Goal: Task Accomplishment & Management: Complete application form

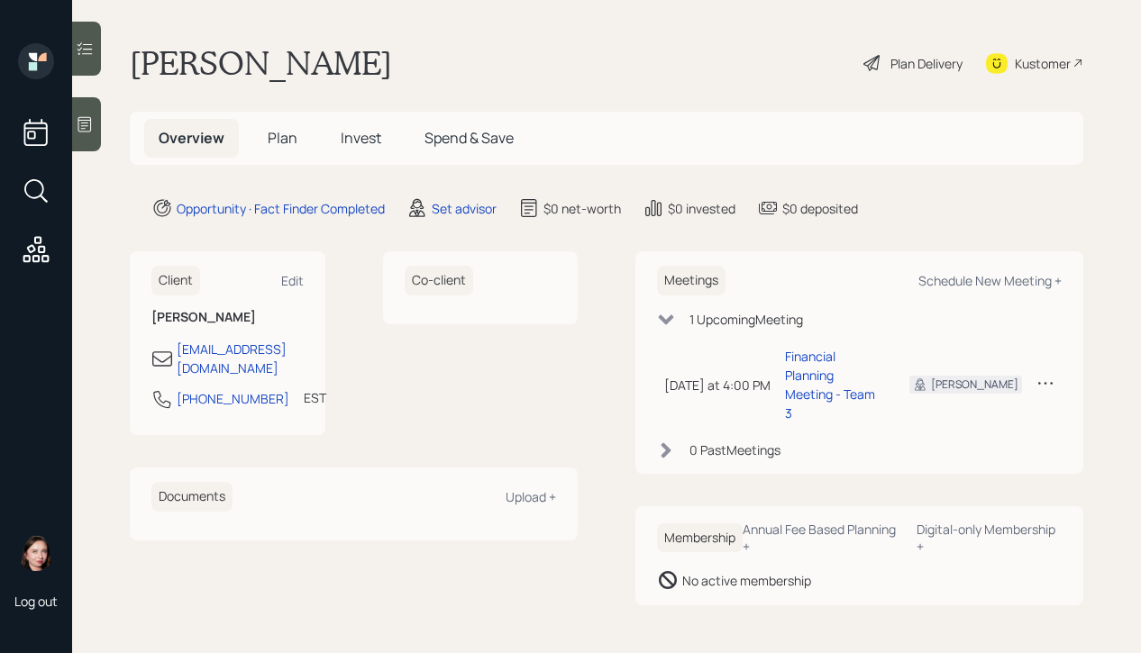
click at [906, 74] on div "Plan Delivery" at bounding box center [912, 63] width 103 height 40
click at [441, 214] on div "Set advisor" at bounding box center [464, 208] width 65 height 19
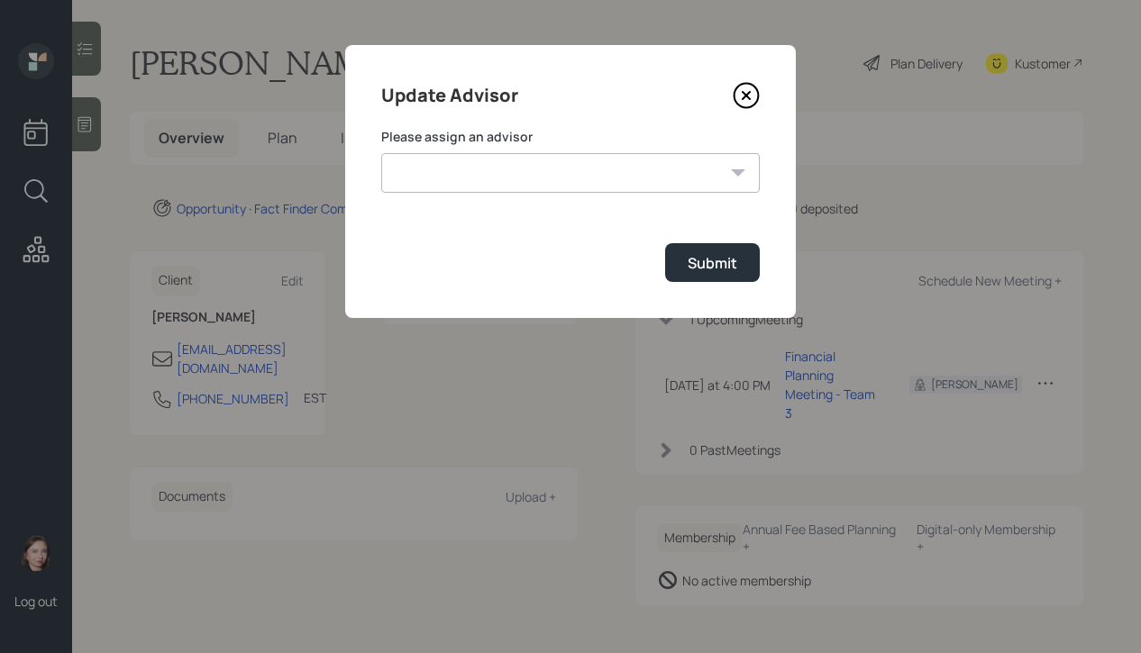
click at [658, 173] on select "[PERSON_NAME] [PERSON_NAME] [PERSON_NAME] End [PERSON_NAME] [PERSON_NAME] [PERS…" at bounding box center [570, 173] width 378 height 40
select select "b1d8ea90-abcc-42aa-86cc-4f33a132aacc"
click at [381, 153] on select "[PERSON_NAME] [PERSON_NAME] [PERSON_NAME] End [PERSON_NAME] [PERSON_NAME] [PERS…" at bounding box center [570, 173] width 378 height 40
click at [713, 263] on div "Submit" at bounding box center [712, 263] width 50 height 20
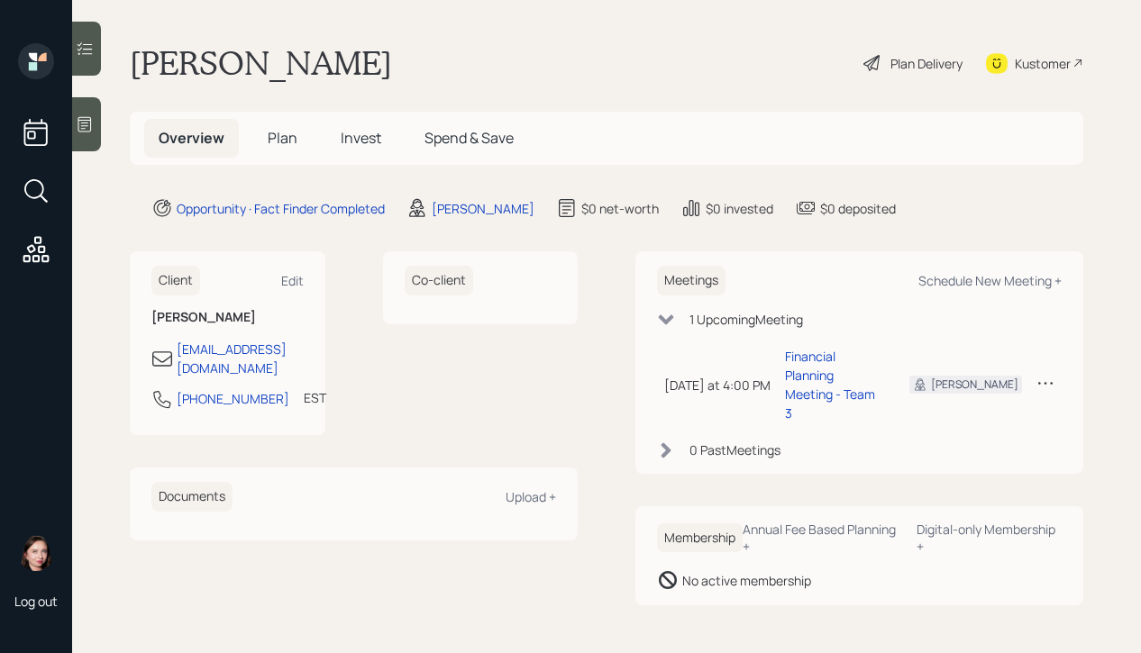
click at [871, 60] on icon at bounding box center [872, 63] width 22 height 22
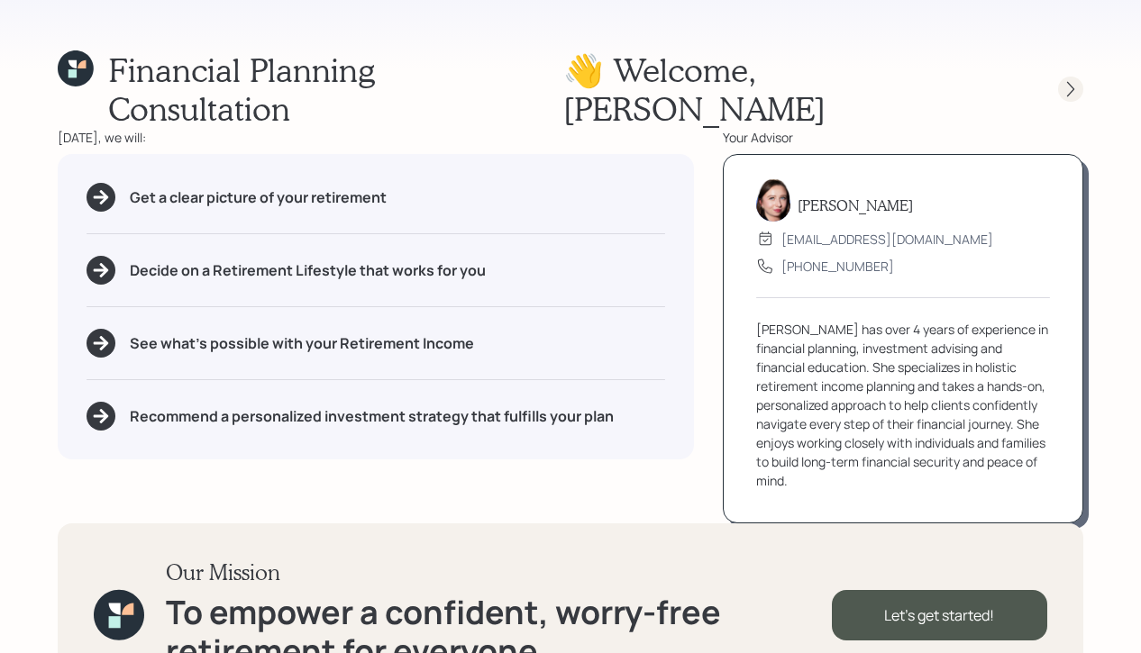
click at [1076, 80] on icon at bounding box center [1070, 89] width 18 height 18
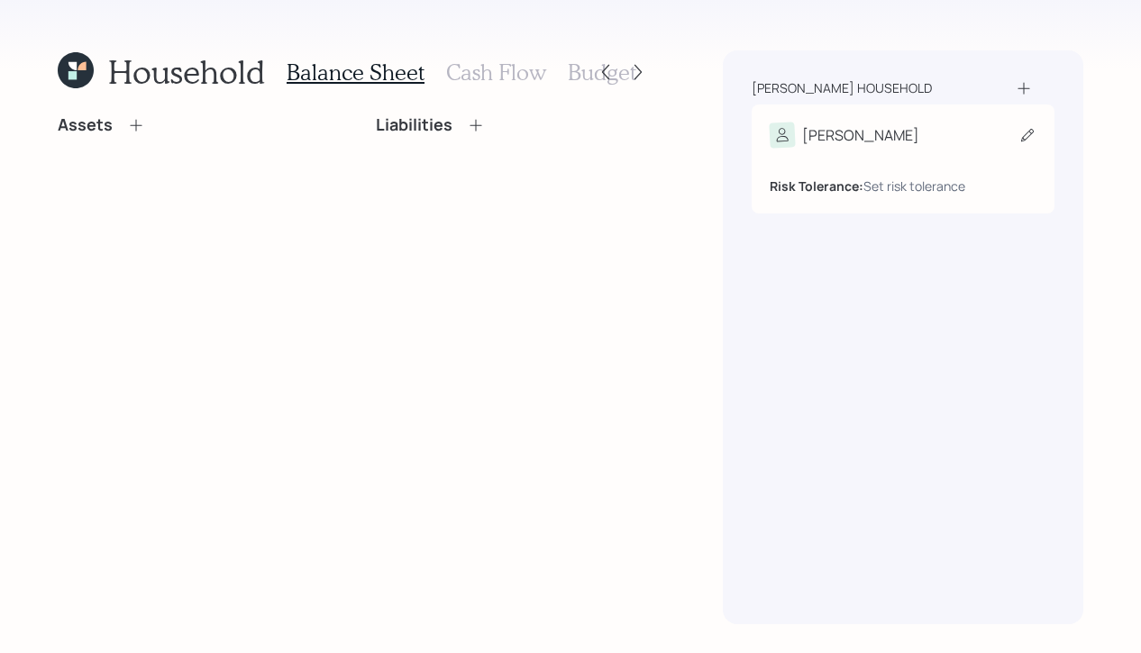
click at [920, 157] on div "Risk Tolerance: Set risk tolerance" at bounding box center [902, 172] width 267 height 48
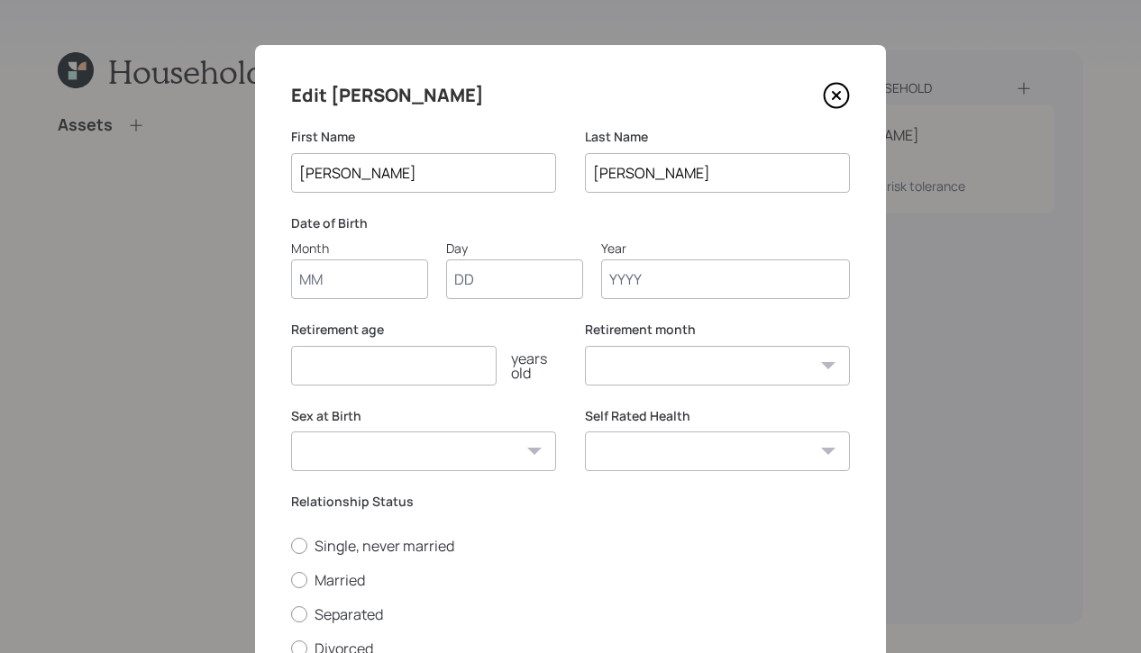
click at [678, 276] on input "Year" at bounding box center [725, 279] width 249 height 40
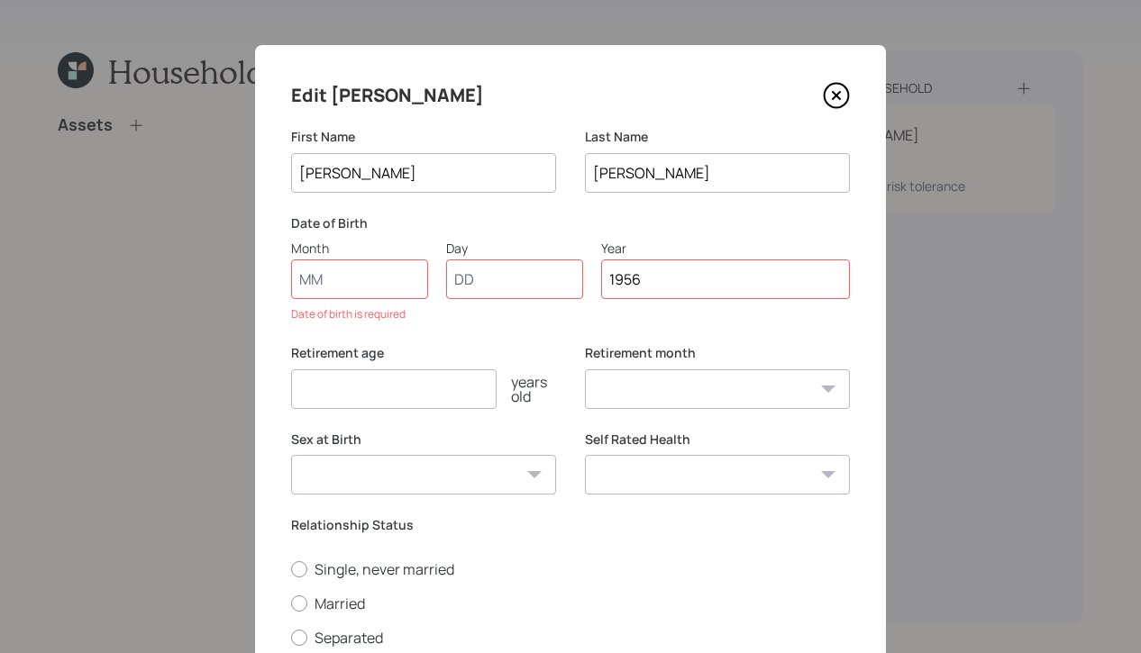
type input "1956"
click at [319, 289] on input "Month" at bounding box center [359, 279] width 137 height 40
type input "01"
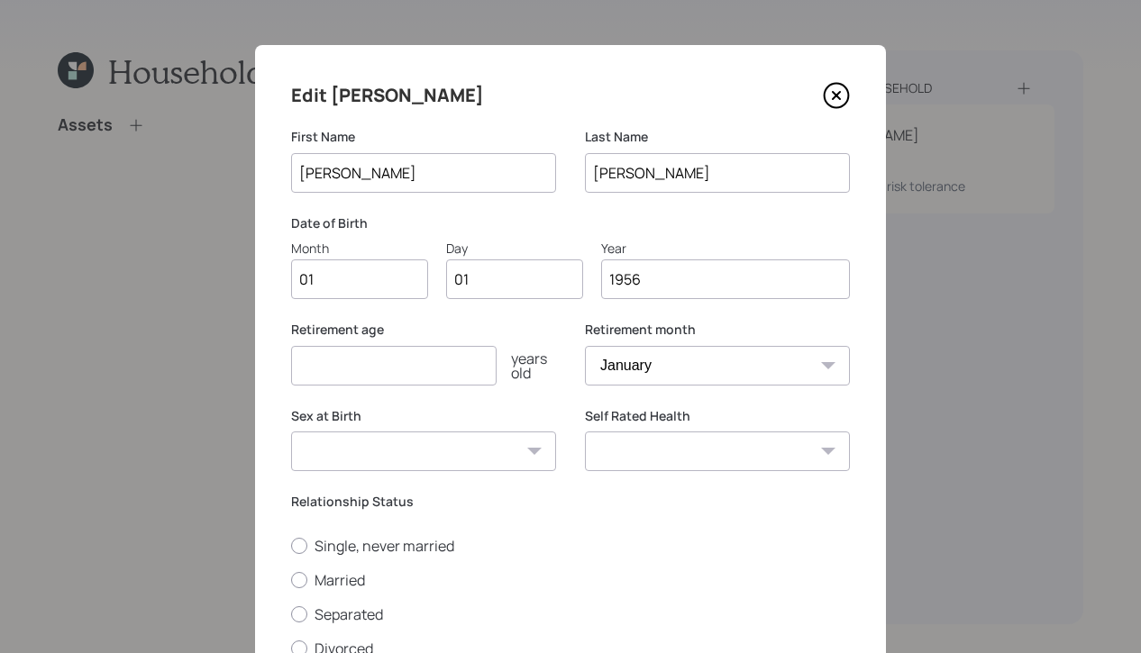
select select "1"
click at [418, 353] on input "number" at bounding box center [393, 366] width 205 height 40
type input "65"
click at [399, 454] on select "[DEMOGRAPHIC_DATA] [DEMOGRAPHIC_DATA] Other / Prefer not to say" at bounding box center [423, 452] width 265 height 40
select select "[DEMOGRAPHIC_DATA]"
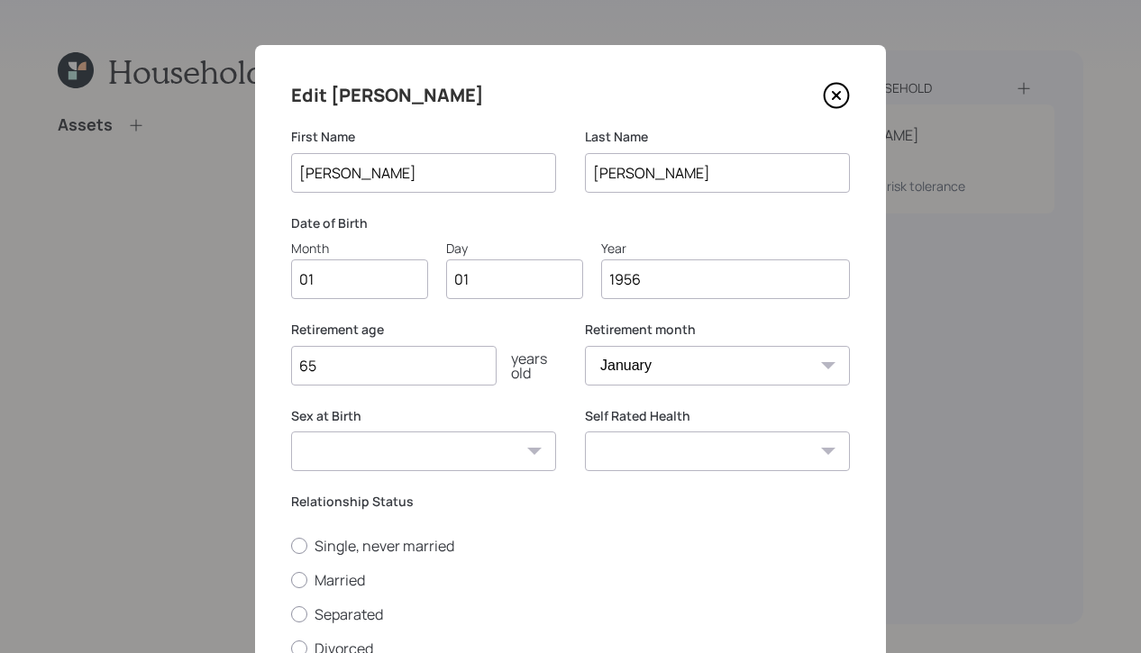
click at [291, 432] on select "[DEMOGRAPHIC_DATA] [DEMOGRAPHIC_DATA] Other / Prefer not to say" at bounding box center [423, 452] width 265 height 40
click at [305, 585] on div at bounding box center [299, 580] width 16 height 16
click at [291, 580] on input "Married" at bounding box center [290, 579] width 1 height 1
radio input "true"
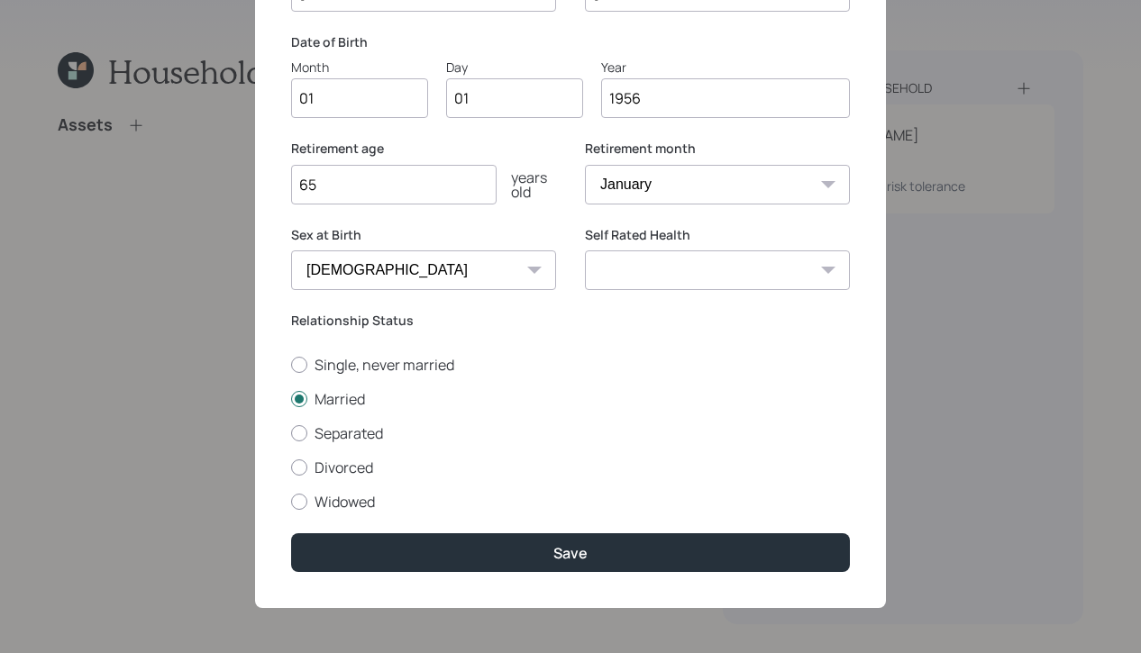
click at [423, 199] on input "65" at bounding box center [393, 185] width 205 height 40
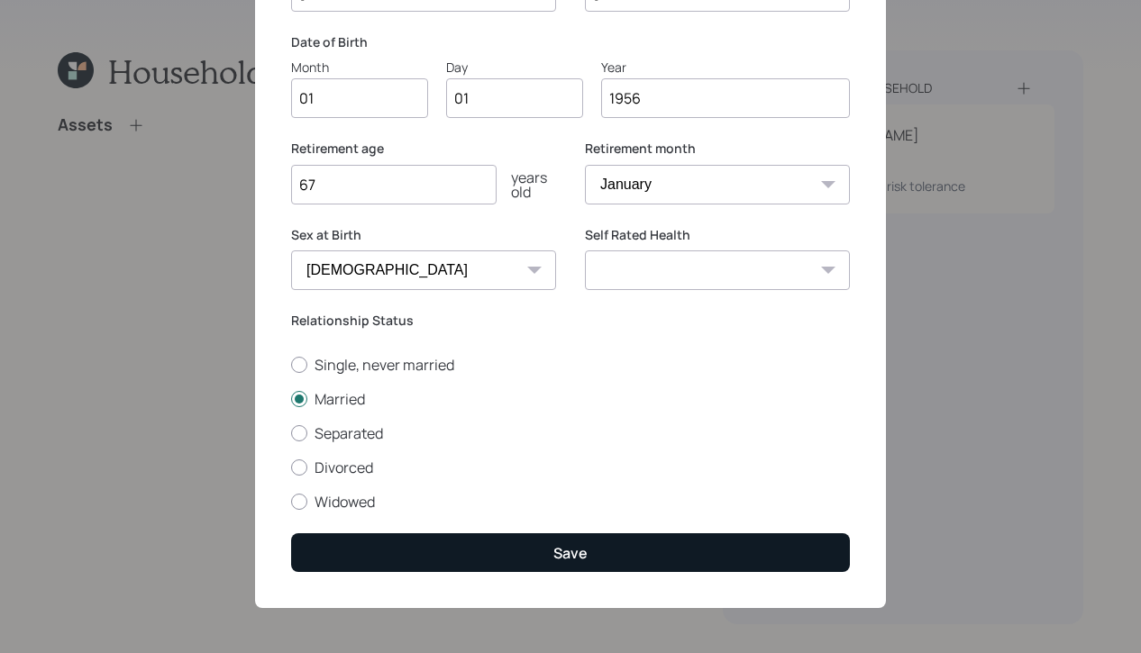
type input "67"
click at [536, 556] on button "Save" at bounding box center [570, 552] width 559 height 39
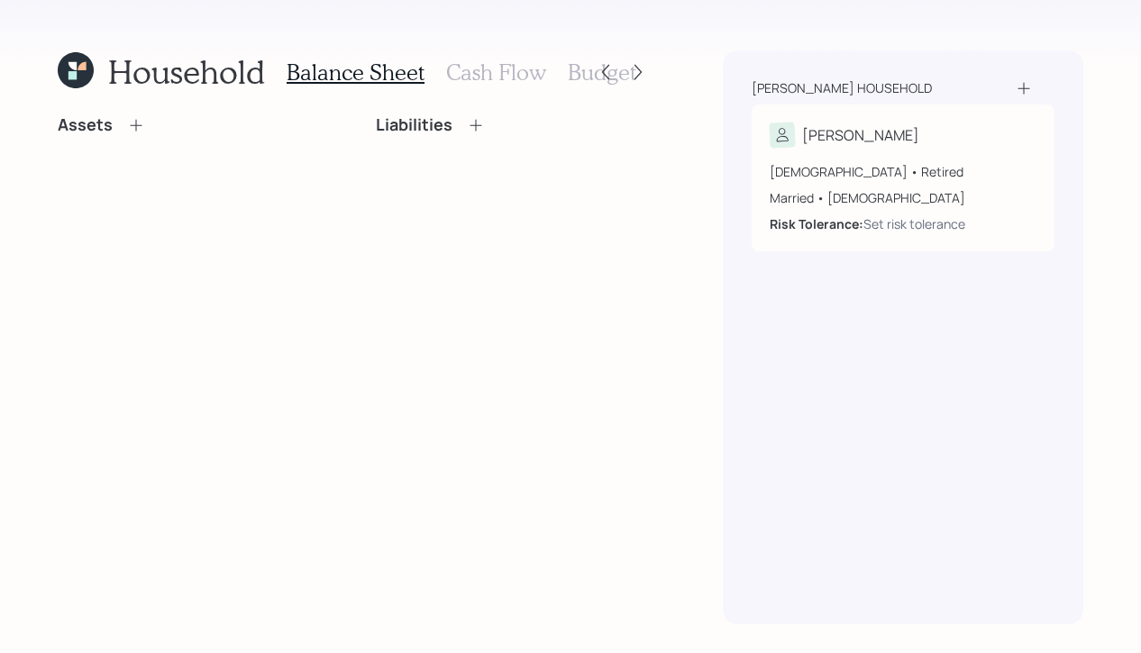
click at [1024, 88] on icon at bounding box center [1023, 89] width 12 height 12
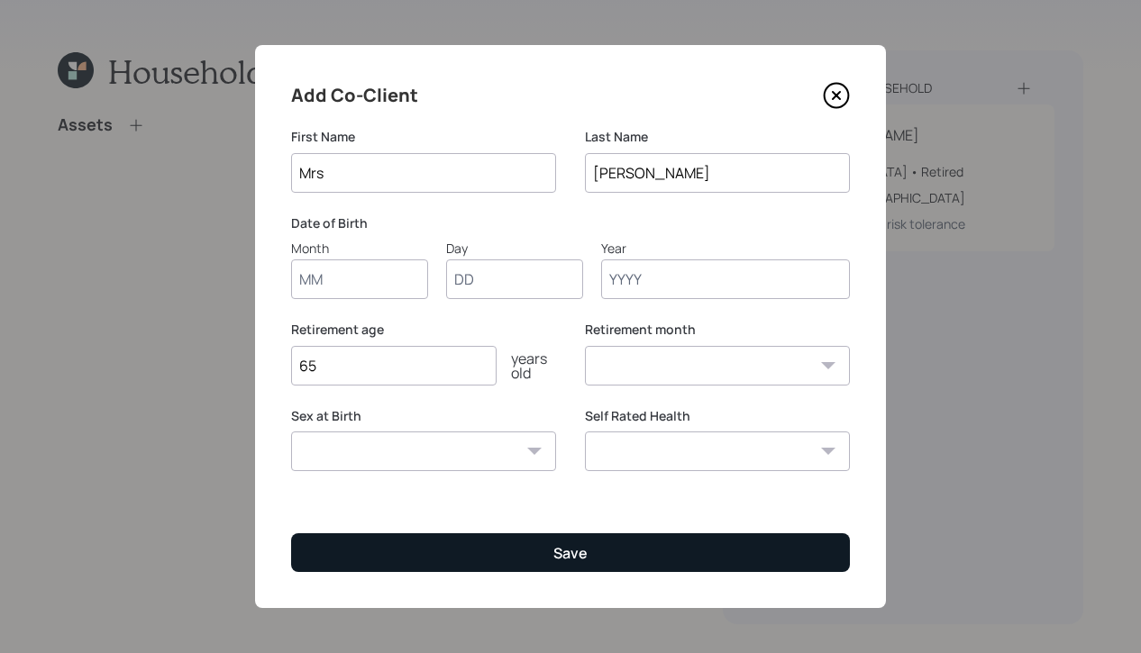
type input "Mrs"
click at [588, 544] on button "Save" at bounding box center [570, 552] width 559 height 39
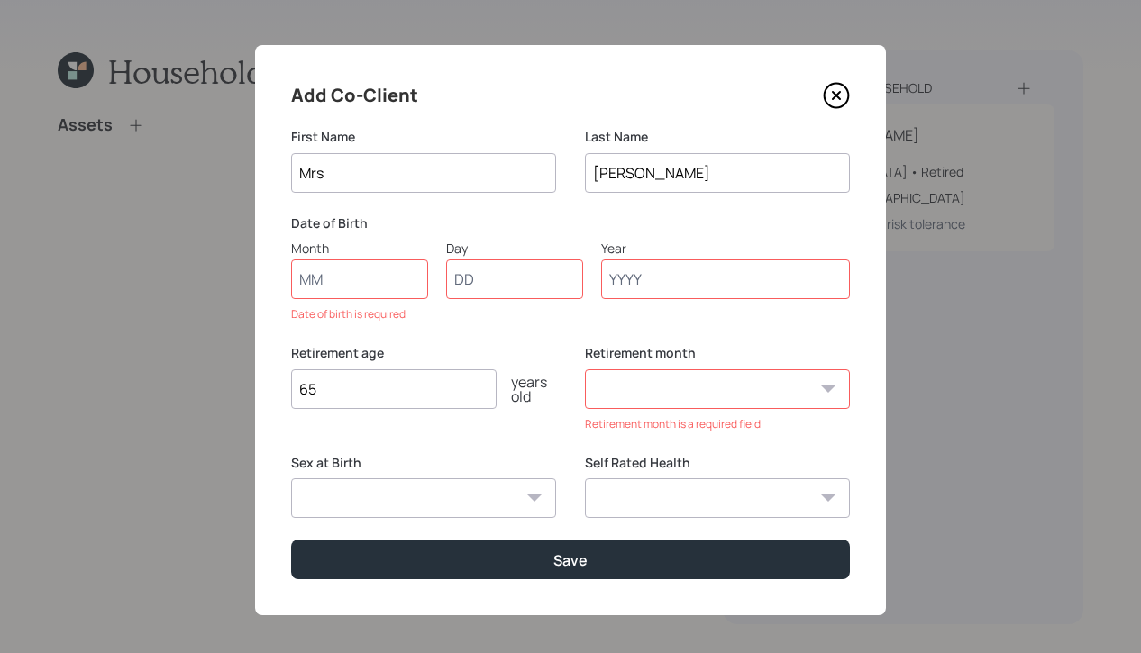
click at [332, 291] on input "Month" at bounding box center [359, 279] width 137 height 40
type input "01"
type input "2025"
select select "1"
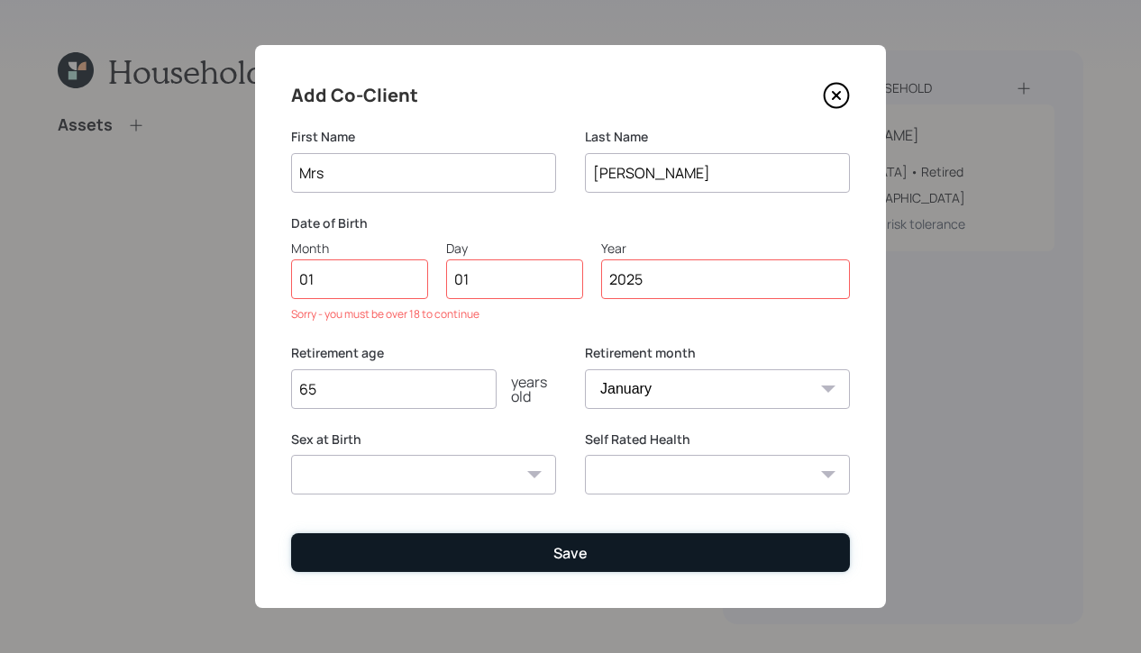
click at [633, 564] on button "Save" at bounding box center [570, 552] width 559 height 39
click at [633, 547] on button "Save" at bounding box center [570, 552] width 559 height 39
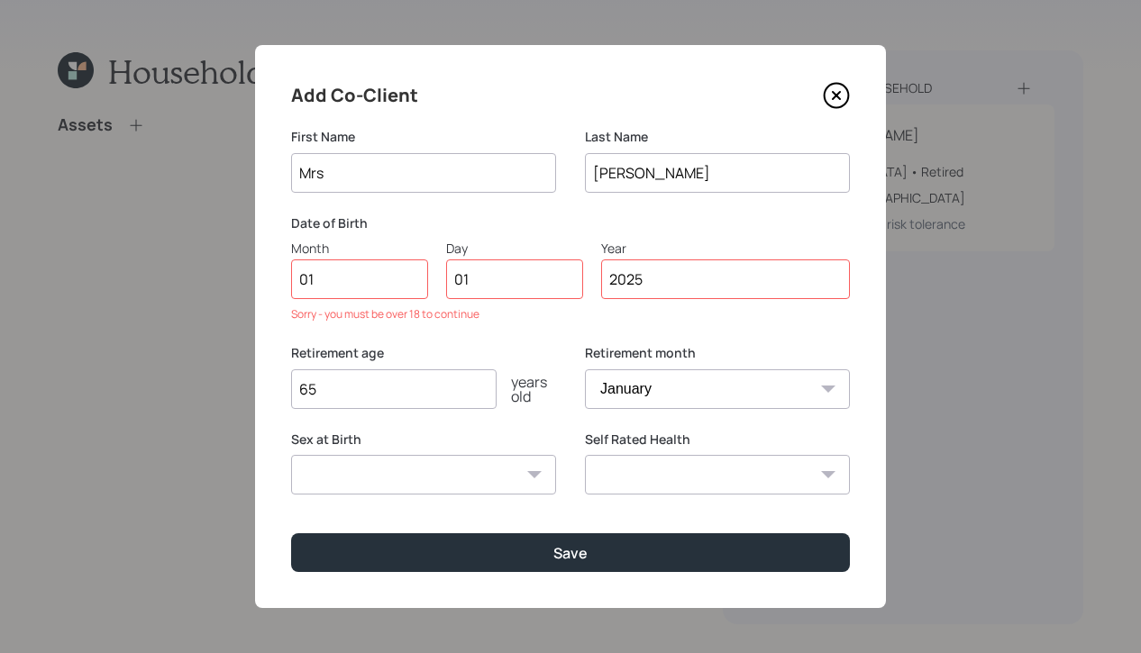
click at [696, 278] on input "2025" at bounding box center [725, 279] width 249 height 40
type input "2"
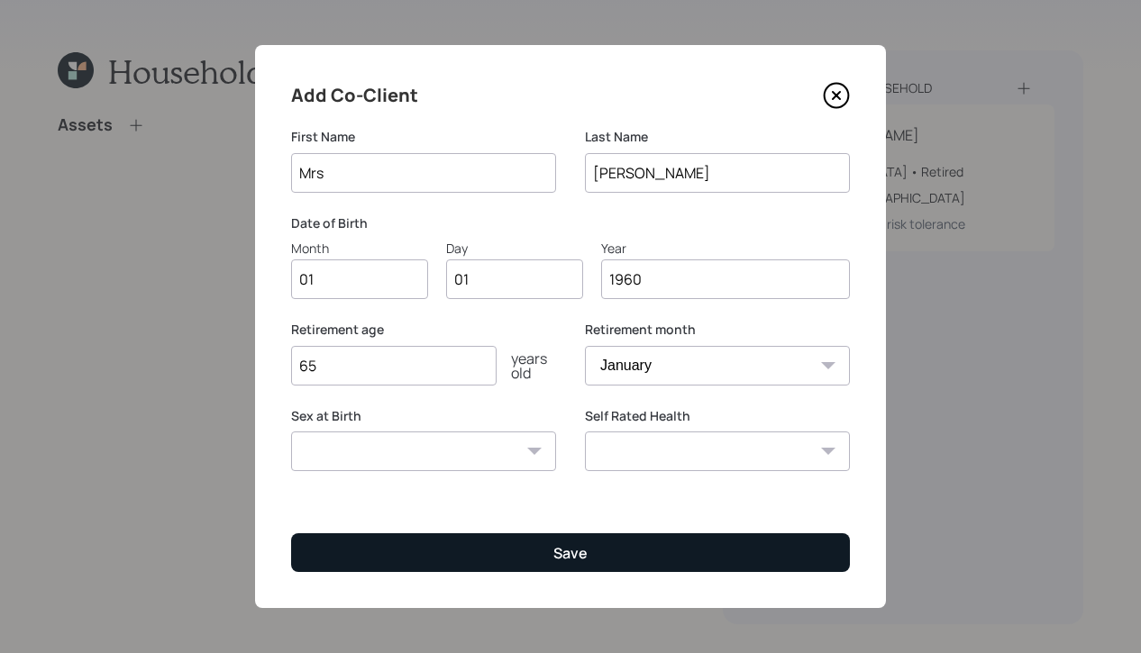
type input "1960"
click at [729, 544] on button "Save" at bounding box center [570, 552] width 559 height 39
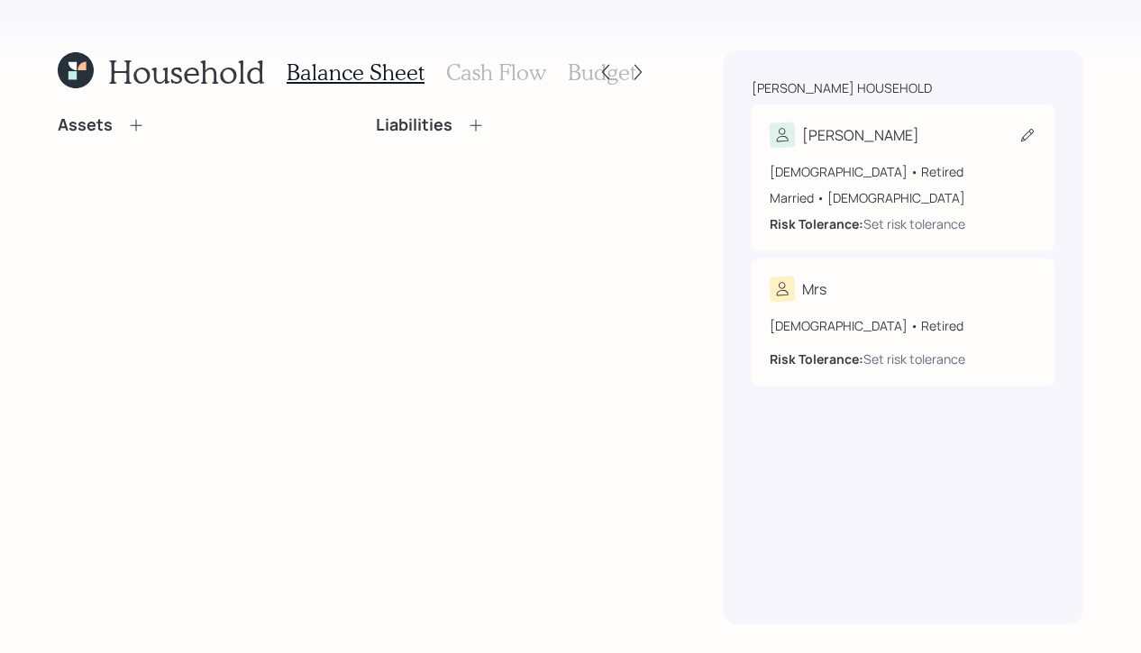
click at [954, 173] on div "[DEMOGRAPHIC_DATA] • Retired" at bounding box center [902, 171] width 267 height 19
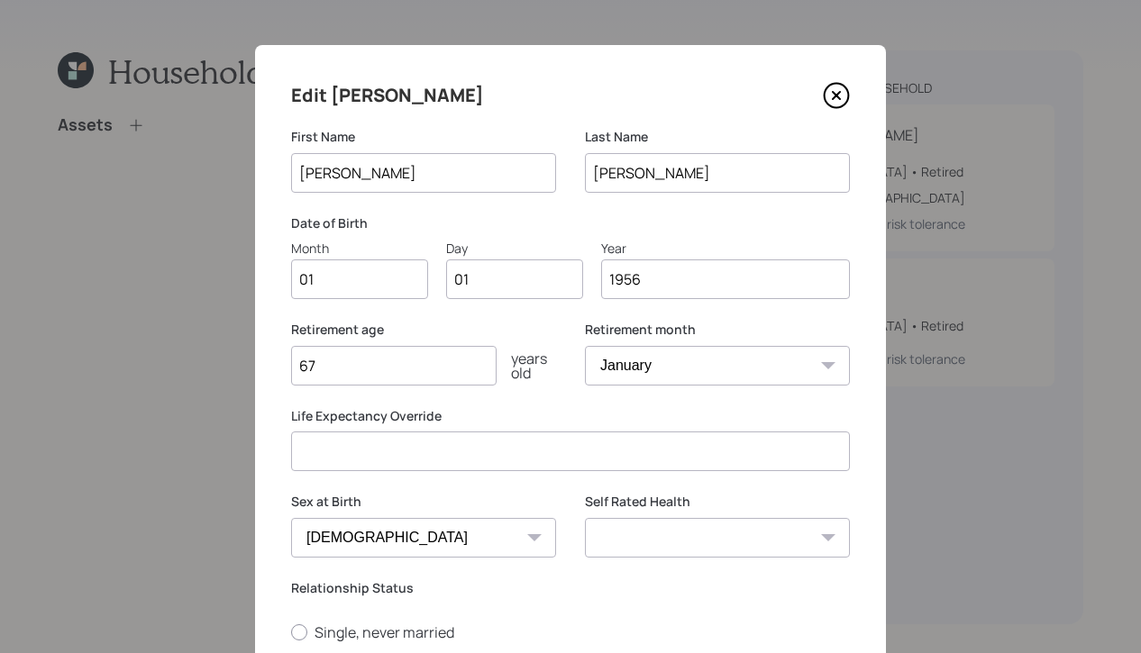
click at [840, 90] on icon at bounding box center [836, 95] width 27 height 27
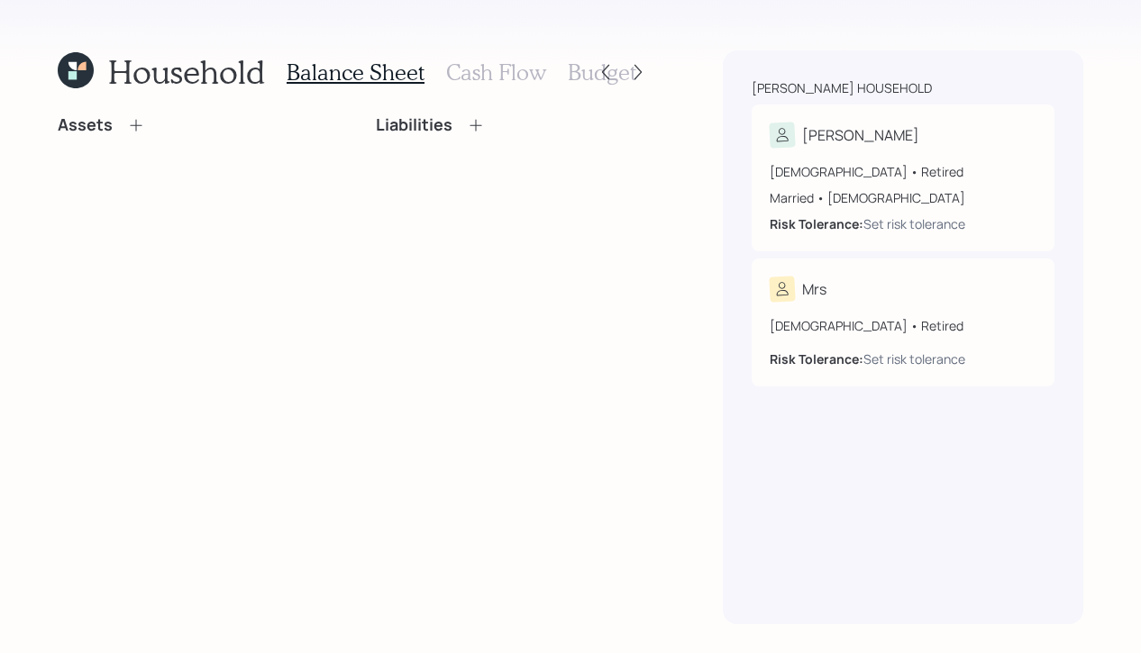
click at [131, 119] on icon at bounding box center [136, 125] width 18 height 18
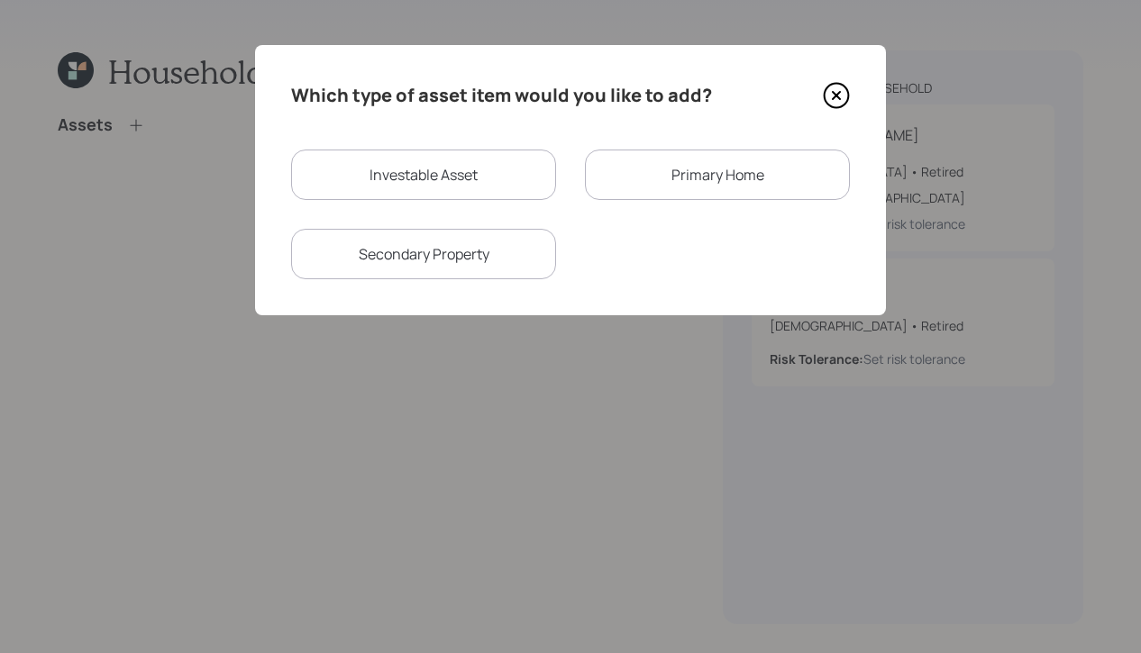
click at [386, 183] on div "Investable Asset" at bounding box center [423, 175] width 265 height 50
select select "taxable"
select select "balanced"
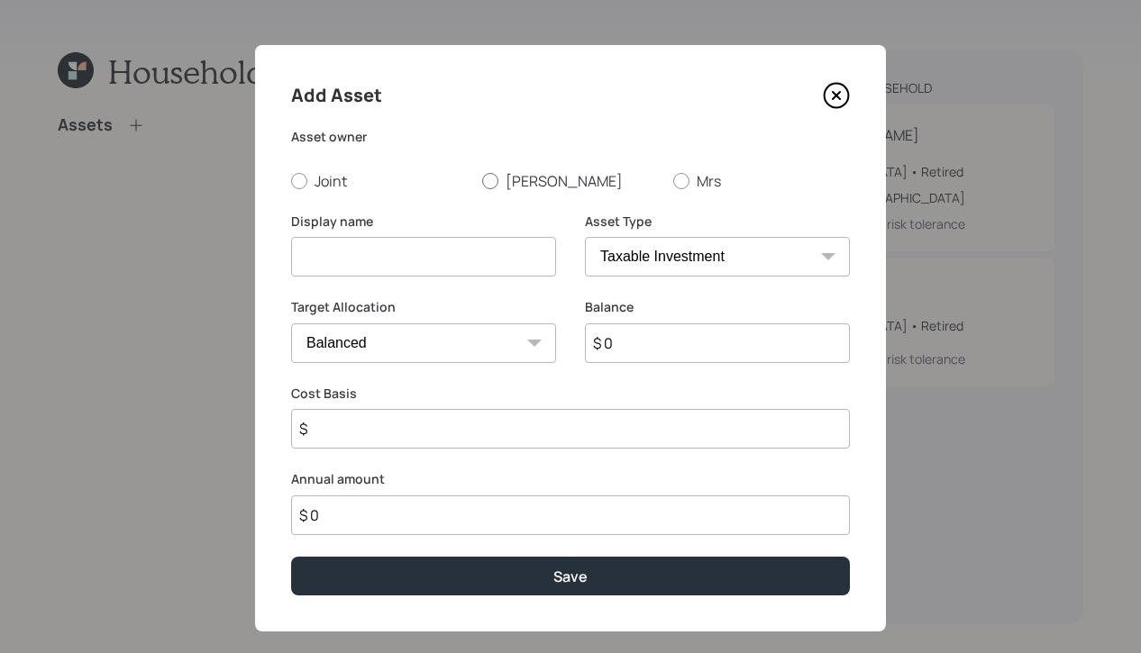
click at [506, 173] on label "[PERSON_NAME]" at bounding box center [570, 181] width 177 height 20
click at [482, 180] on input "[PERSON_NAME]" at bounding box center [481, 180] width 1 height 1
radio input "true"
click at [379, 254] on input at bounding box center [423, 257] width 265 height 40
type input "Current 401K"
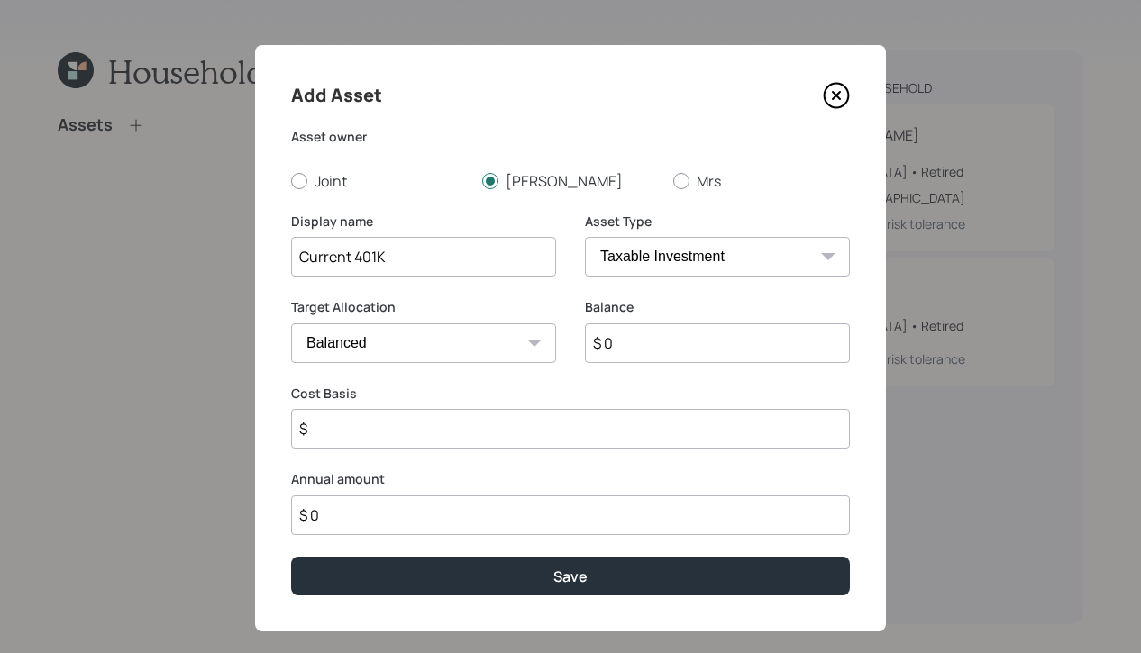
click at [716, 259] on select "SEP [PERSON_NAME] IRA 401(k) [PERSON_NAME] 401(k) 403(b) [PERSON_NAME] 403(b) 4…" at bounding box center [717, 257] width 265 height 40
select select "company_sponsored"
click at [585, 237] on select "SEP [PERSON_NAME] IRA 401(k) [PERSON_NAME] 401(k) 403(b) [PERSON_NAME] 403(b) 4…" at bounding box center [717, 257] width 265 height 40
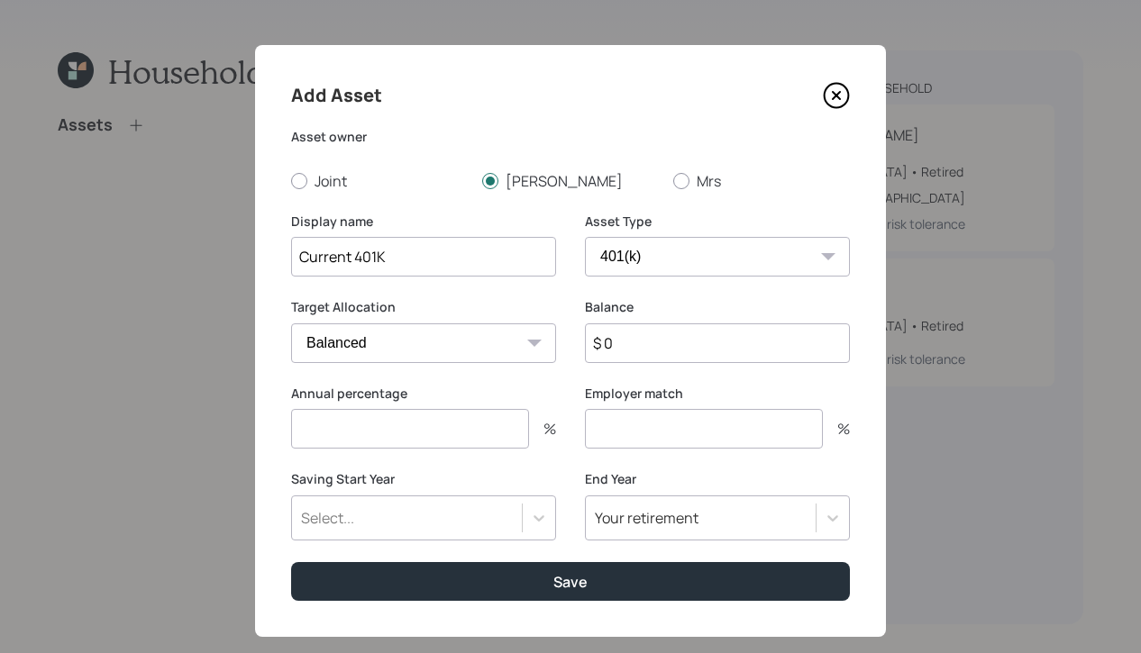
click at [691, 338] on input "$ 0" at bounding box center [717, 343] width 265 height 40
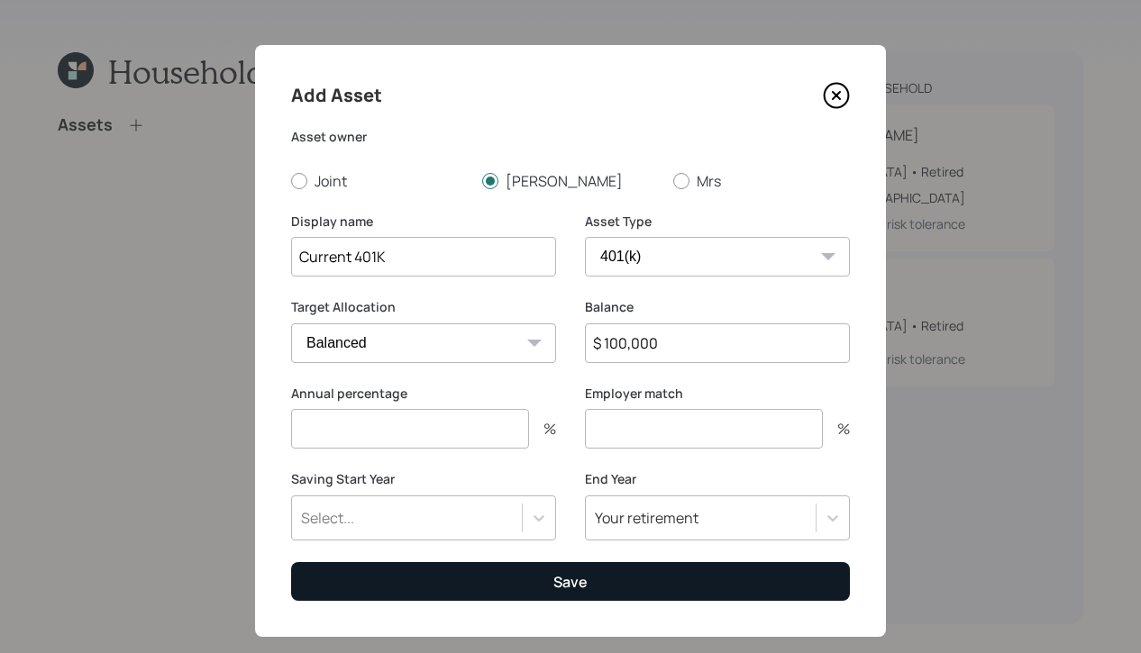
type input "$ 100,000"
click at [504, 592] on button "Save" at bounding box center [570, 581] width 559 height 39
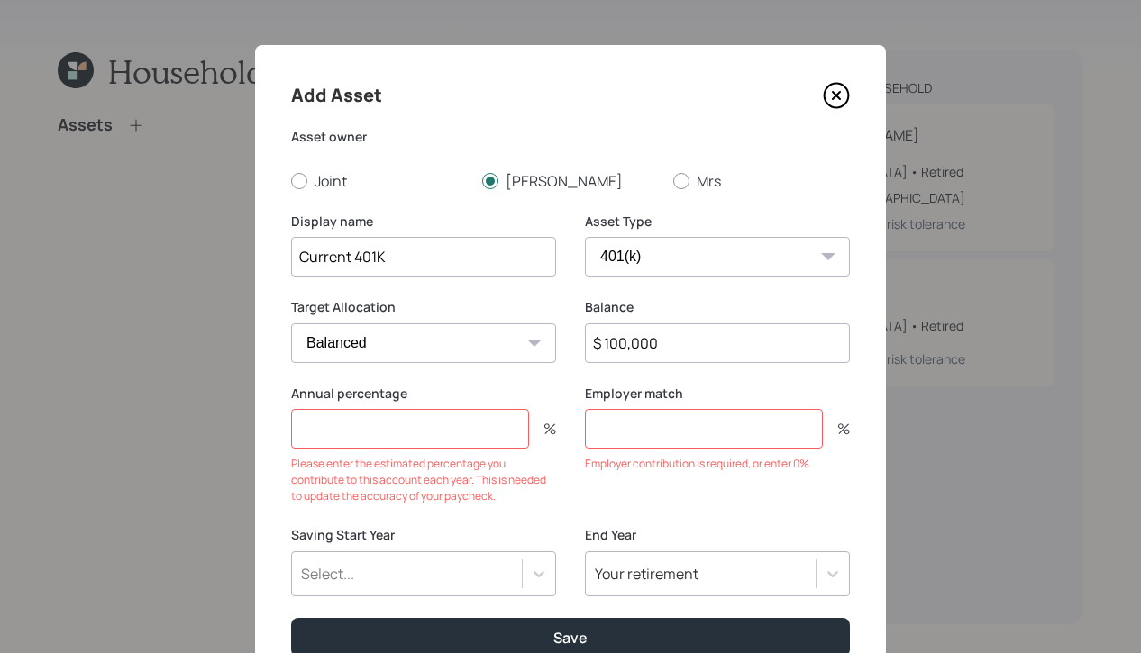
click at [488, 432] on input "number" at bounding box center [410, 429] width 238 height 40
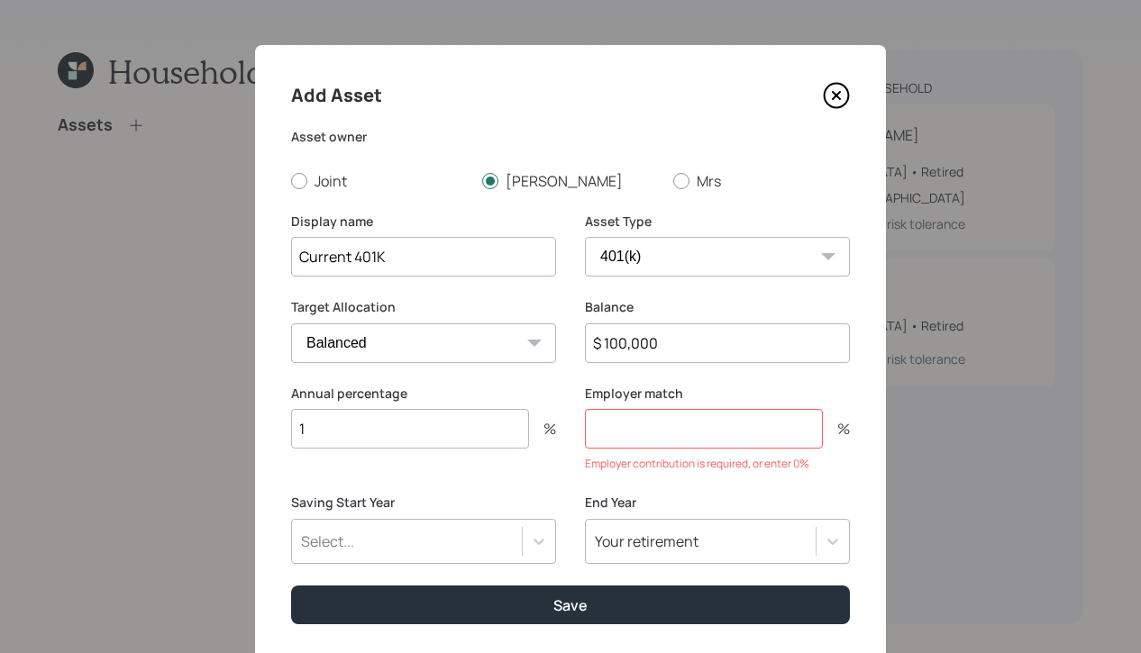
type input "1"
click at [685, 420] on input "number" at bounding box center [704, 429] width 238 height 40
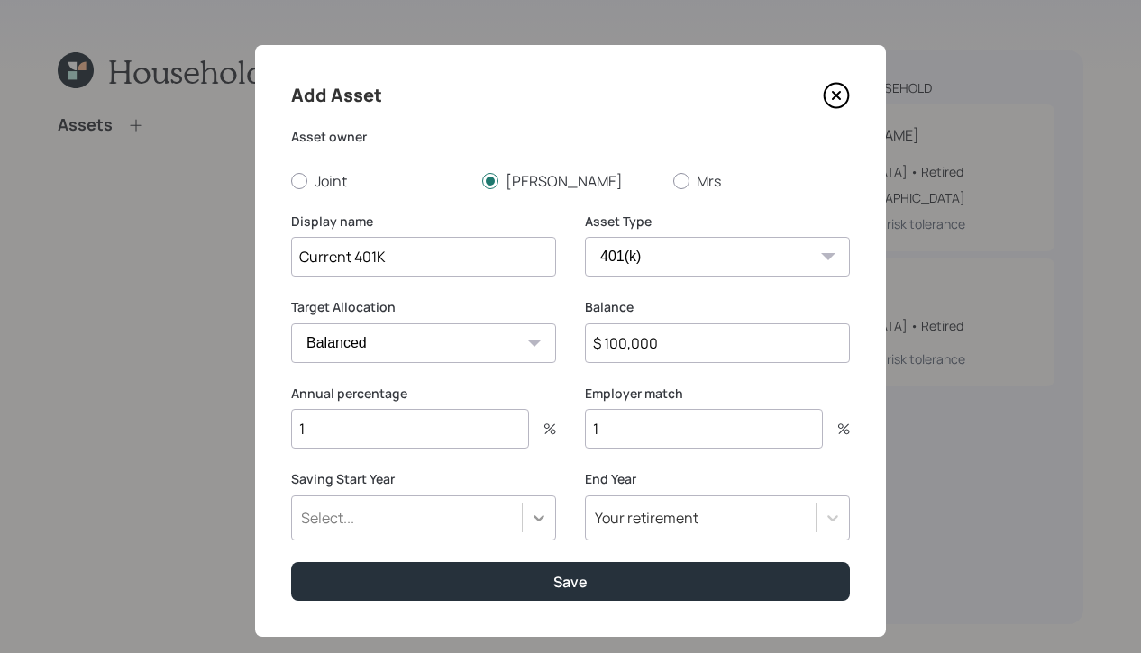
type input "1"
click at [529, 516] on div "Select..." at bounding box center [423, 518] width 265 height 45
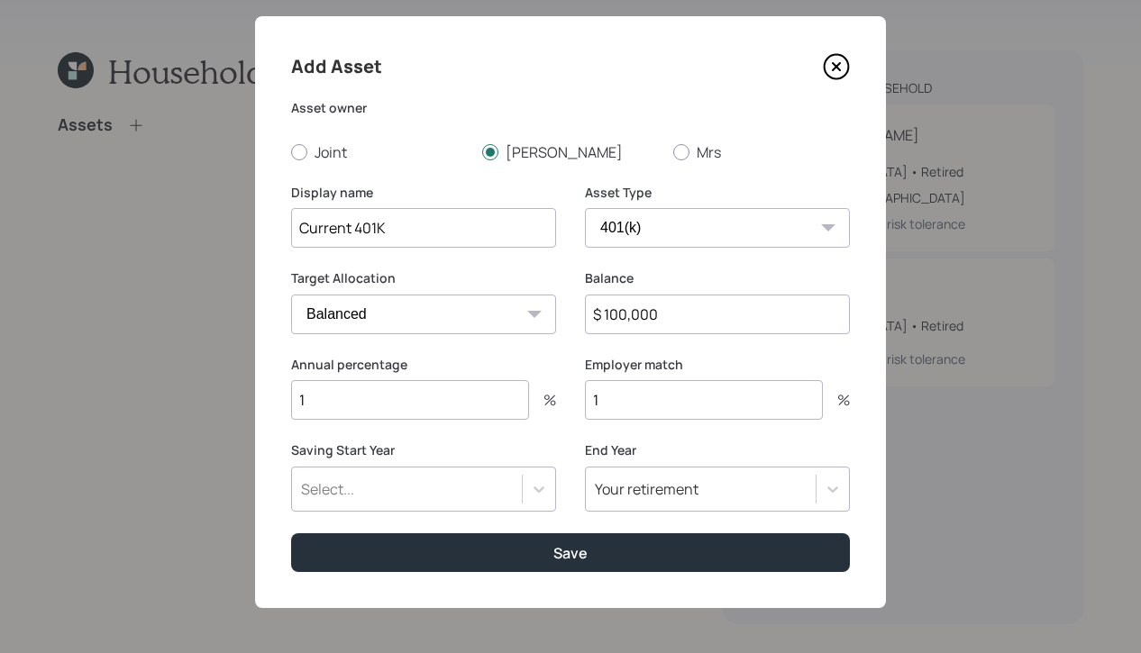
click at [0, 0] on form "Asset owner Joint [PERSON_NAME] Mrs Display name Current 401K Asset Type SEP [P…" at bounding box center [0, 0] width 0 height 0
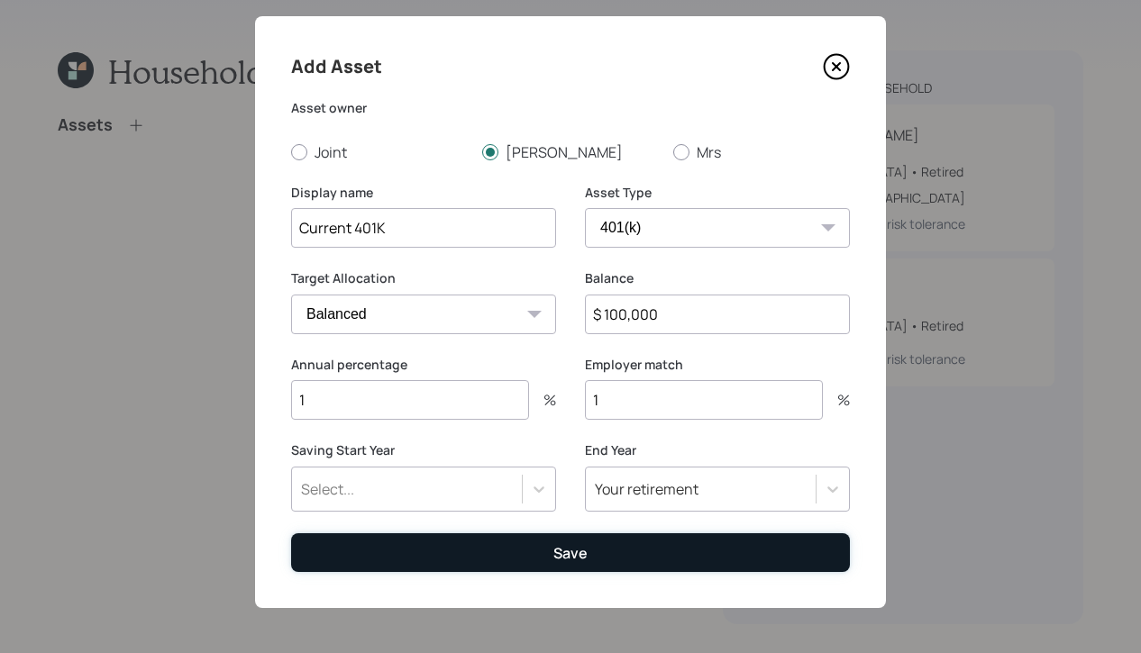
click at [514, 550] on button "Save" at bounding box center [570, 552] width 559 height 39
click at [556, 550] on div "Save" at bounding box center [570, 553] width 34 height 20
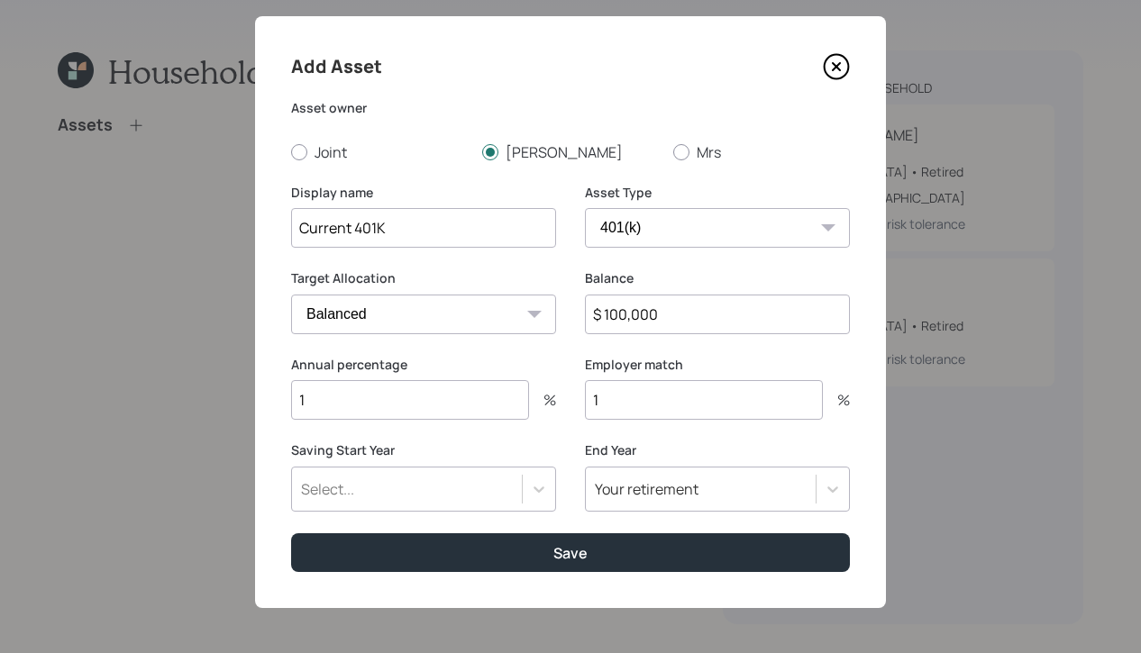
click at [620, 487] on div "Your retirement" at bounding box center [717, 489] width 265 height 45
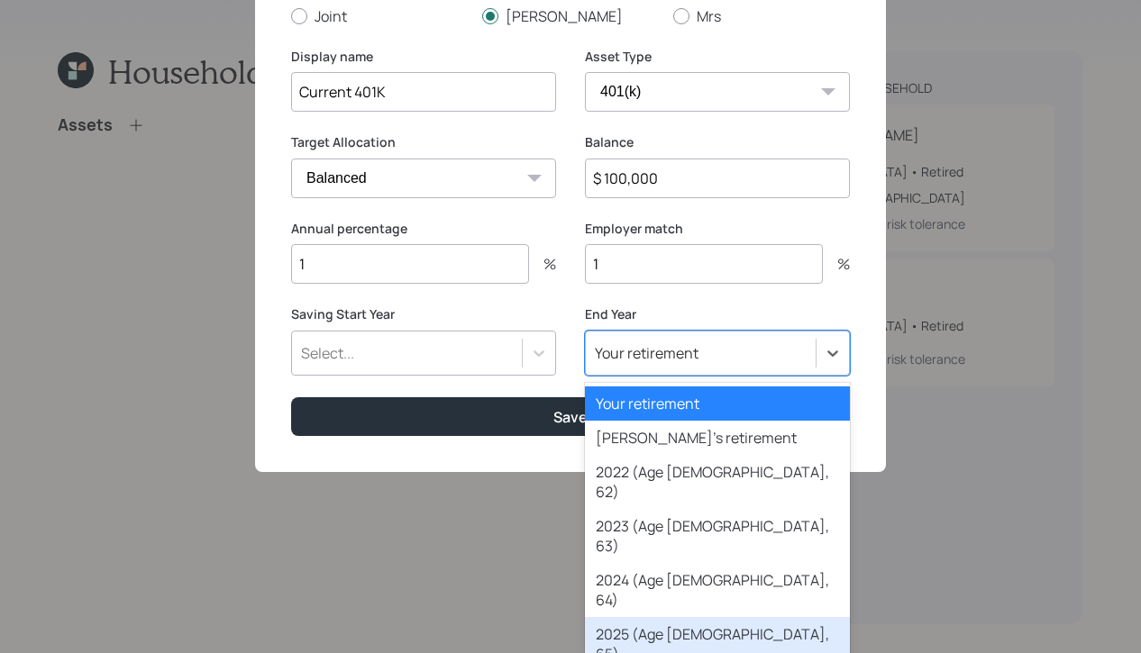
click at [617, 617] on div "2025 (Age [DEMOGRAPHIC_DATA], 65)" at bounding box center [717, 644] width 265 height 54
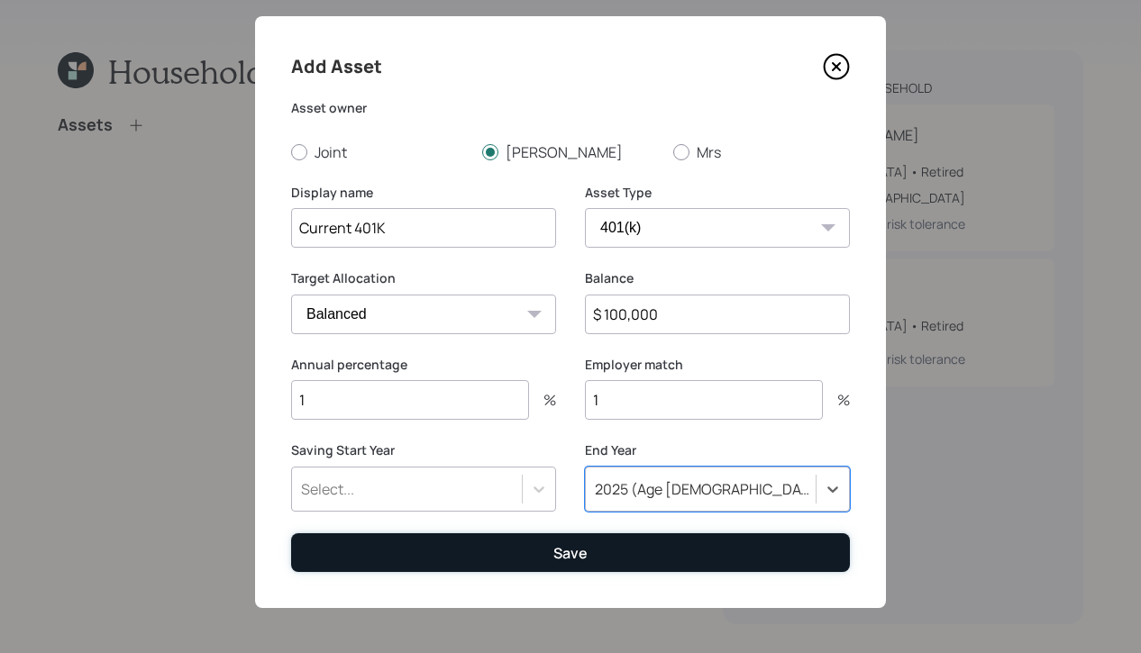
click at [604, 533] on button "Save" at bounding box center [570, 552] width 559 height 39
click at [564, 538] on button "Save" at bounding box center [570, 552] width 559 height 39
click at [556, 550] on div "Save" at bounding box center [570, 553] width 34 height 20
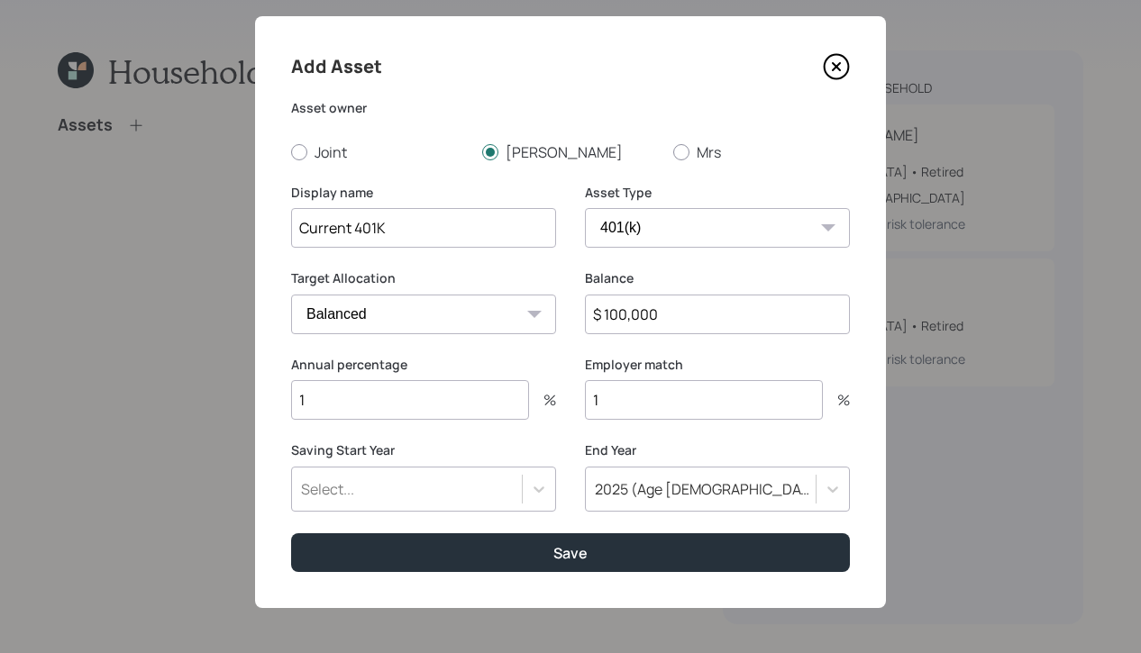
click at [812, 491] on div "2025 (Age [DEMOGRAPHIC_DATA], 65)" at bounding box center [717, 489] width 265 height 45
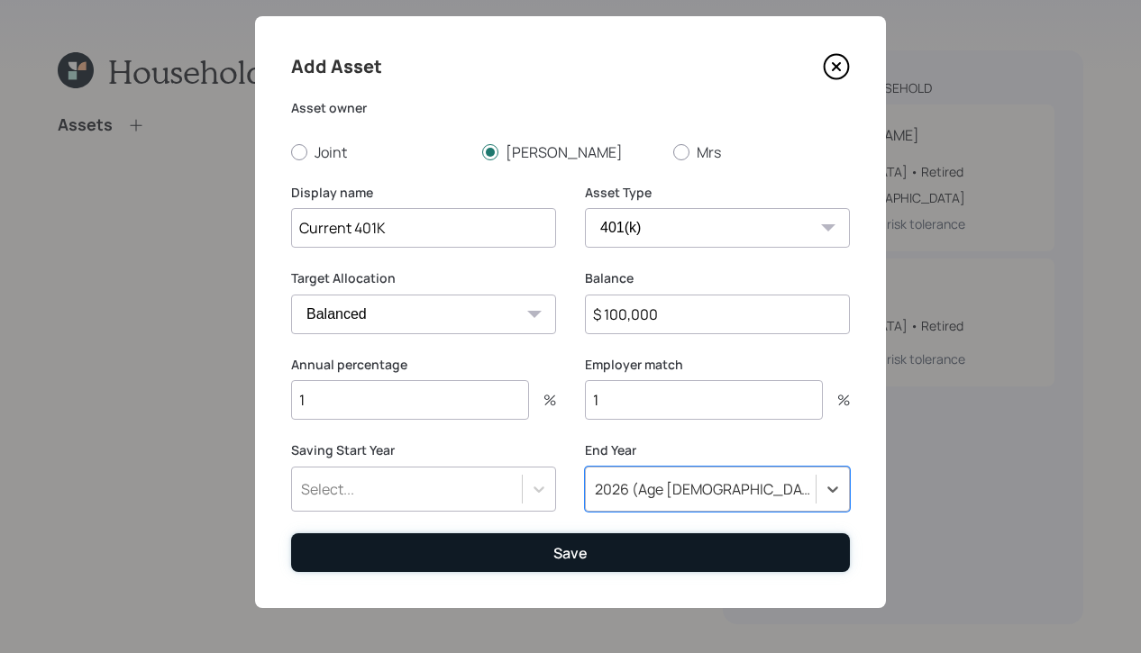
click at [550, 568] on button "Save" at bounding box center [570, 552] width 559 height 39
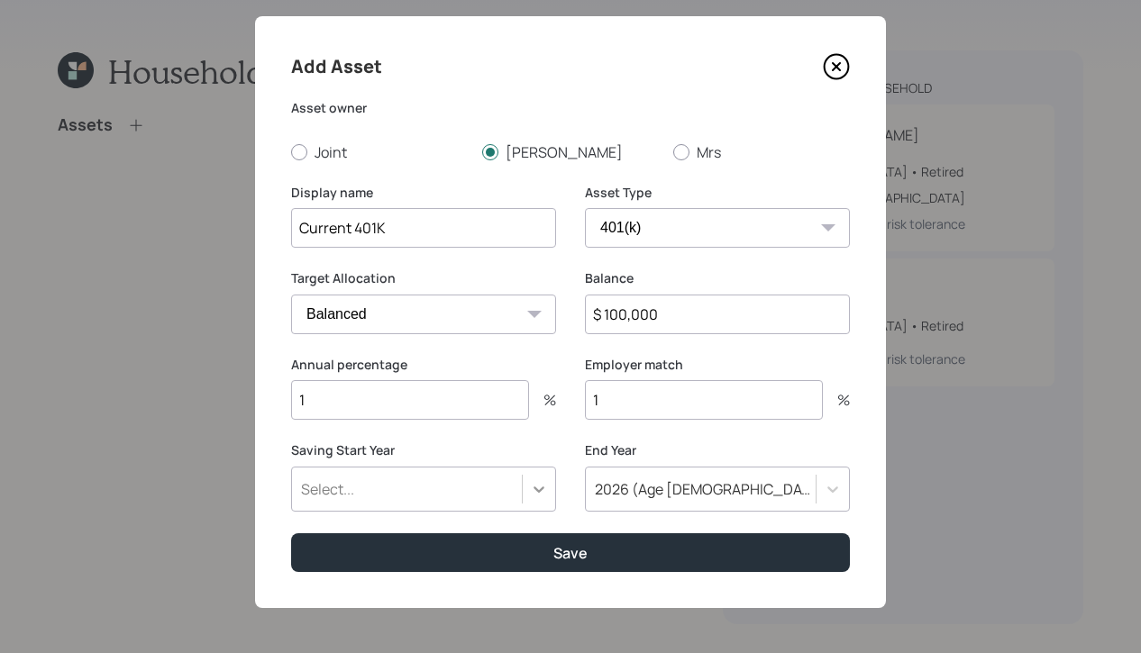
click at [541, 492] on div "Select..." at bounding box center [423, 489] width 265 height 45
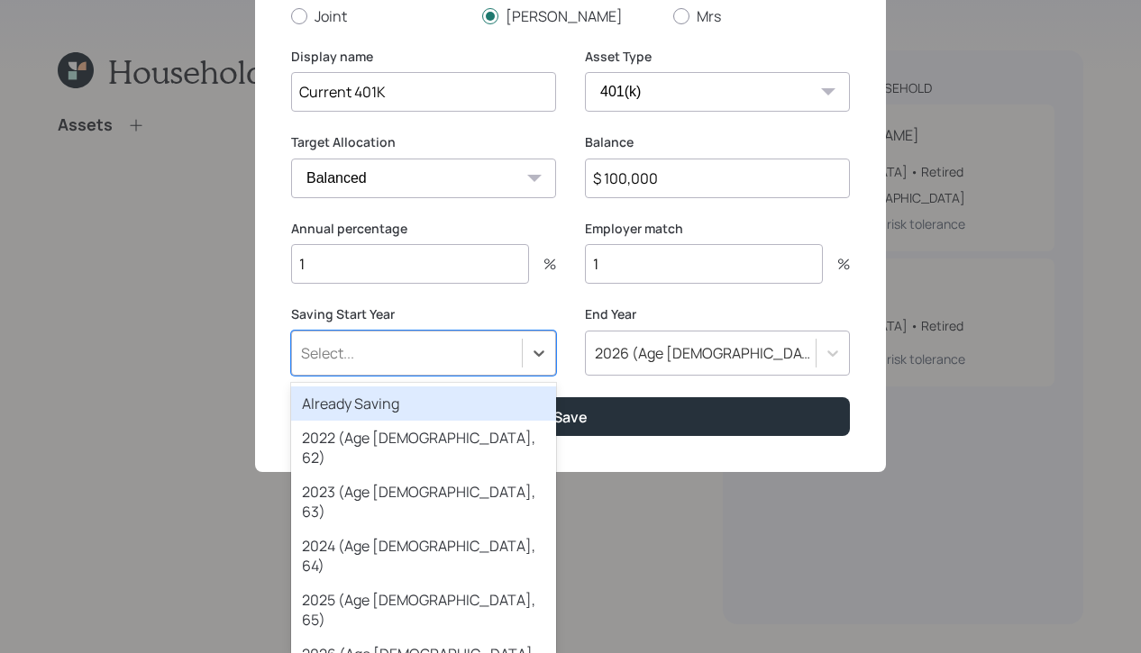
click at [457, 404] on div "Already Saving" at bounding box center [423, 404] width 265 height 34
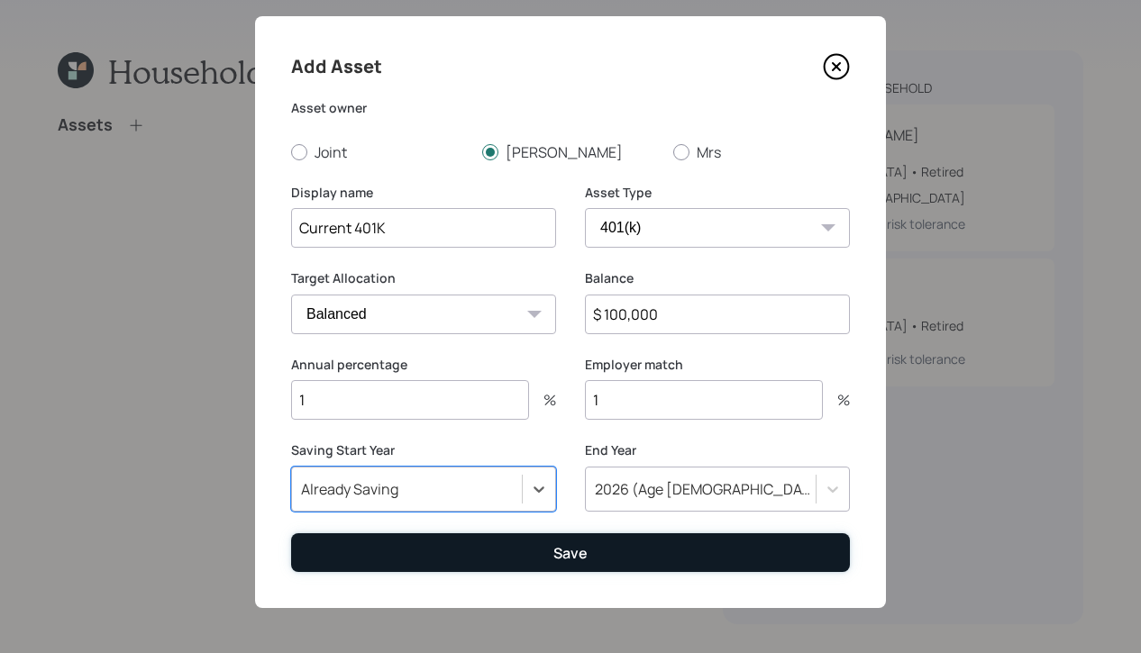
click at [500, 554] on button "Save" at bounding box center [570, 552] width 559 height 39
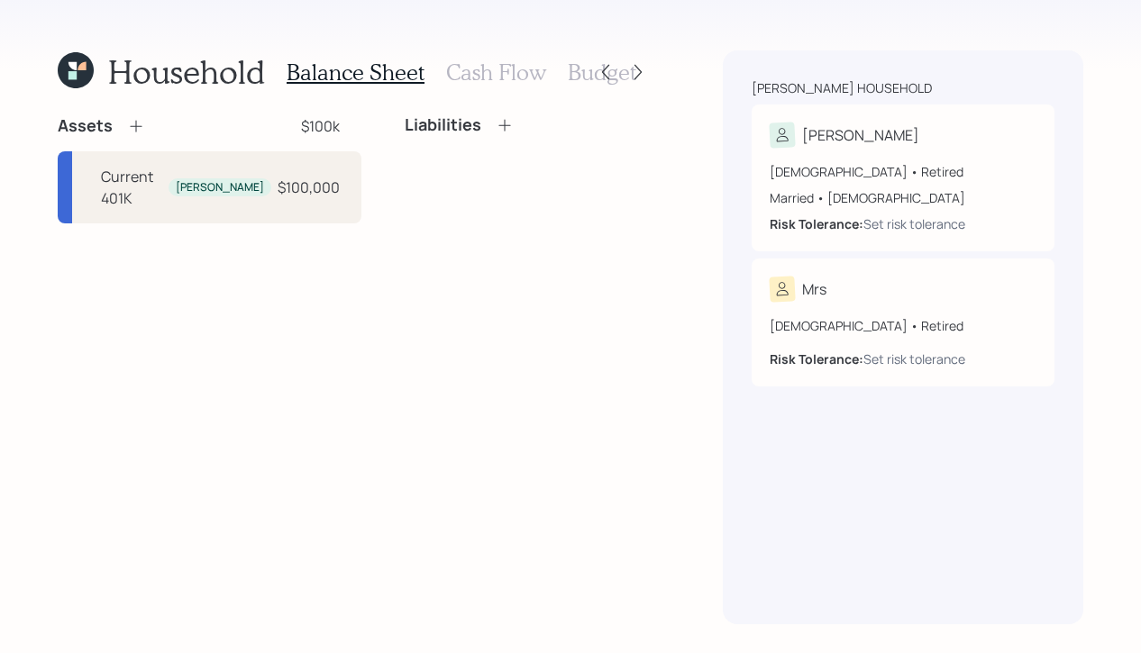
click at [453, 72] on h3 "Cash Flow" at bounding box center [496, 72] width 100 height 26
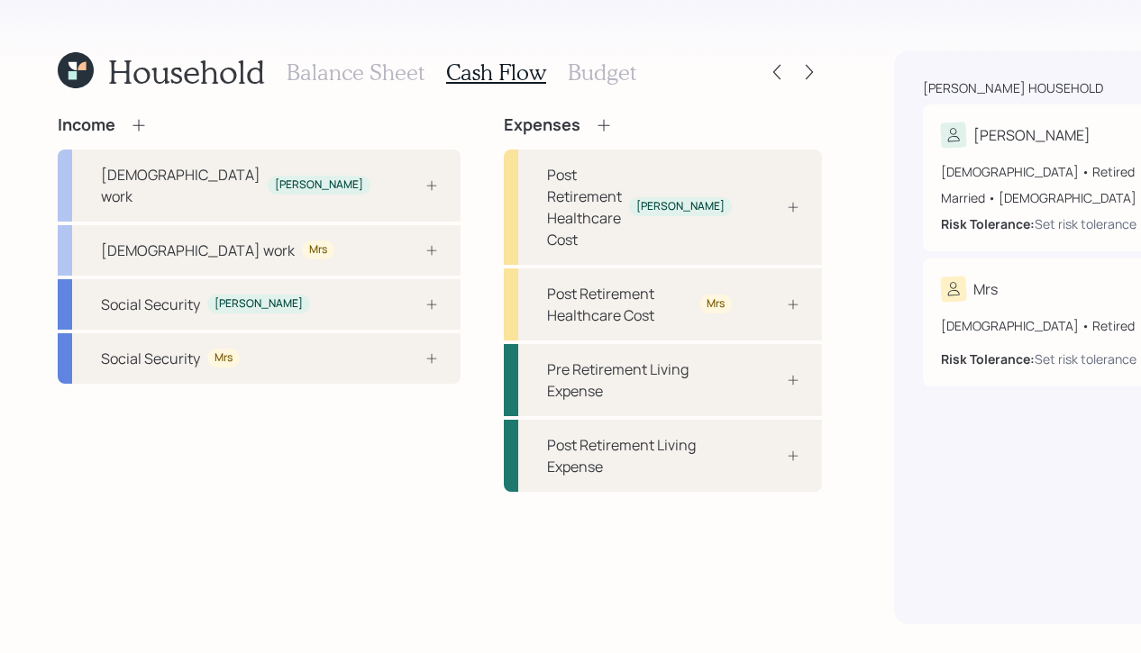
click at [136, 126] on icon at bounding box center [139, 125] width 18 height 18
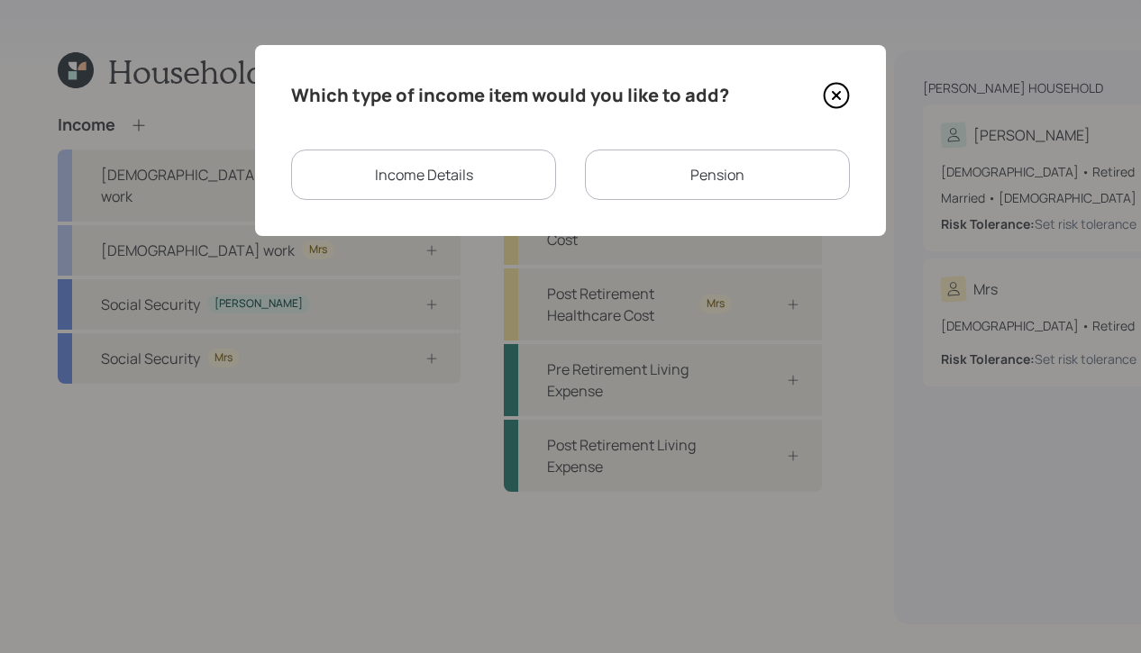
click at [467, 171] on div "Income Details" at bounding box center [423, 175] width 265 height 50
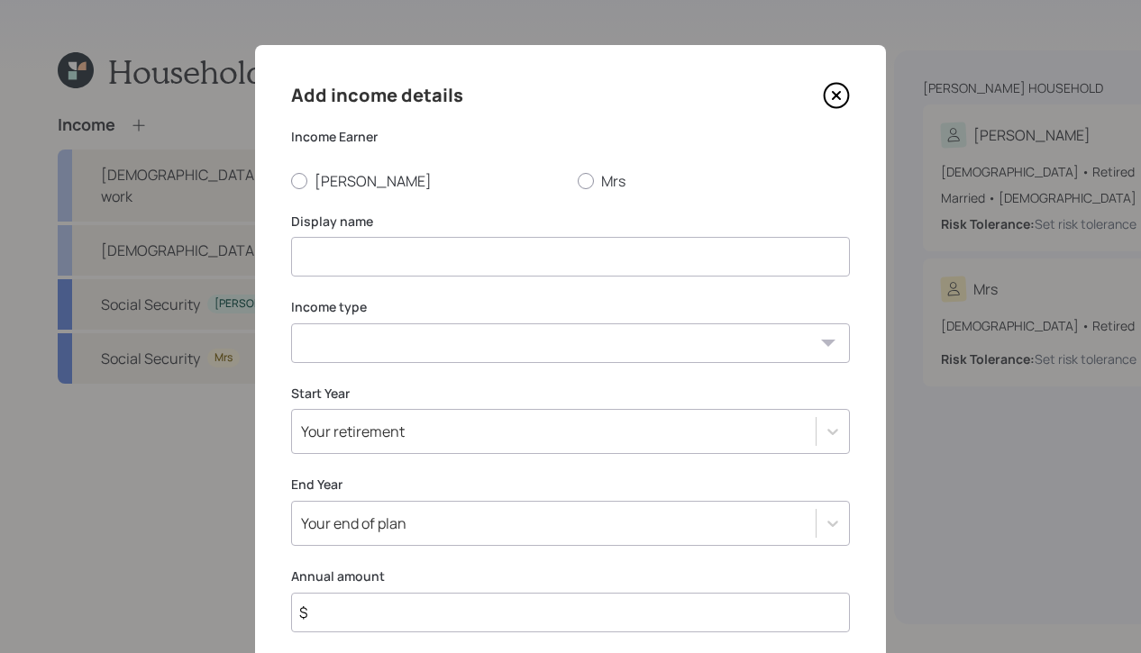
click at [288, 183] on div "Add income details Income Earner [PERSON_NAME] Mrs Display name Income type [DE…" at bounding box center [570, 430] width 631 height 770
click at [303, 184] on div at bounding box center [299, 181] width 16 height 16
click at [291, 181] on input "[PERSON_NAME]" at bounding box center [290, 180] width 1 height 1
radio input "true"
click at [343, 273] on input at bounding box center [570, 257] width 559 height 40
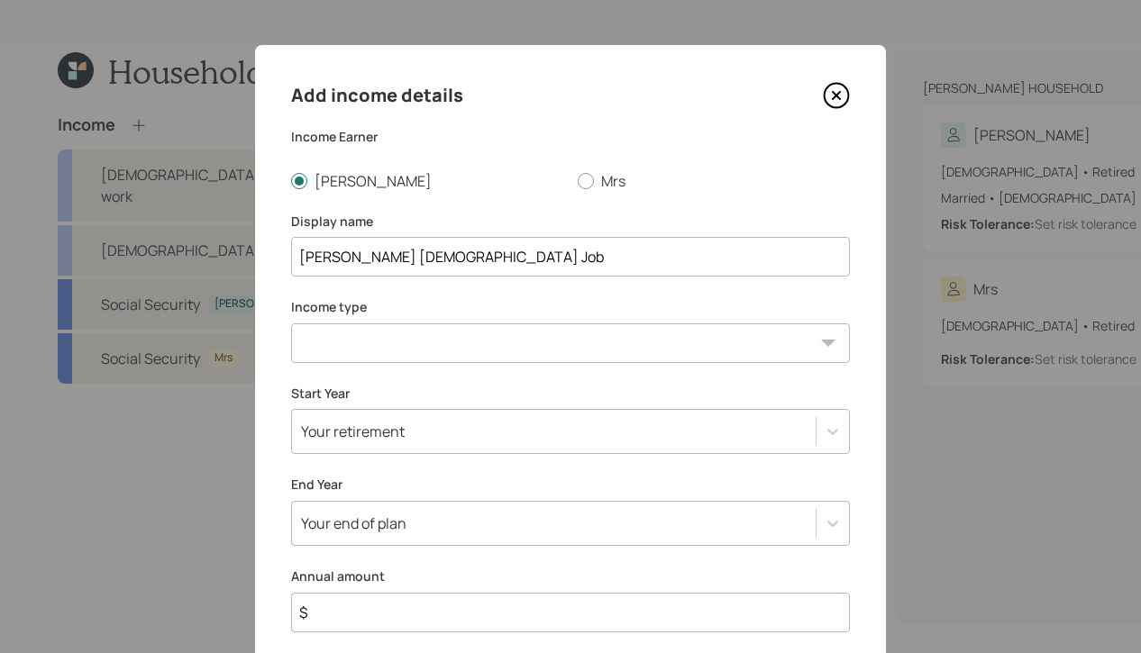
type input "[PERSON_NAME] [DEMOGRAPHIC_DATA] Job"
click at [452, 352] on select "[DEMOGRAPHIC_DATA] work [DEMOGRAPHIC_DATA] work Self employment Other" at bounding box center [570, 343] width 559 height 40
select select "part_time"
click at [291, 323] on select "[DEMOGRAPHIC_DATA] work [DEMOGRAPHIC_DATA] work Self employment Other" at bounding box center [570, 343] width 559 height 40
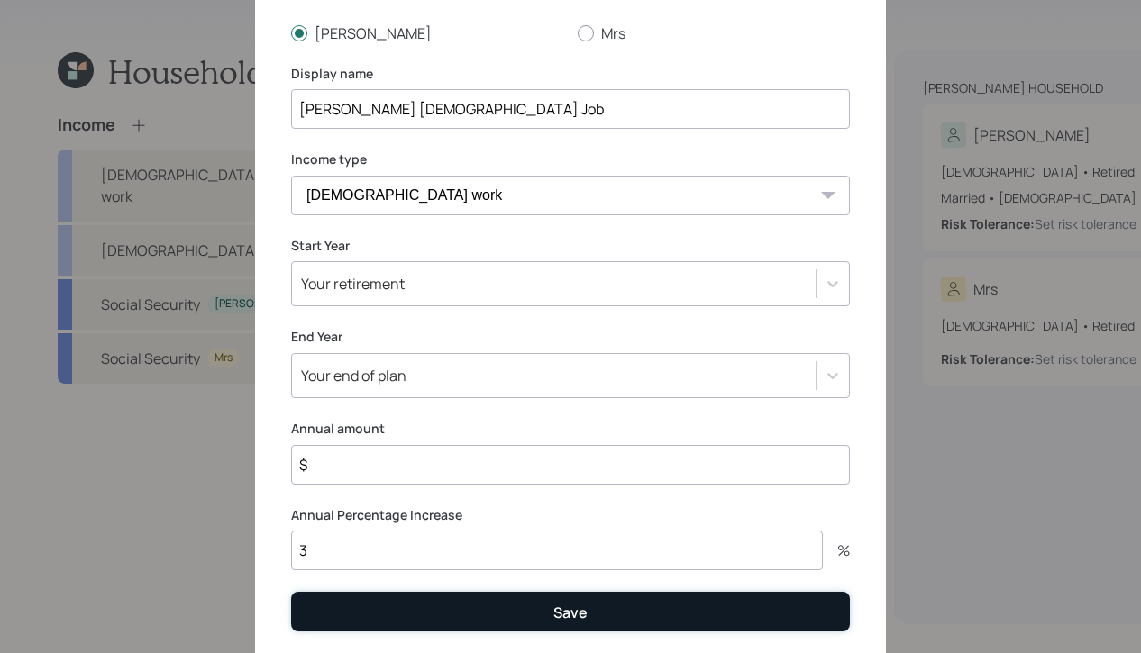
click at [481, 627] on button "Save" at bounding box center [570, 611] width 559 height 39
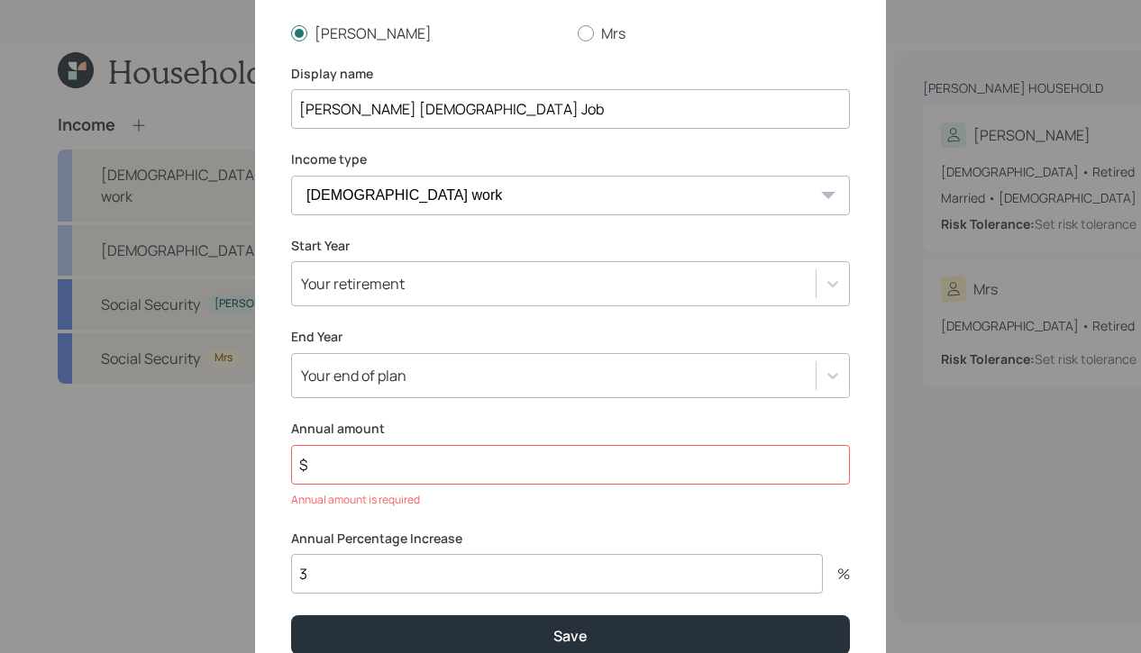
click at [525, 471] on input "$" at bounding box center [570, 465] width 559 height 40
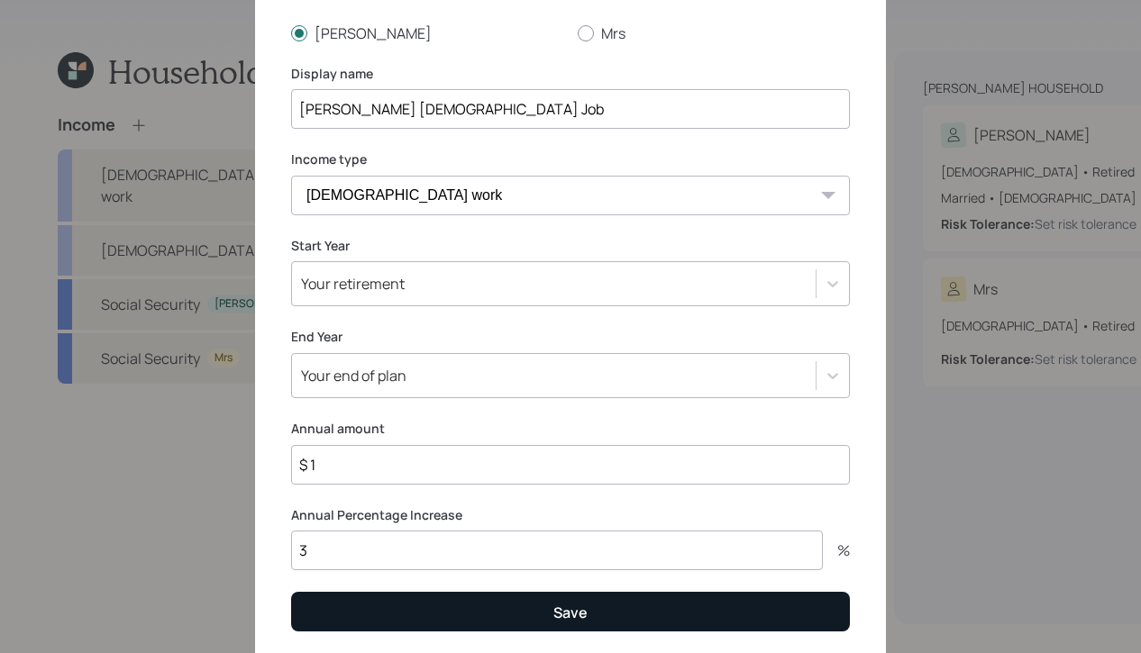
type input "$ 1"
click at [514, 605] on button "Save" at bounding box center [570, 611] width 559 height 39
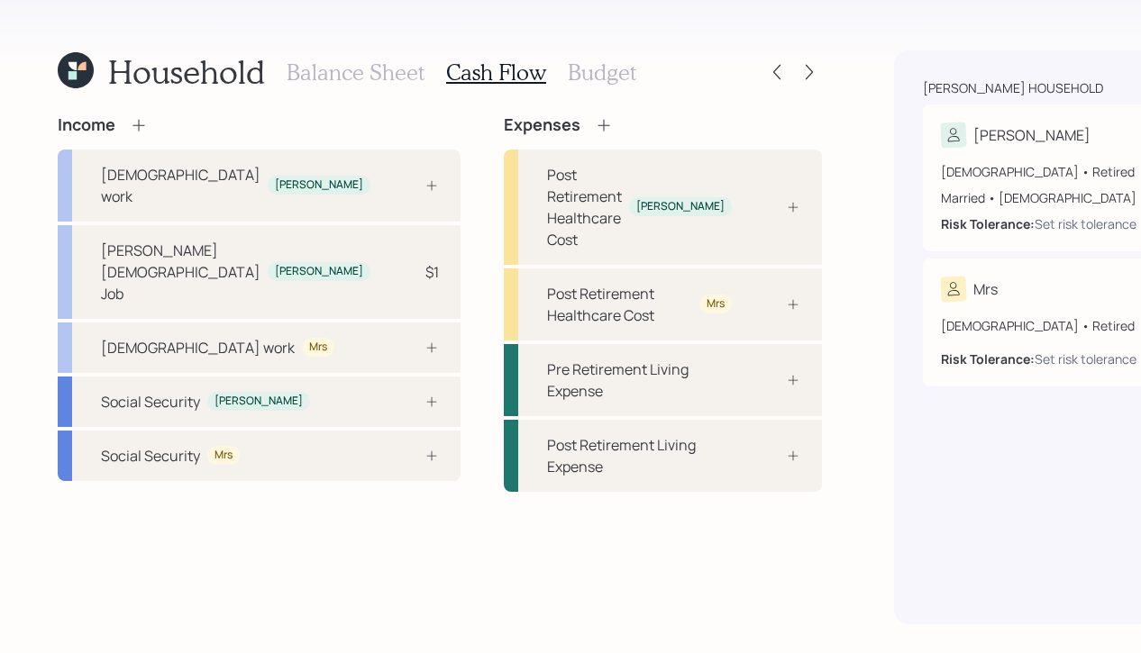
click at [324, 75] on h3 "Balance Sheet" at bounding box center [355, 72] width 138 height 26
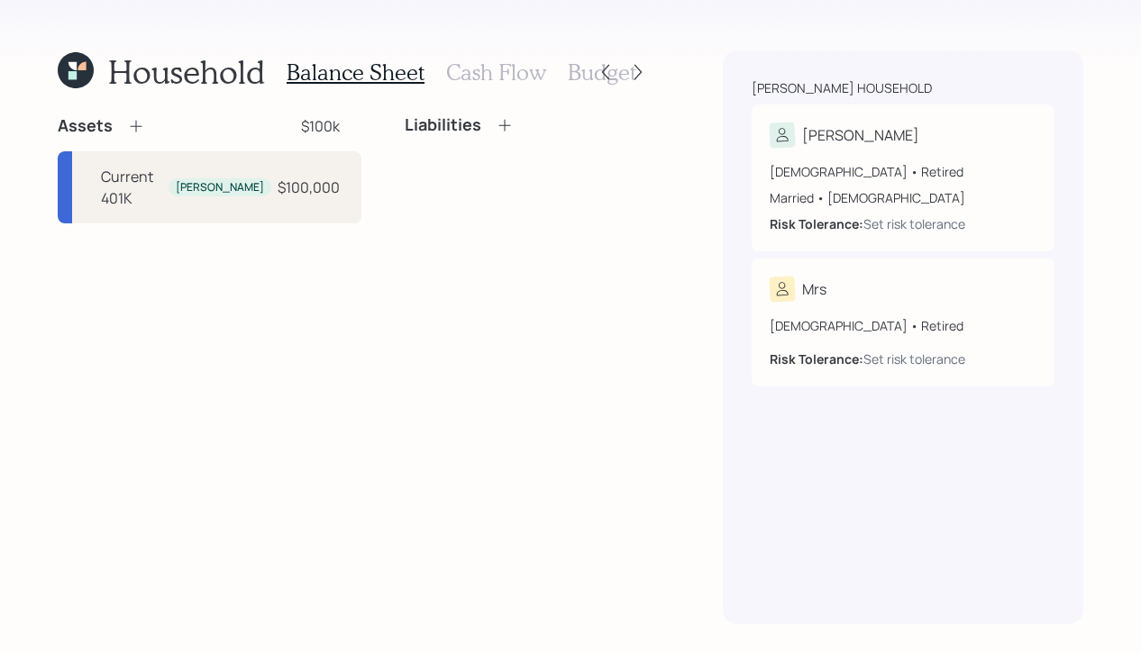
click at [144, 132] on div "Assets $100k" at bounding box center [210, 126] width 304 height 22
click at [141, 128] on icon at bounding box center [136, 126] width 18 height 18
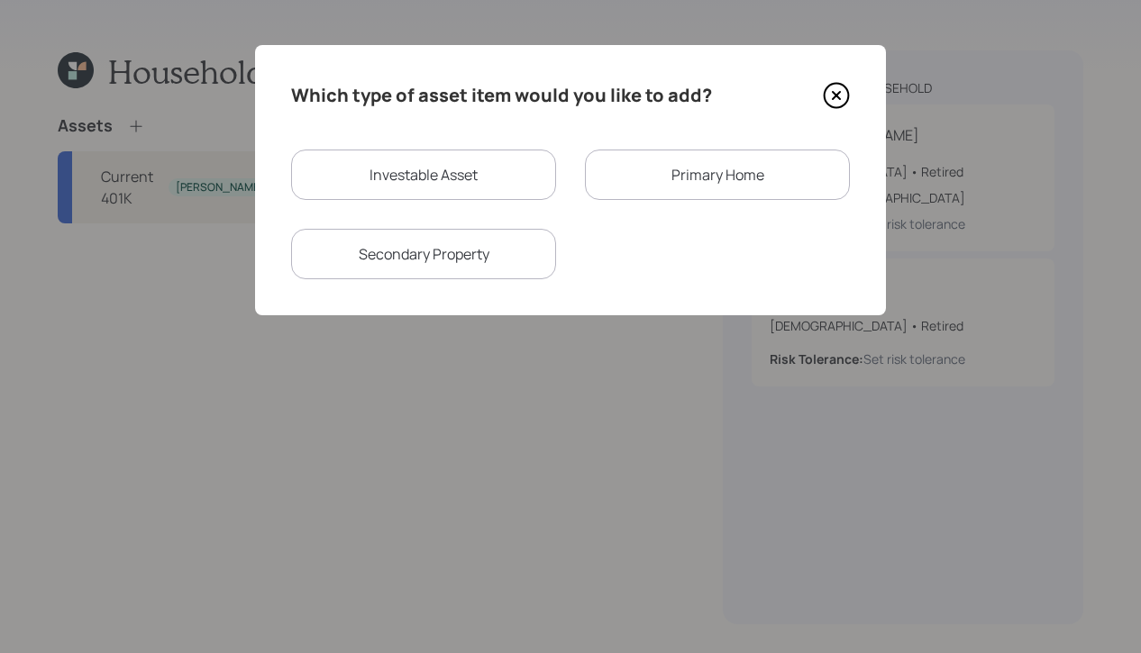
click at [387, 193] on div "Investable Asset" at bounding box center [423, 175] width 265 height 50
select select "taxable"
select select "balanced"
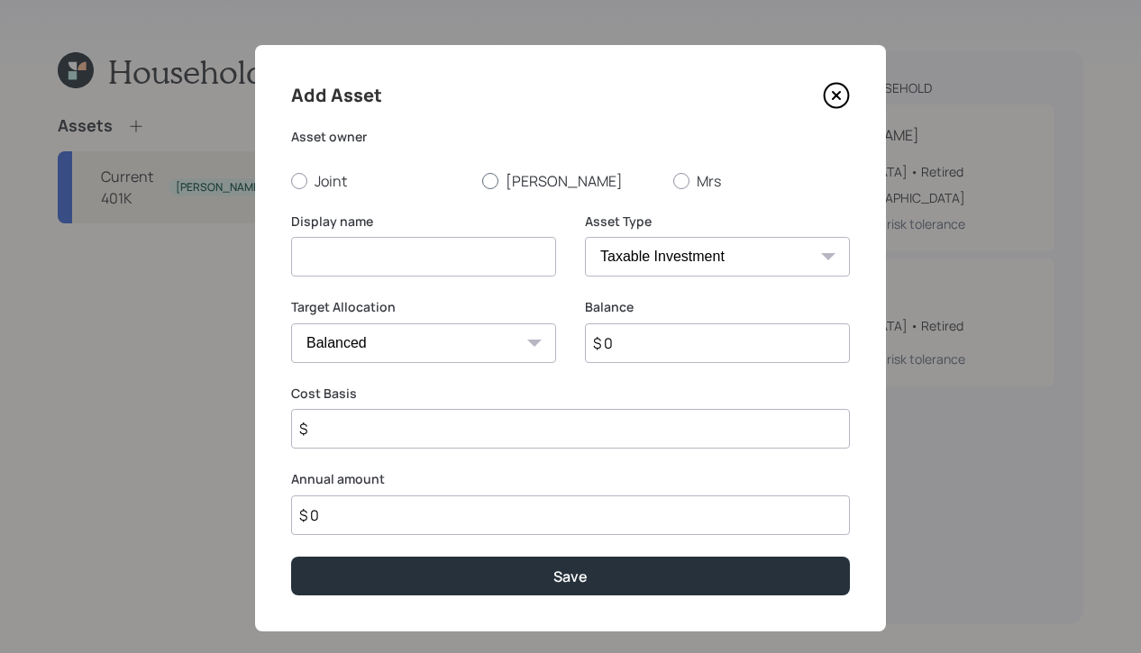
click at [492, 189] on label "[PERSON_NAME]" at bounding box center [570, 181] width 177 height 20
click at [482, 181] on input "[PERSON_NAME]" at bounding box center [481, 180] width 1 height 1
radio input "true"
click at [476, 255] on input at bounding box center [423, 257] width 265 height 40
type input "Traditional IRA"
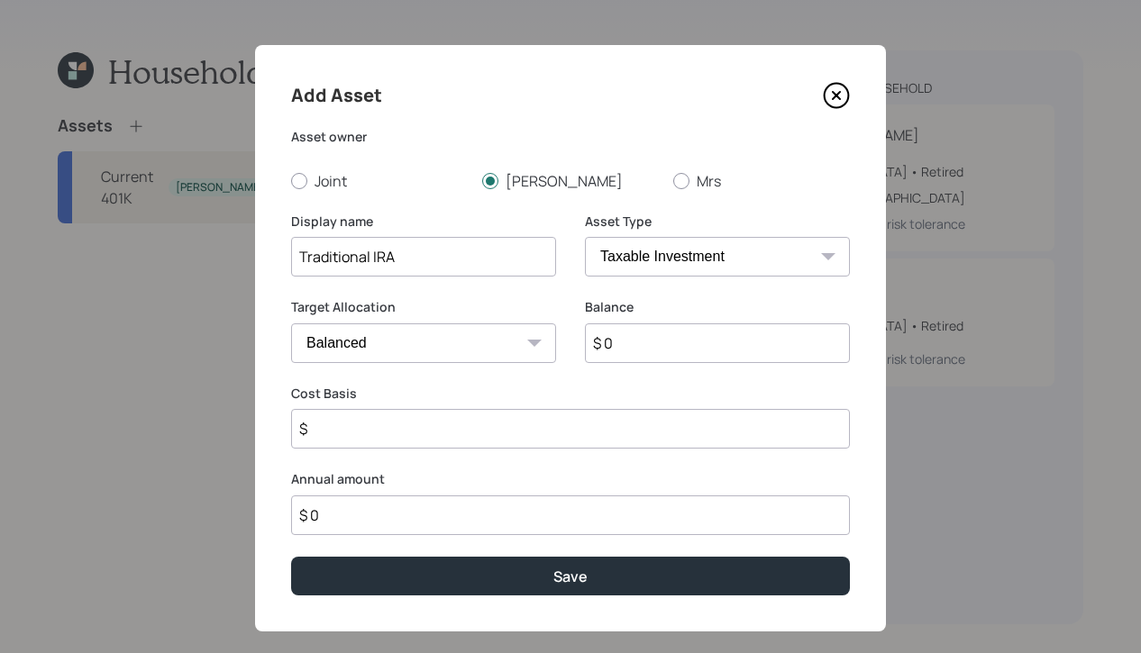
click at [797, 279] on div "Asset Type SEP [PERSON_NAME] IRA 401(k) [PERSON_NAME] 401(k) 403(b) [PERSON_NAM…" at bounding box center [717, 256] width 265 height 86
click at [785, 258] on select "SEP [PERSON_NAME] IRA 401(k) [PERSON_NAME] 401(k) 403(b) [PERSON_NAME] 403(b) 4…" at bounding box center [717, 257] width 265 height 40
select select "ira"
click at [585, 237] on select "SEP [PERSON_NAME] IRA 401(k) [PERSON_NAME] 401(k) 403(b) [PERSON_NAME] 403(b) 4…" at bounding box center [717, 257] width 265 height 40
type input "$"
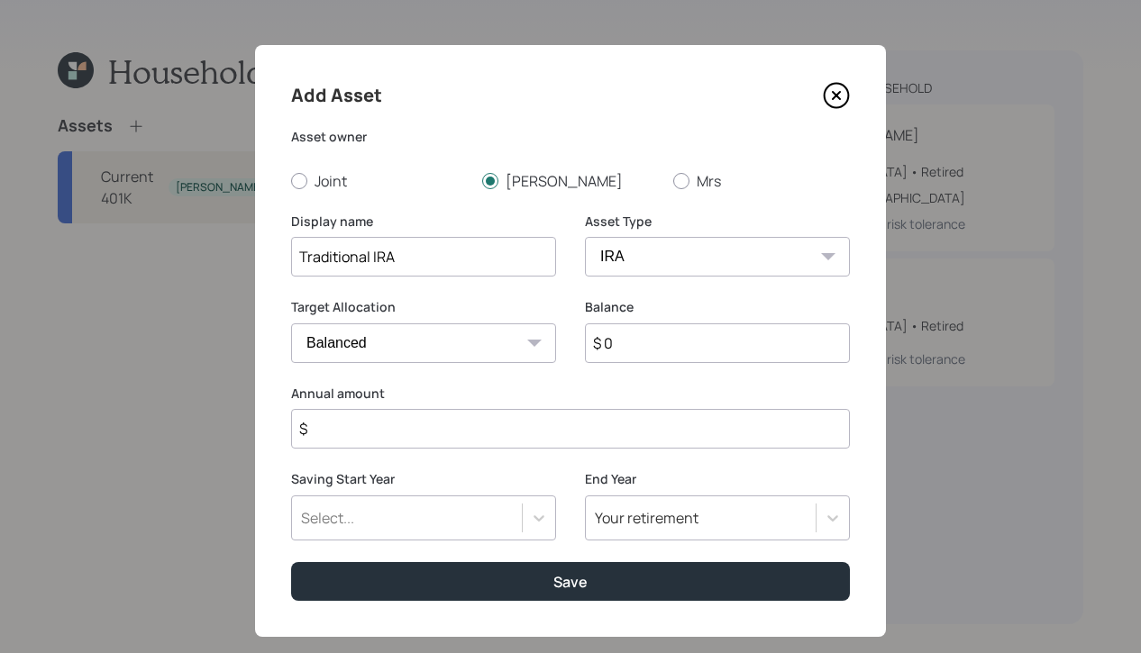
click at [634, 344] on input "$ 0" at bounding box center [717, 343] width 265 height 40
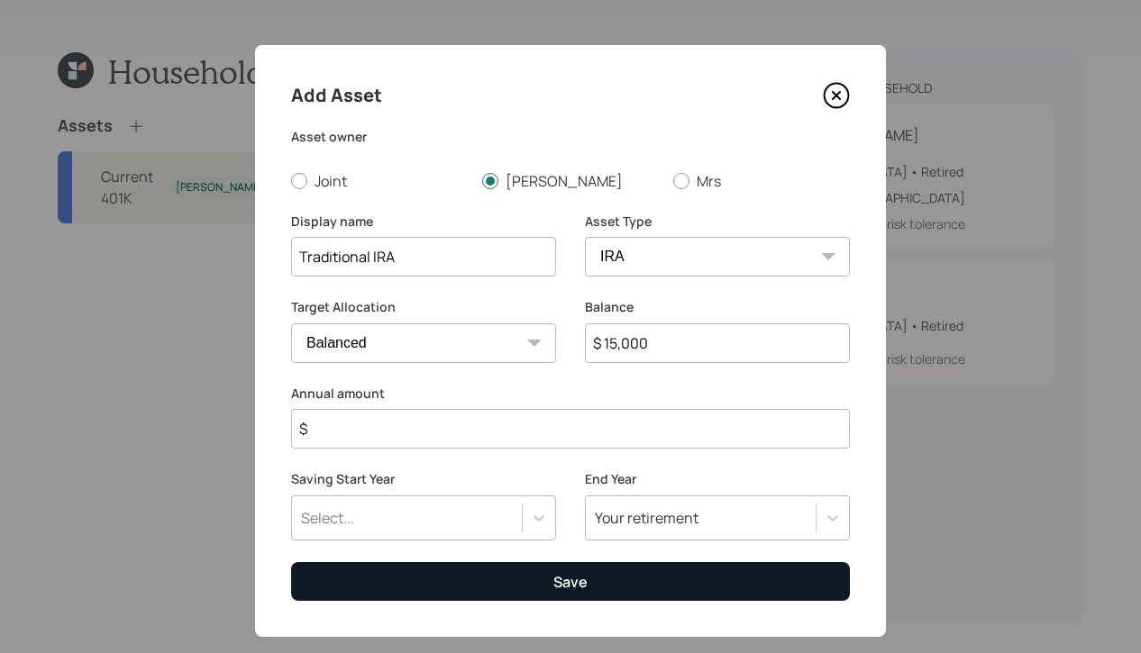
type input "$ 15,000"
click at [615, 592] on button "Save" at bounding box center [570, 581] width 559 height 39
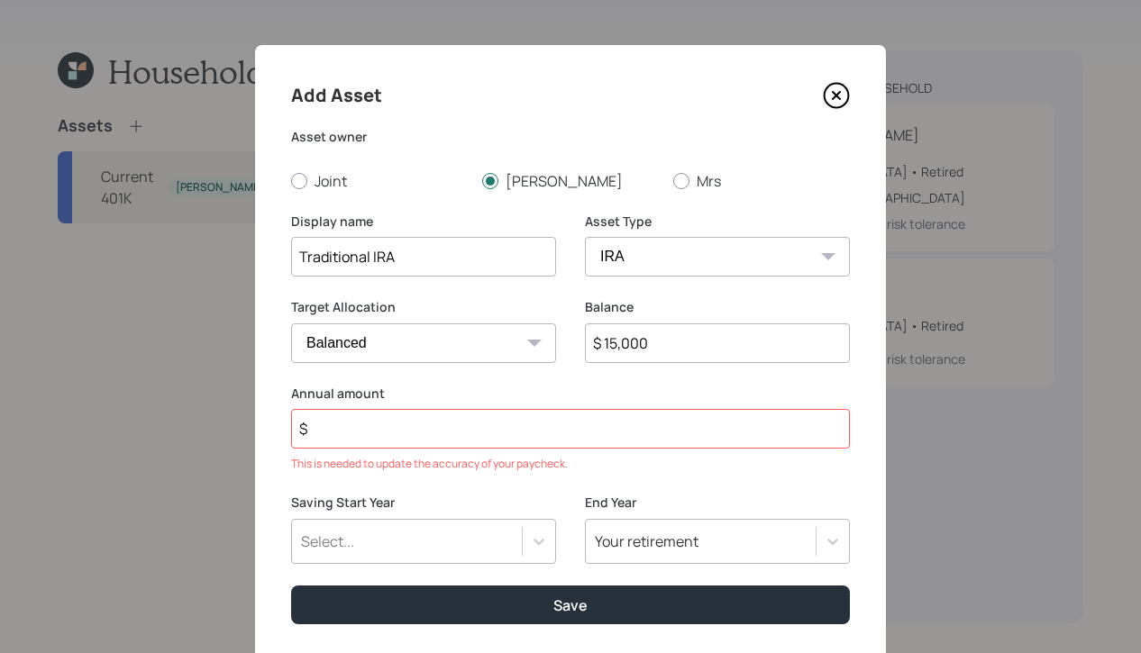
click at [599, 479] on div "Add Asset Asset owner Joint [PERSON_NAME] Mrs [PERSON_NAME] name Traditional IR…" at bounding box center [570, 352] width 631 height 615
click at [598, 440] on input "$" at bounding box center [570, 429] width 559 height 40
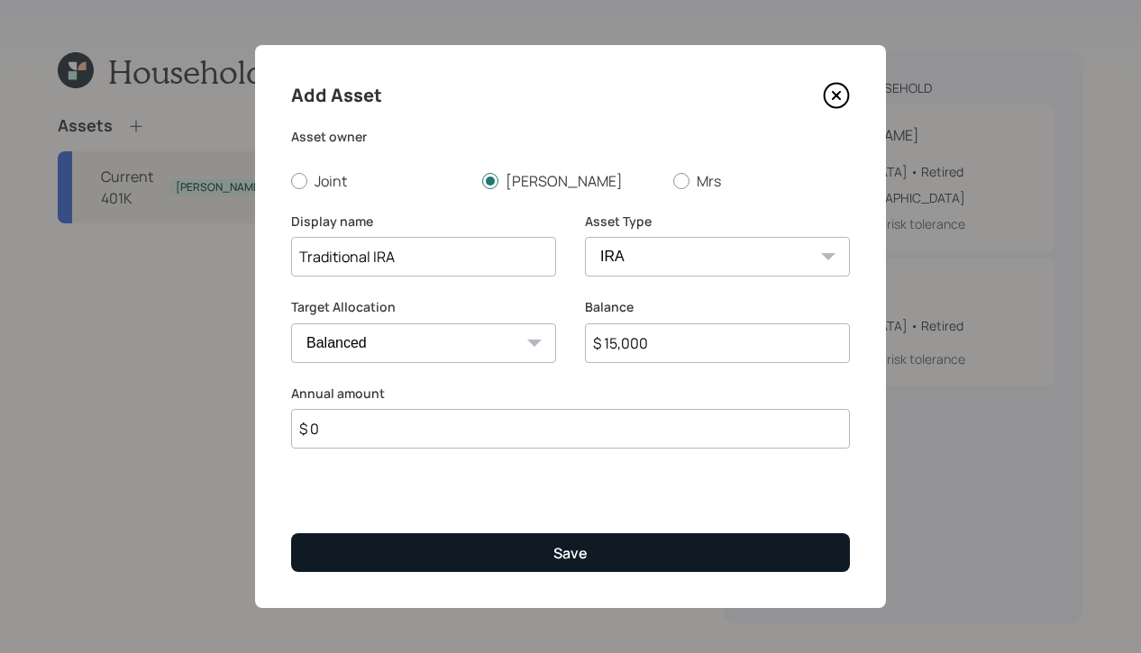
type input "$ 0"
click at [539, 543] on button "Save" at bounding box center [570, 552] width 559 height 39
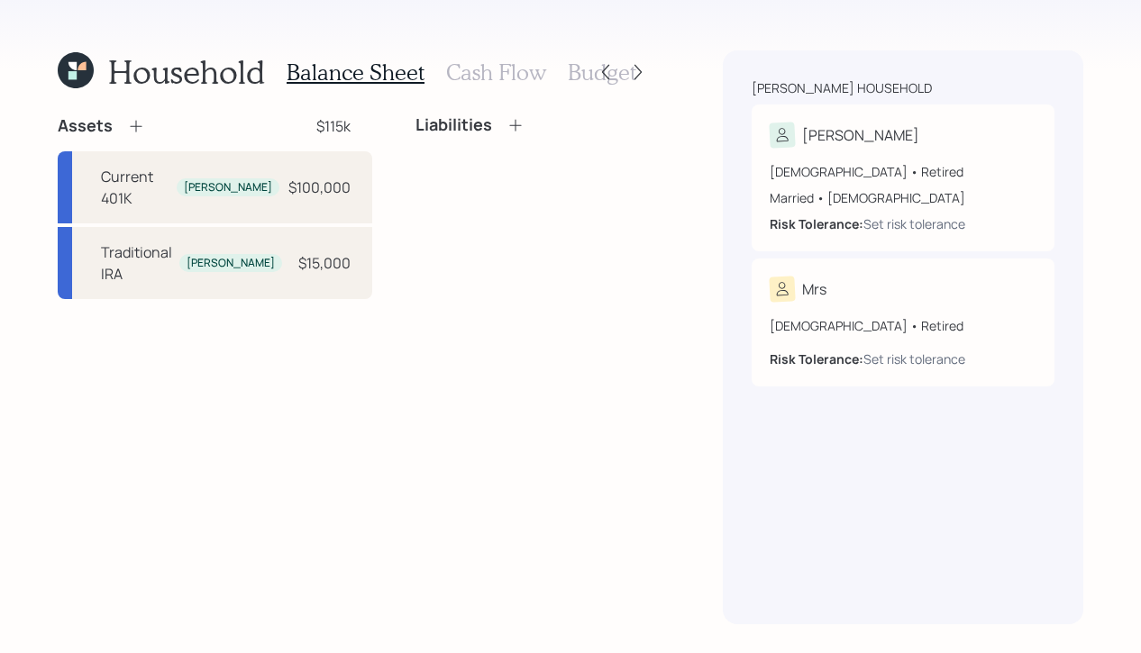
click at [140, 122] on icon at bounding box center [136, 126] width 18 height 18
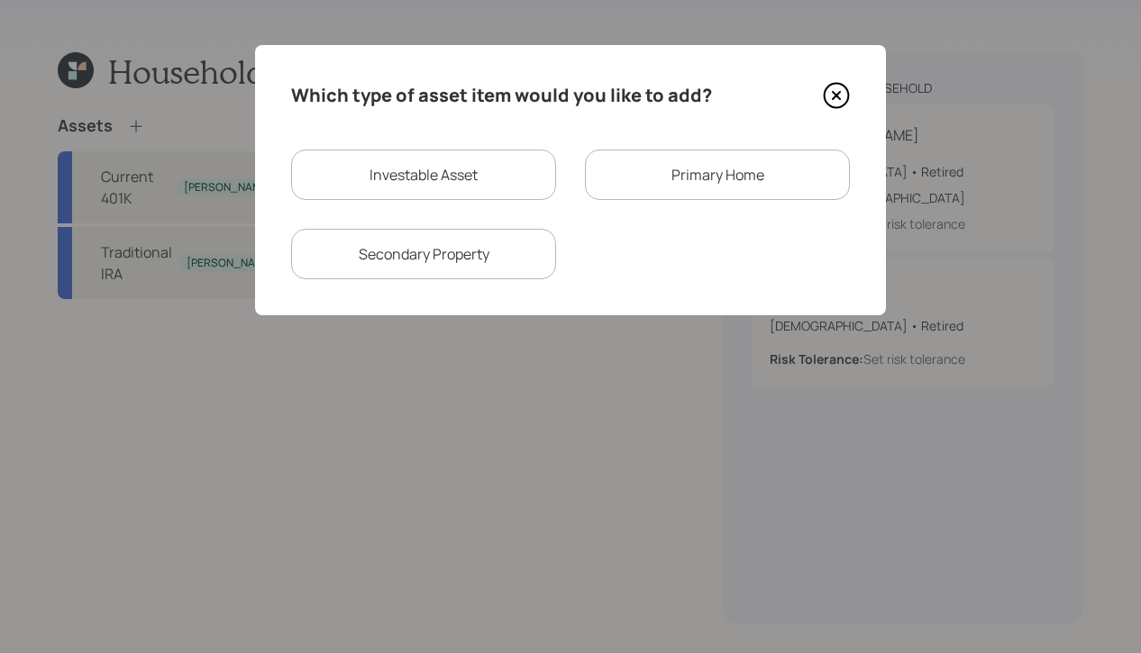
click at [427, 163] on div "Investable Asset" at bounding box center [423, 175] width 265 height 50
select select "taxable"
select select "balanced"
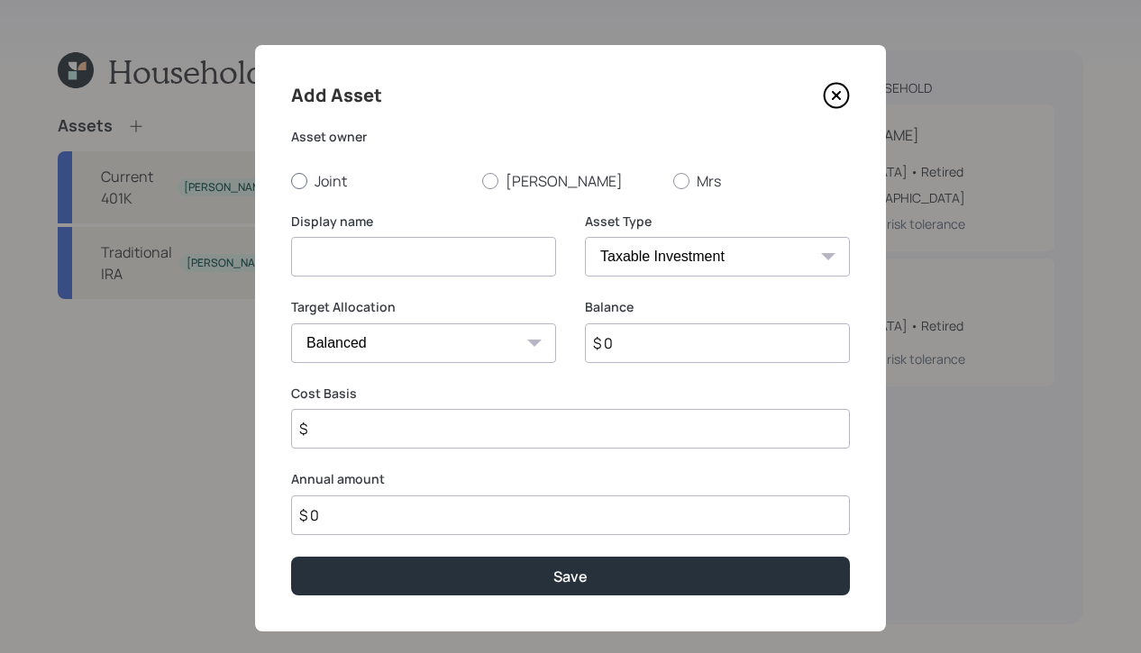
click at [303, 186] on div at bounding box center [299, 181] width 16 height 16
click at [291, 181] on input "Joint" at bounding box center [290, 180] width 1 height 1
radio input "true"
click at [330, 263] on input at bounding box center [423, 257] width 265 height 40
type input "Savings"
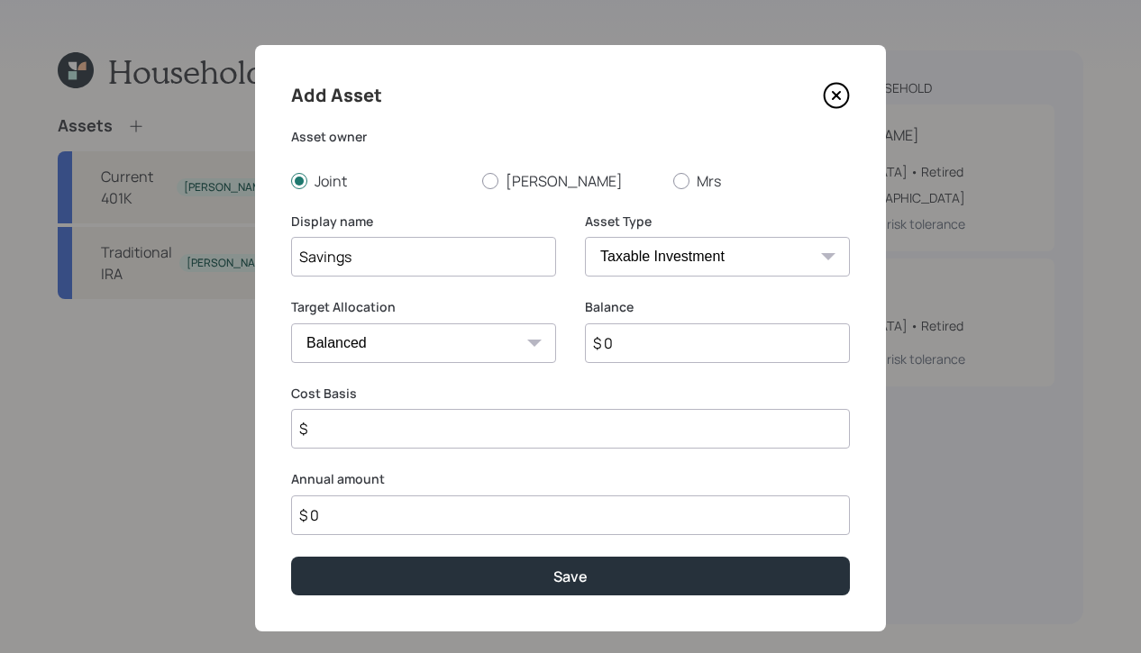
click at [691, 261] on select "SEP [PERSON_NAME] IRA 401(k) [PERSON_NAME] 401(k) 403(b) [PERSON_NAME] 403(b) 4…" at bounding box center [717, 257] width 265 height 40
select select "cash"
click at [585, 237] on select "SEP [PERSON_NAME] IRA 401(k) [PERSON_NAME] 401(k) 403(b) [PERSON_NAME] 403(b) 4…" at bounding box center [717, 257] width 265 height 40
type input "$"
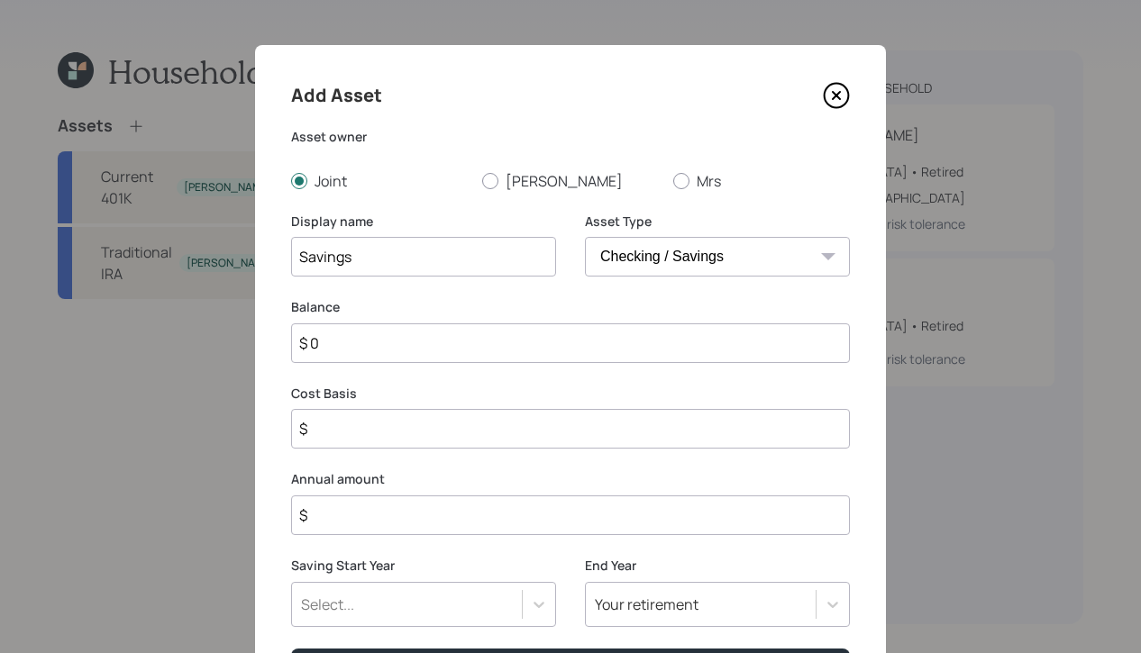
click at [377, 351] on input "$ 0" at bounding box center [570, 343] width 559 height 40
type input "$"
type input "$ 2"
type input "$ 25"
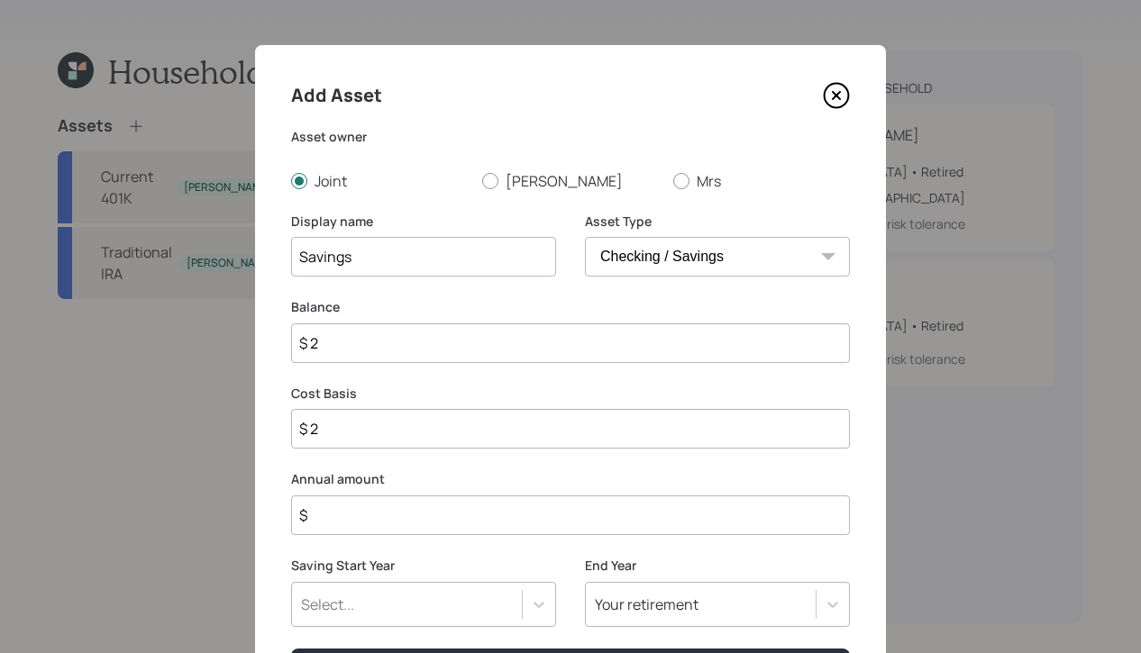
type input "$ 25"
type input "$ 250"
type input "$ 2,500"
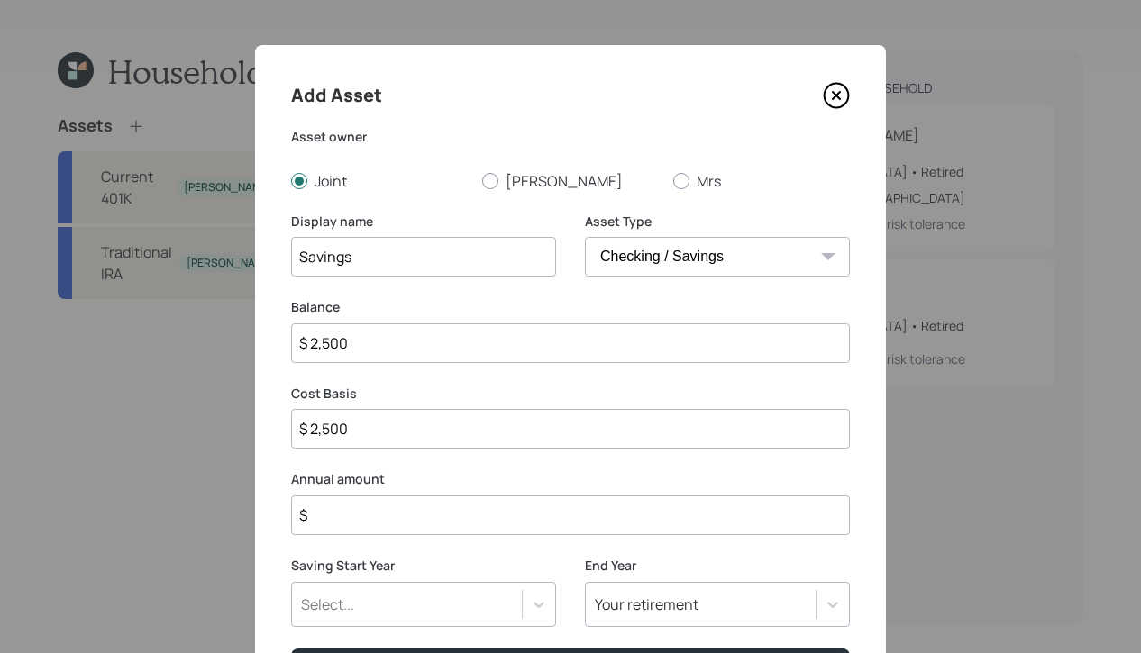
type input "$ 25,000"
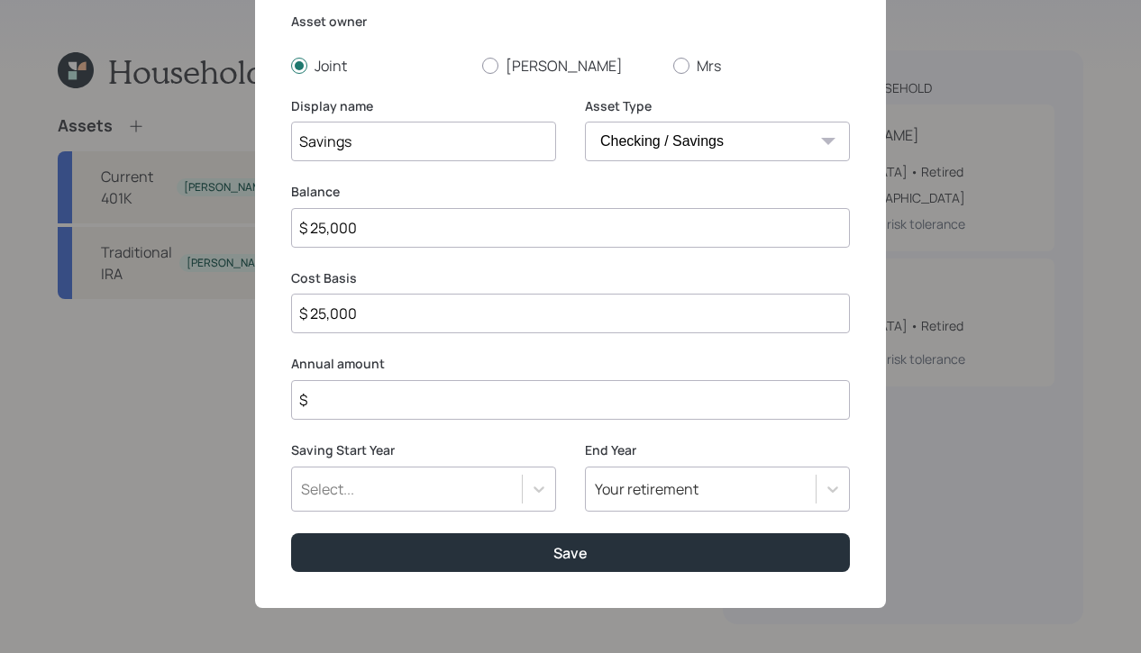
type input "$ 25,000"
click at [566, 395] on input "$" at bounding box center [570, 400] width 559 height 40
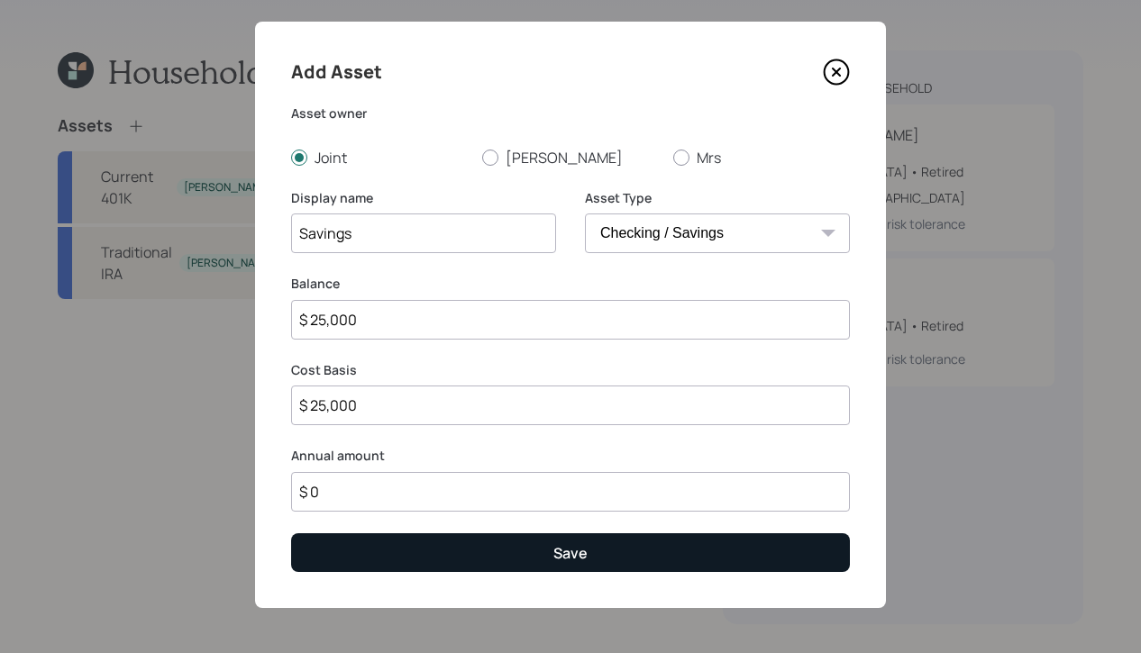
type input "$ 0"
click at [641, 545] on button "Save" at bounding box center [570, 552] width 559 height 39
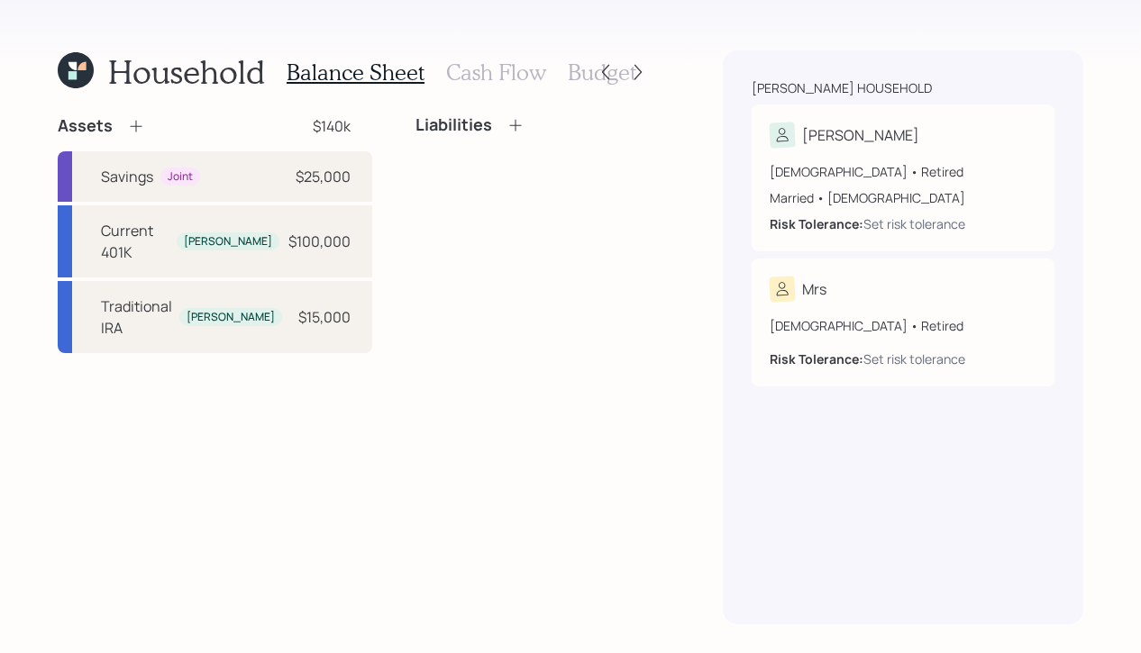
click at [488, 82] on h3 "Cash Flow" at bounding box center [496, 72] width 100 height 26
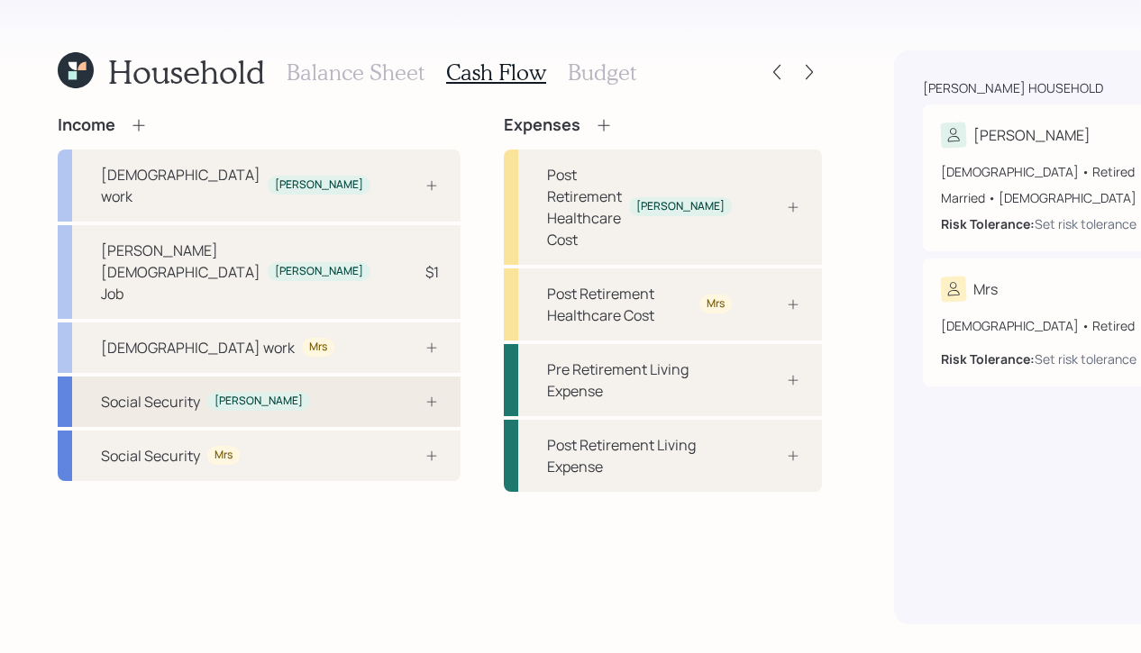
click at [385, 409] on div at bounding box center [412, 402] width 54 height 14
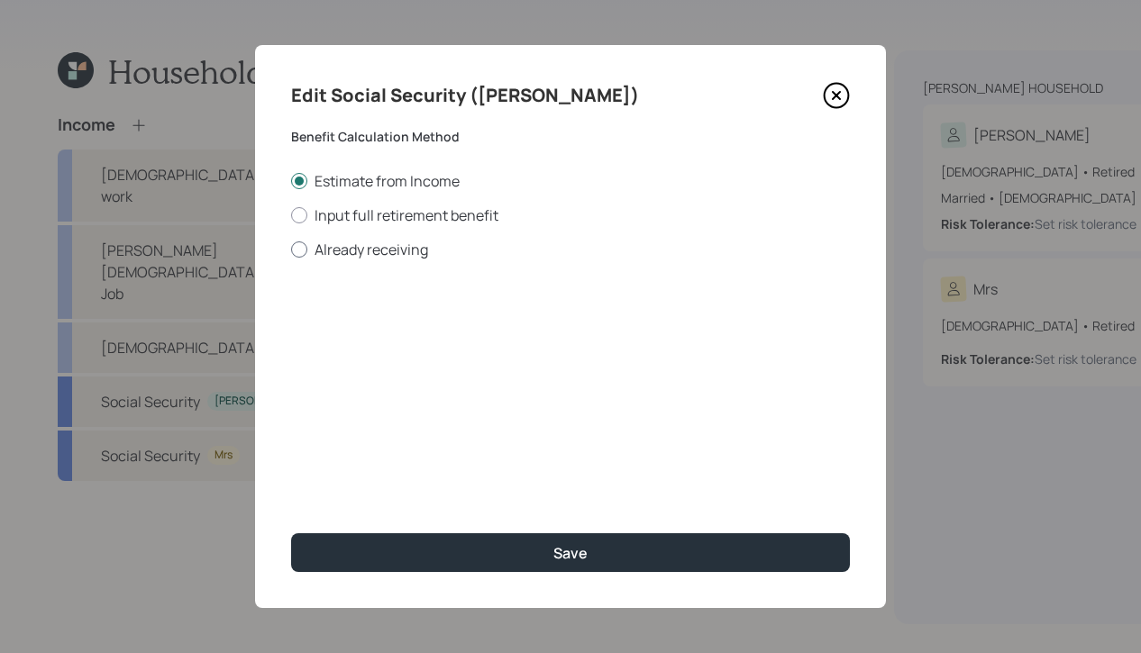
click at [309, 245] on label "Already receiving" at bounding box center [570, 250] width 559 height 20
click at [291, 249] on input "Already receiving" at bounding box center [290, 249] width 1 height 1
radio input "true"
click at [426, 330] on input "$" at bounding box center [570, 325] width 559 height 40
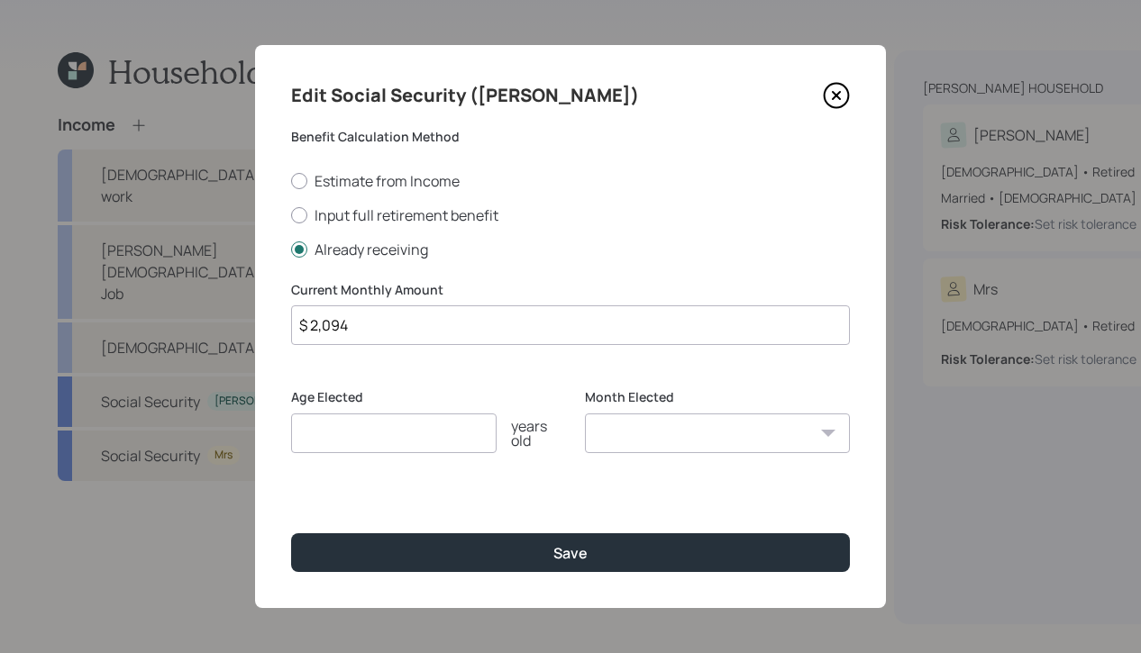
type input "$ 2,094"
click at [335, 437] on input "number" at bounding box center [393, 434] width 205 height 40
type input "7"
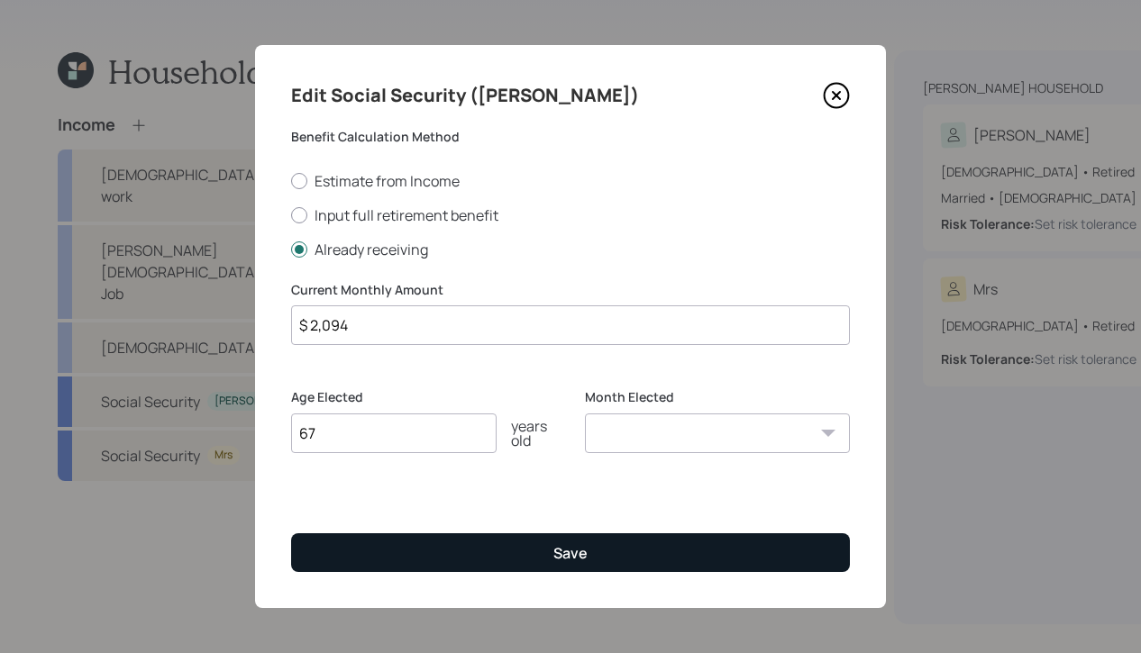
type input "67"
click at [450, 551] on button "Save" at bounding box center [570, 552] width 559 height 39
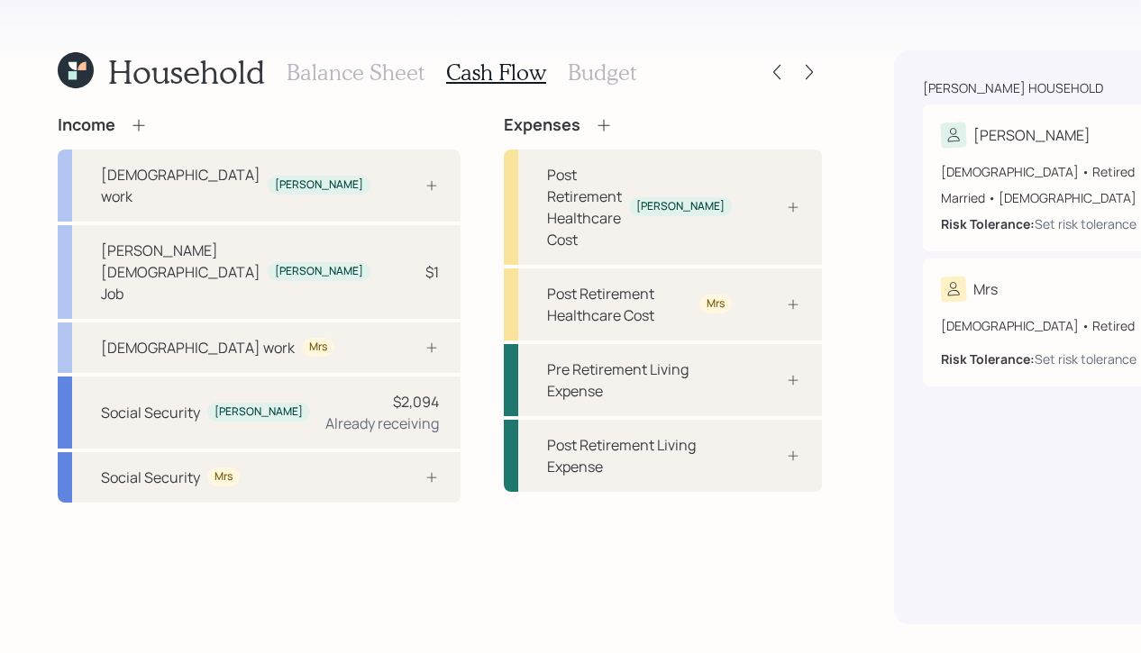
click at [381, 72] on h3 "Balance Sheet" at bounding box center [355, 72] width 138 height 26
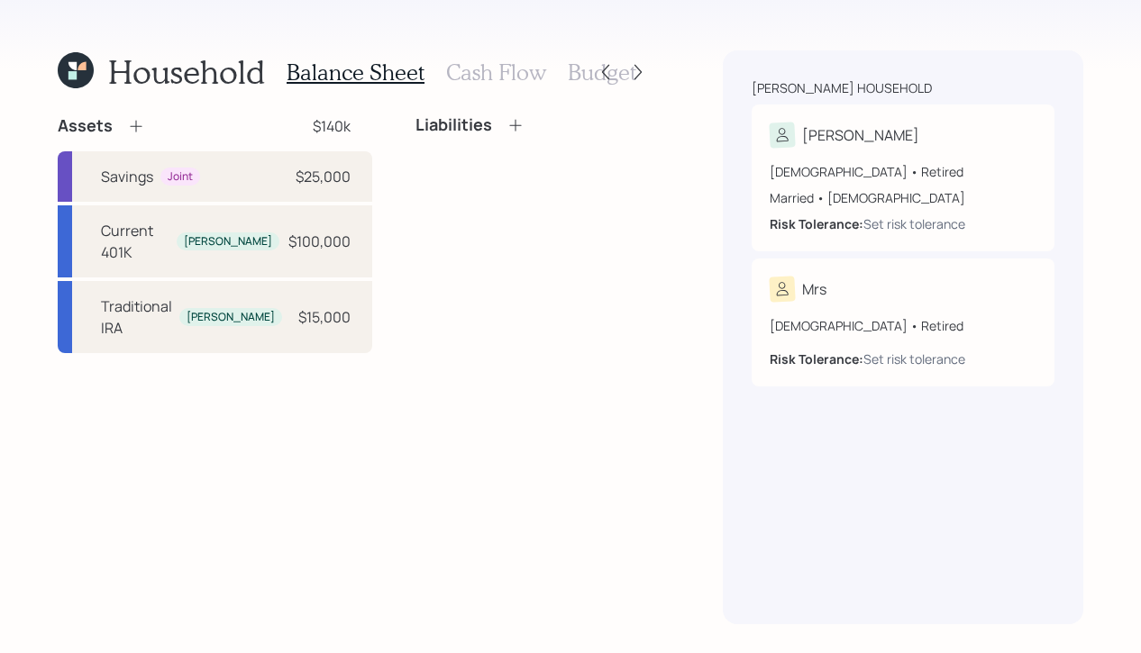
click at [140, 126] on icon at bounding box center [136, 126] width 18 height 18
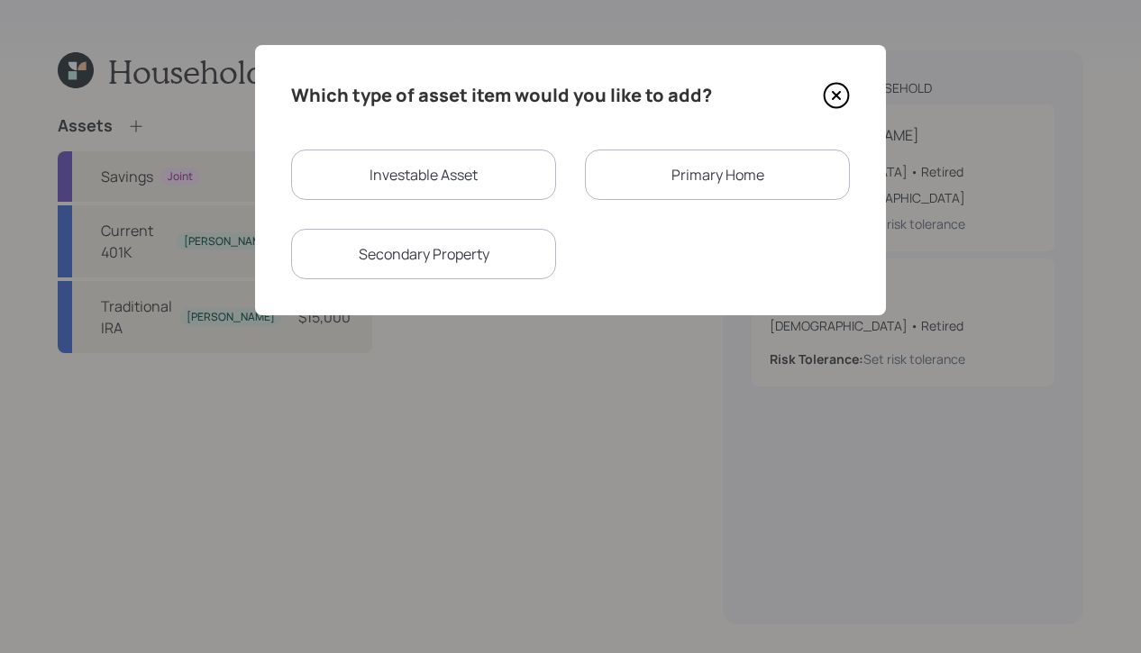
click at [714, 177] on div "Primary Home" at bounding box center [717, 175] width 265 height 50
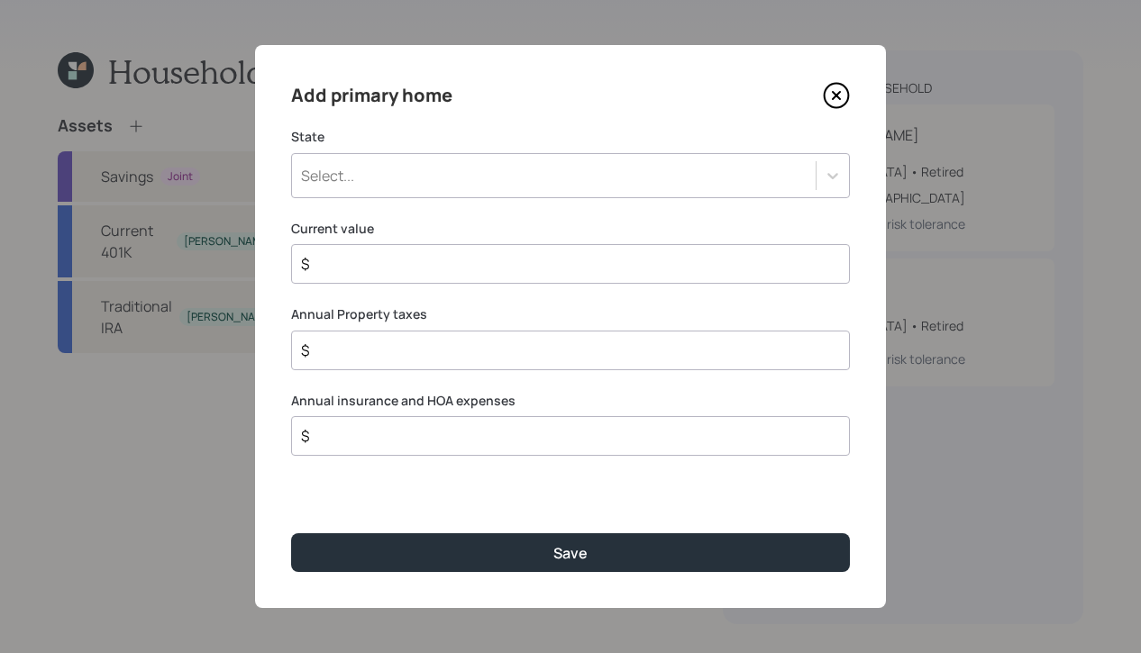
click at [643, 156] on div "Select..." at bounding box center [570, 175] width 559 height 45
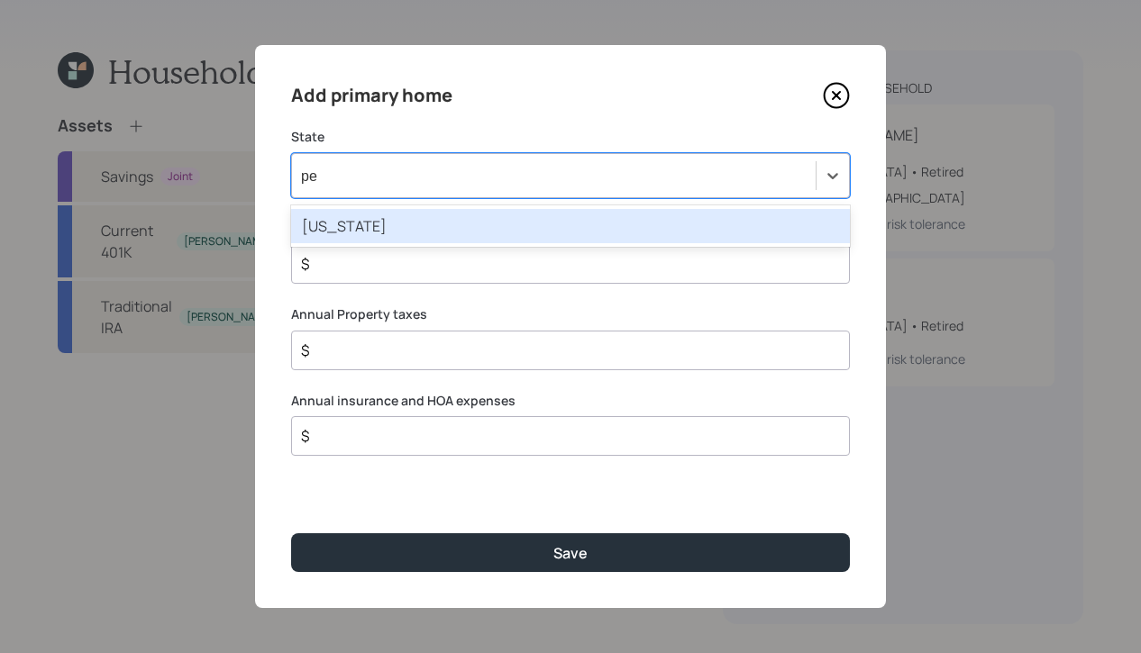
type input "pen"
click at [577, 220] on div "[US_STATE]" at bounding box center [570, 226] width 559 height 34
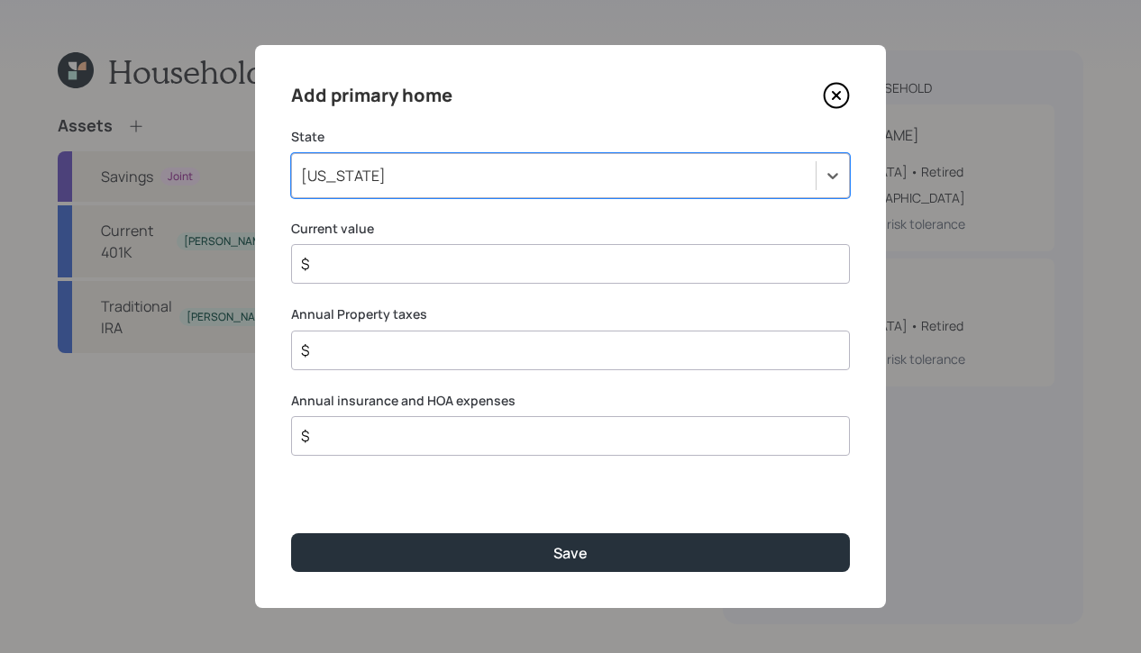
click at [560, 265] on input "$" at bounding box center [563, 264] width 528 height 22
click at [550, 572] on div "Add primary home State [US_STATE] Current value $ Annual Property taxes $ Annua…" at bounding box center [570, 326] width 631 height 563
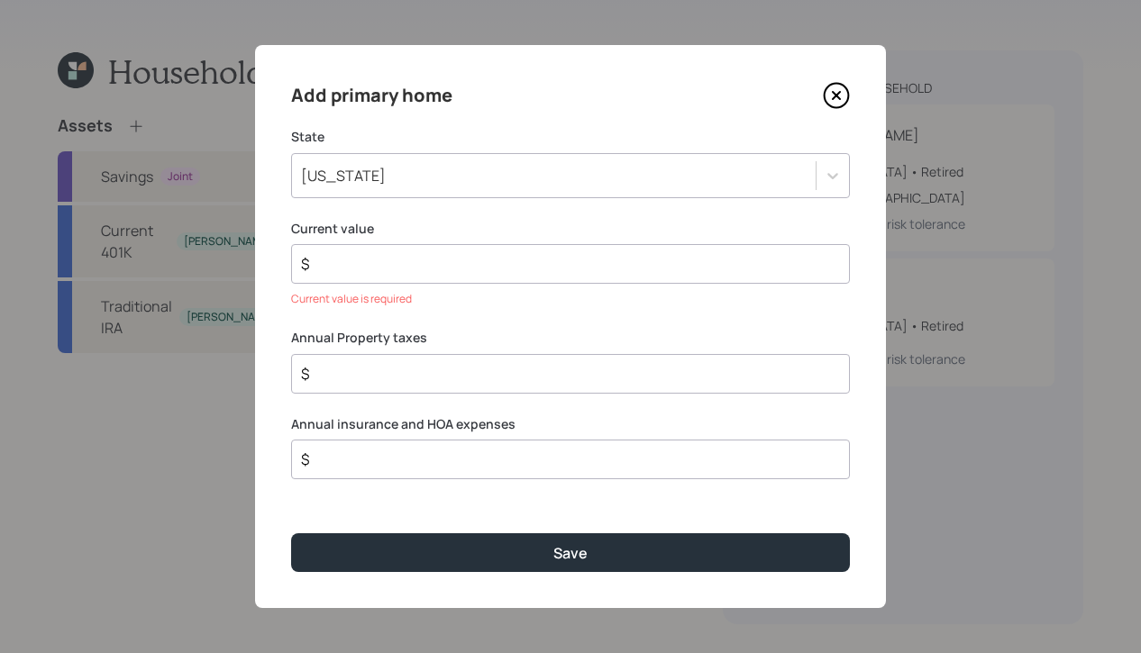
click at [575, 270] on input "$" at bounding box center [563, 264] width 528 height 22
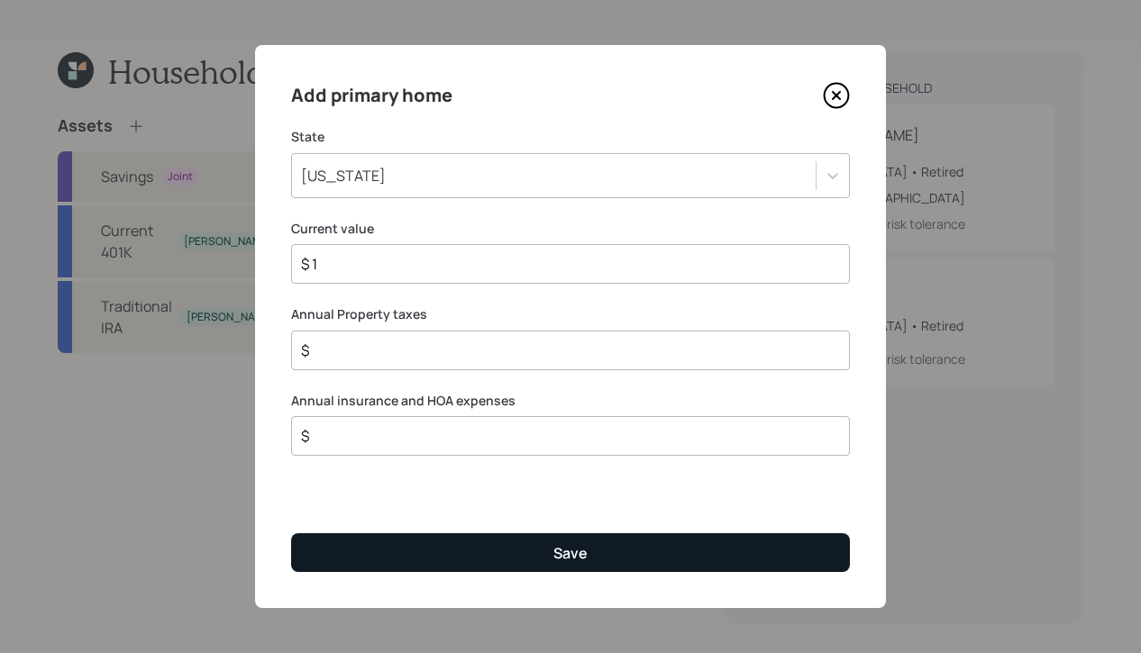
type input "$ 1"
click at [542, 541] on button "Save" at bounding box center [570, 552] width 559 height 39
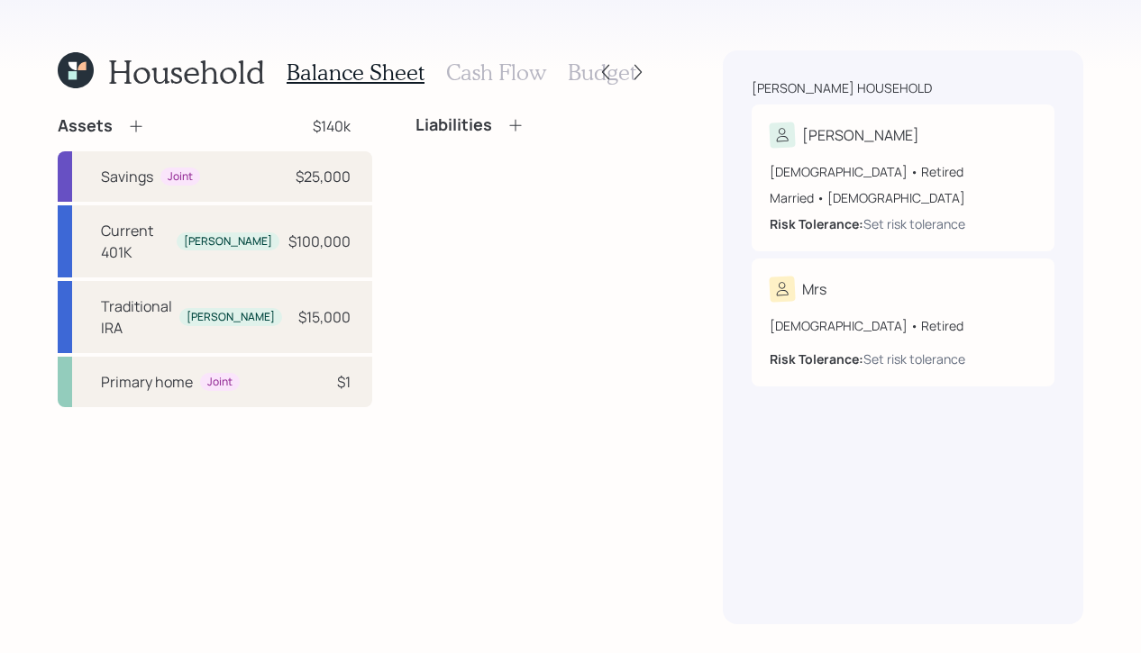
click at [476, 88] on div "Balance Sheet Cash Flow Budget" at bounding box center [461, 71] width 350 height 43
click at [477, 69] on h3 "Cash Flow" at bounding box center [496, 72] width 100 height 26
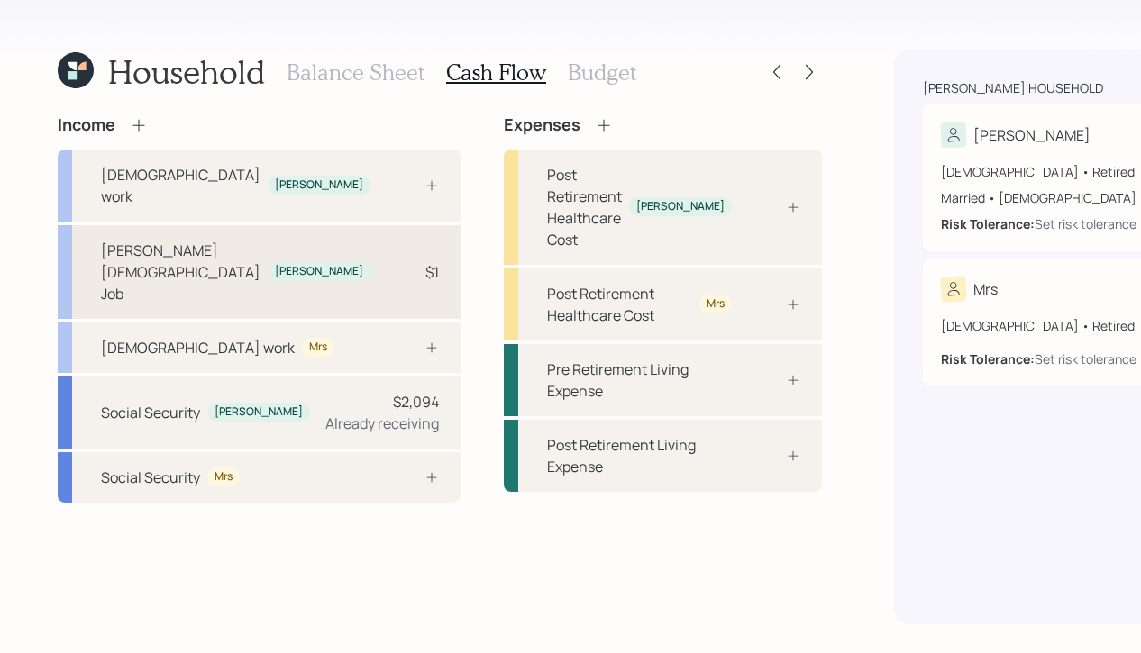
click at [277, 283] on div "[PERSON_NAME] [DEMOGRAPHIC_DATA] Job [PERSON_NAME] $1" at bounding box center [259, 272] width 403 height 94
select select "part_time"
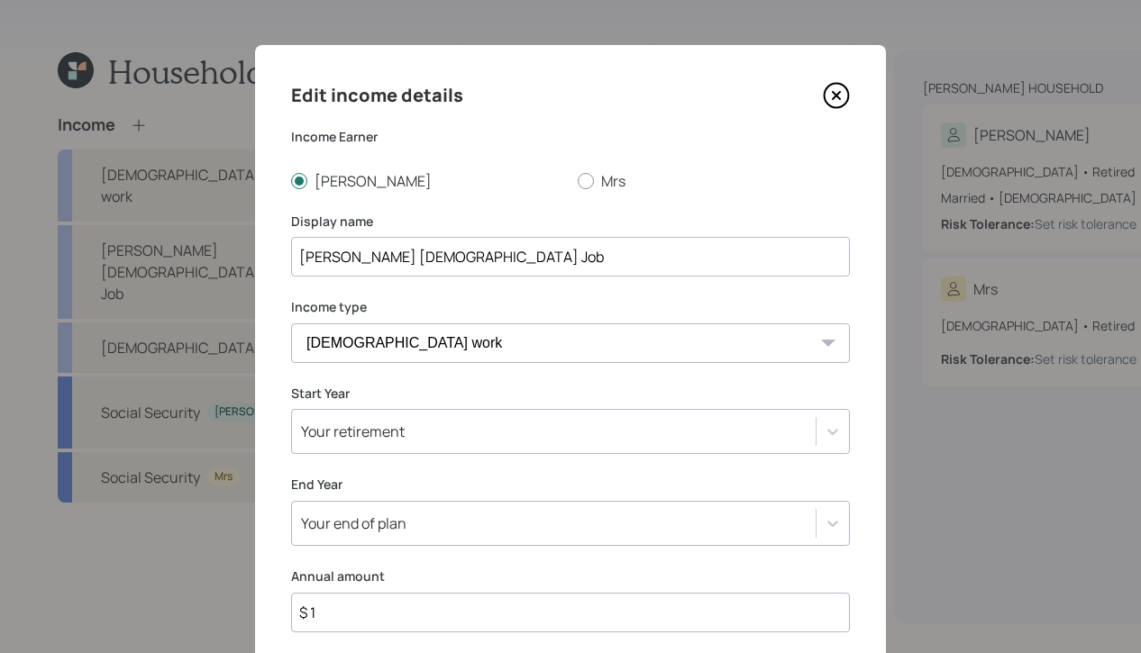
scroll to position [211, 0]
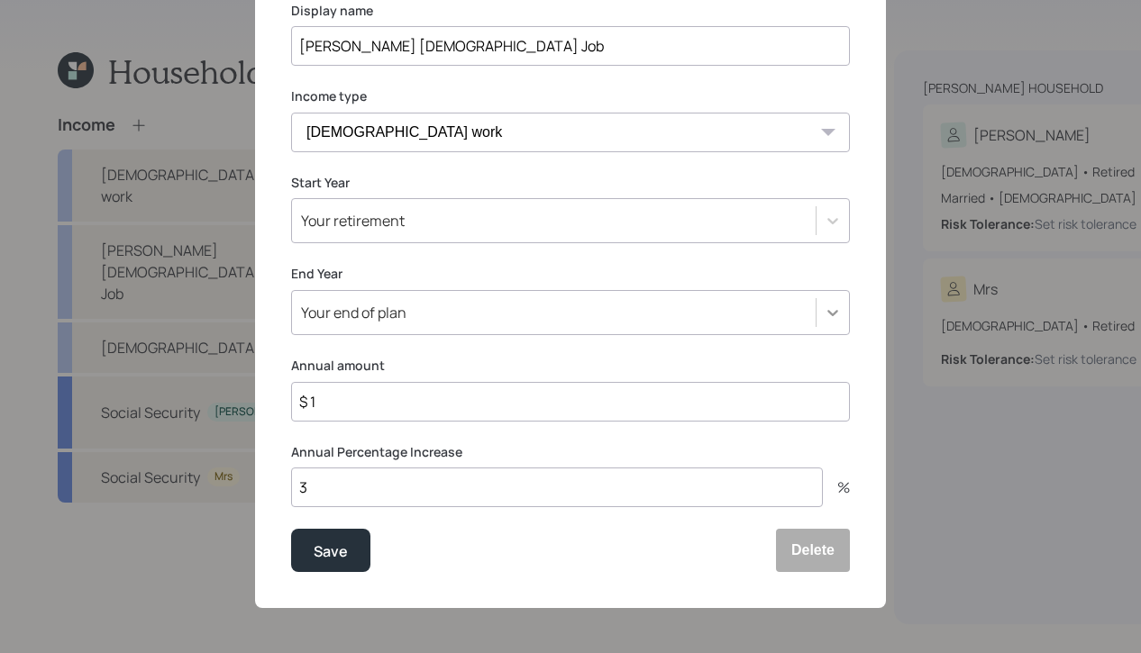
click at [845, 308] on div at bounding box center [832, 312] width 32 height 32
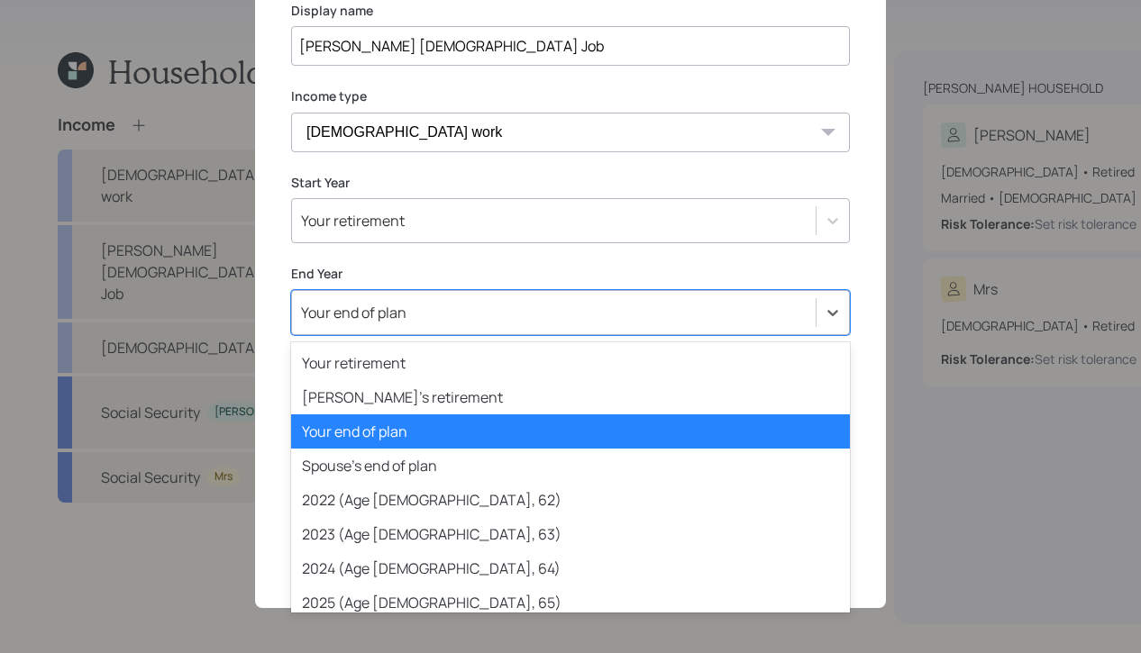
click at [713, 278] on label "End Year" at bounding box center [570, 274] width 559 height 18
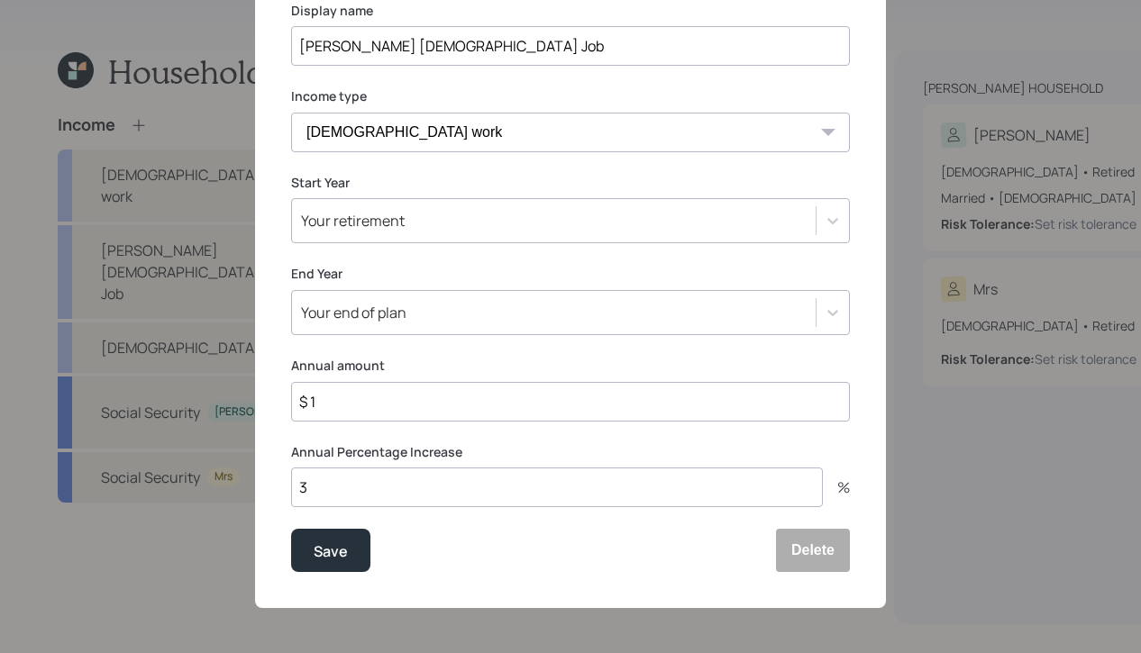
click at [837, 204] on div at bounding box center [831, 220] width 33 height 43
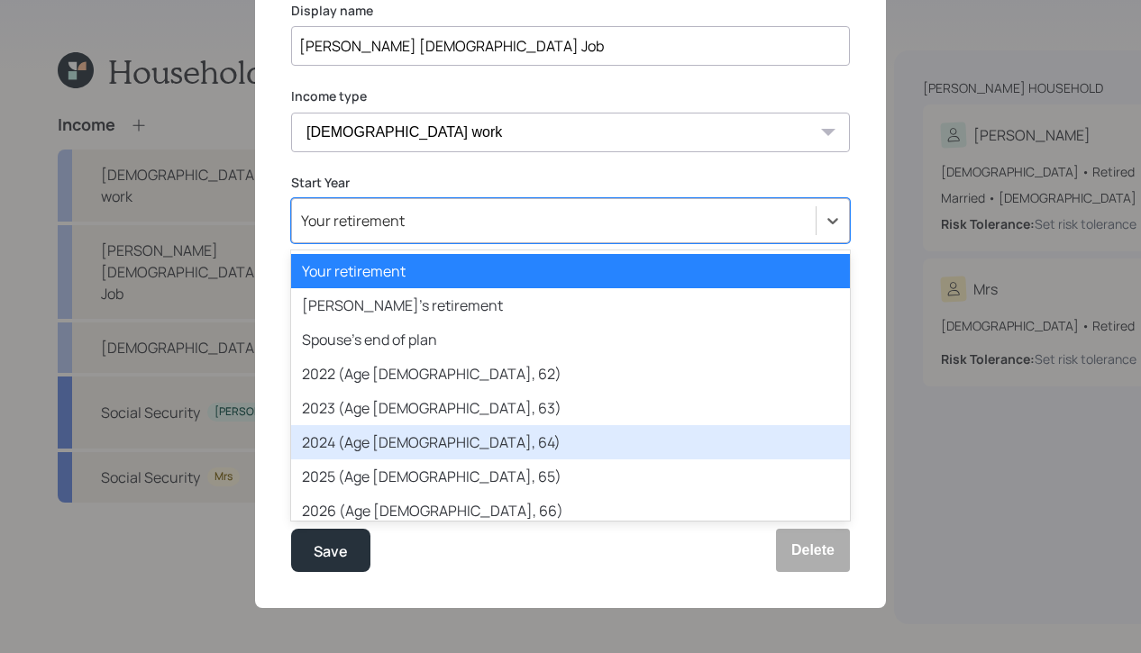
click at [587, 440] on div "2024 (Age [DEMOGRAPHIC_DATA], 64)" at bounding box center [570, 442] width 559 height 34
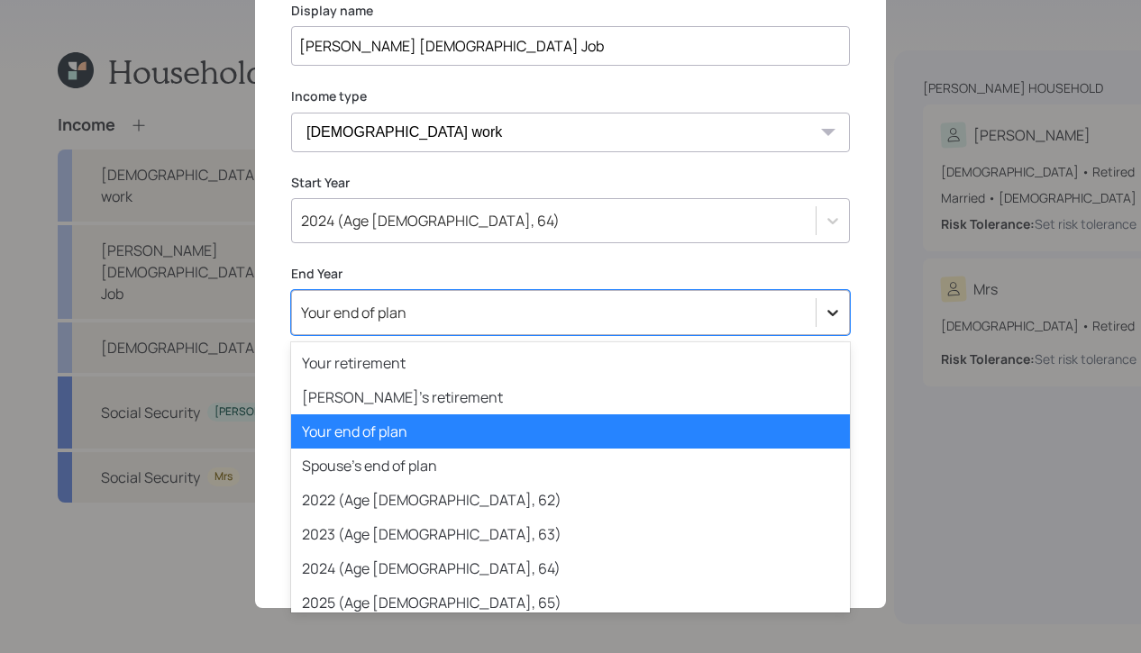
click at [826, 313] on icon at bounding box center [832, 313] width 18 height 18
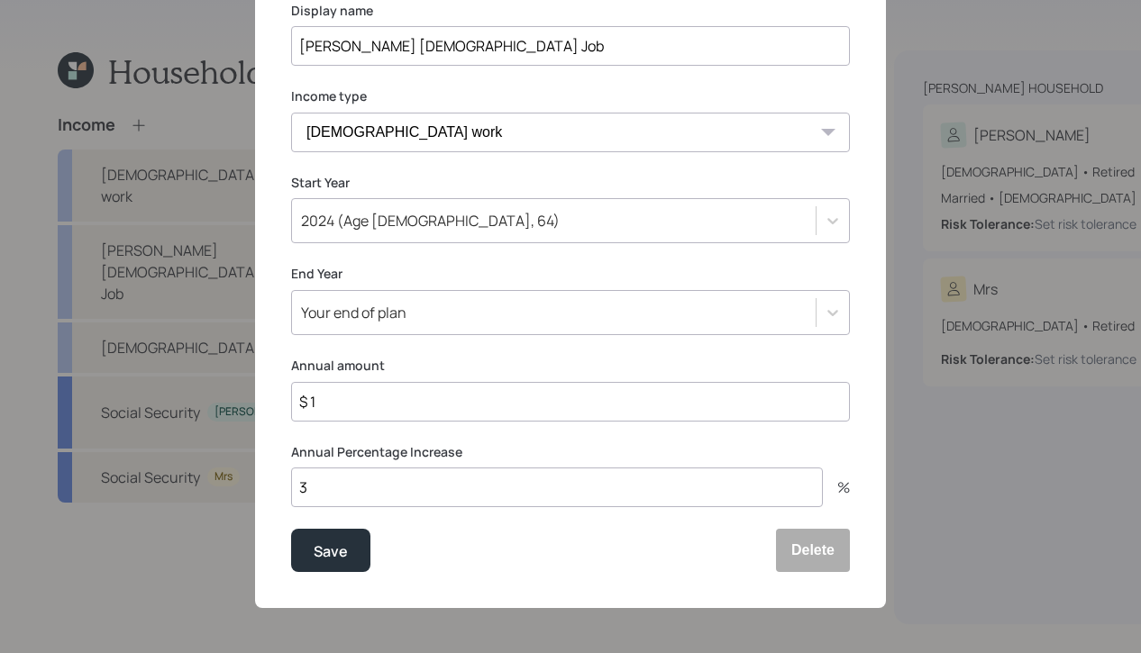
click at [664, 276] on label "End Year" at bounding box center [570, 274] width 559 height 18
click at [541, 398] on input "$ 1" at bounding box center [570, 402] width 559 height 40
type input "$ 55,000"
click at [338, 555] on div "Save" at bounding box center [331, 552] width 34 height 24
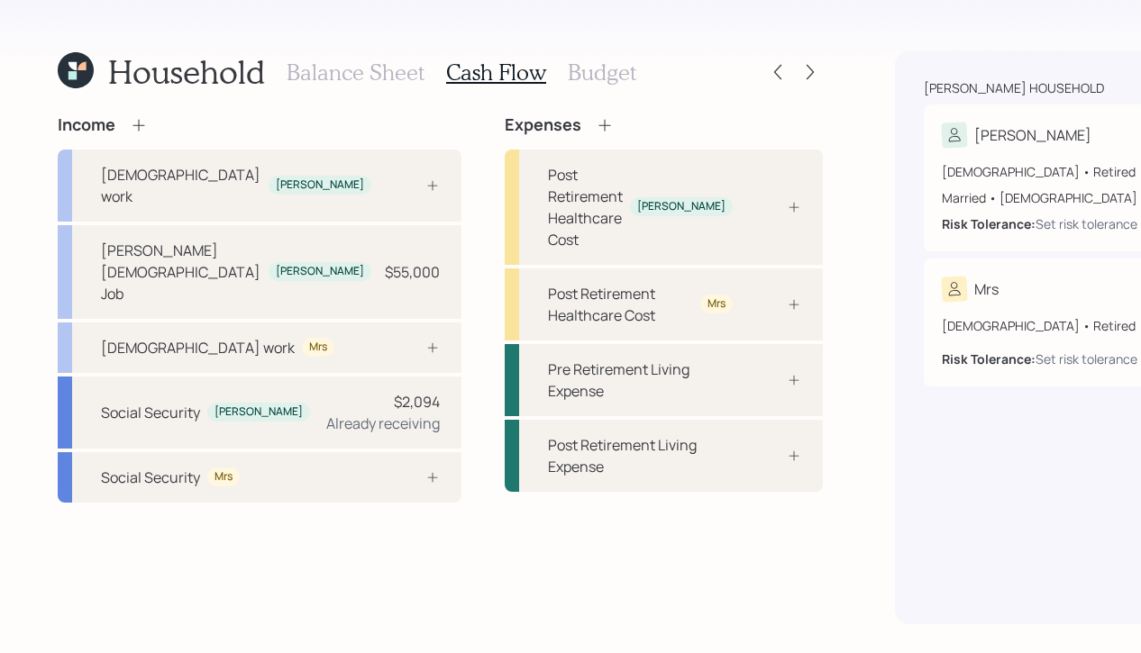
click at [306, 65] on h3 "Balance Sheet" at bounding box center [355, 72] width 138 height 26
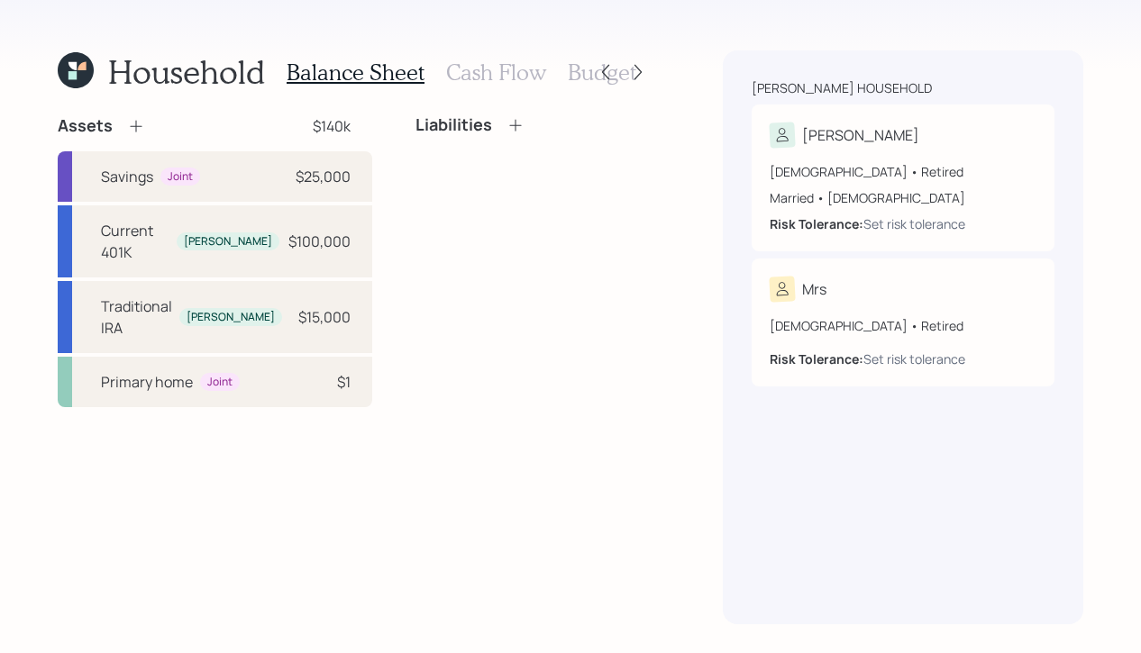
click at [479, 59] on div "Balance Sheet Cash Flow Budget" at bounding box center [461, 71] width 350 height 43
click at [459, 83] on h3 "Cash Flow" at bounding box center [496, 72] width 100 height 26
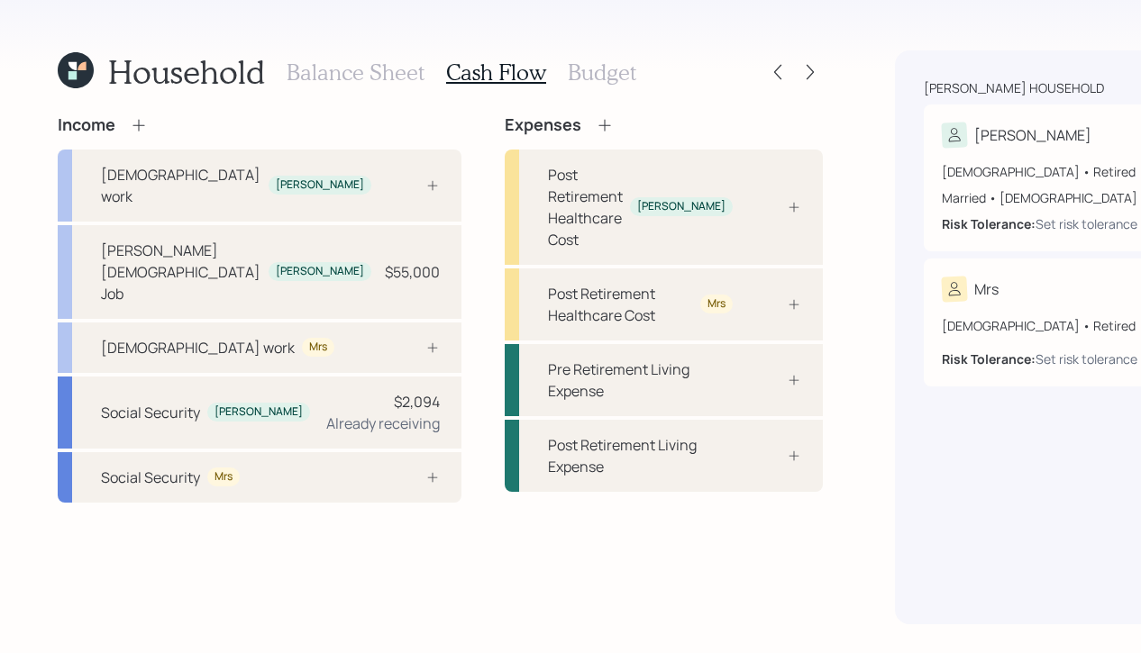
click at [141, 129] on icon at bounding box center [139, 125] width 18 height 18
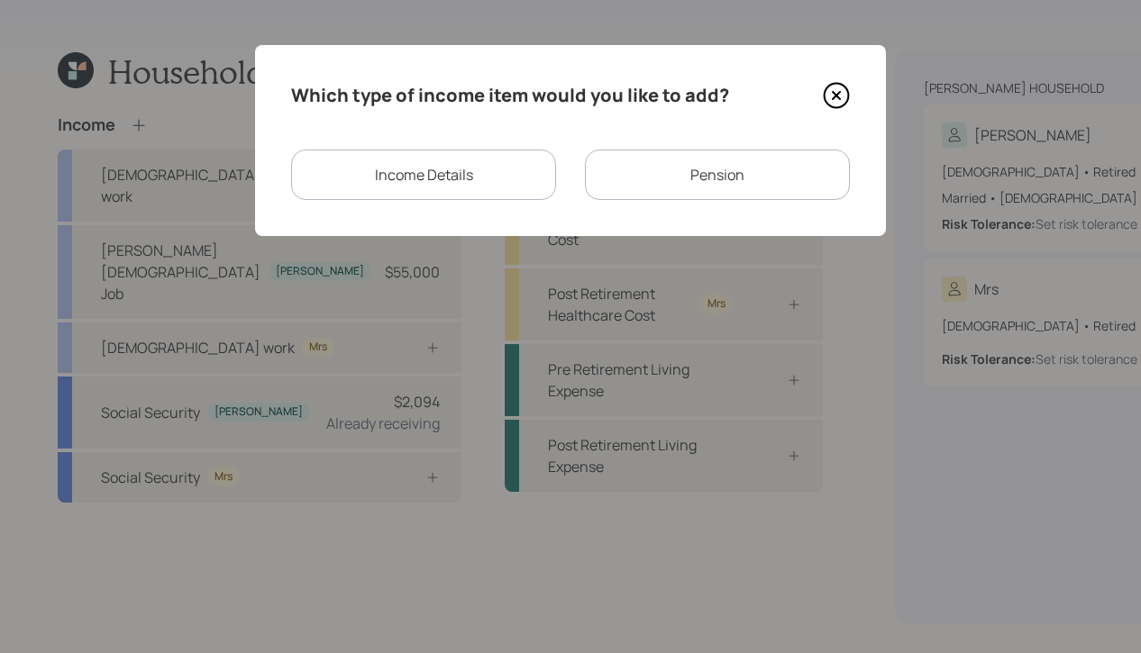
click at [696, 168] on div "Pension" at bounding box center [717, 175] width 265 height 50
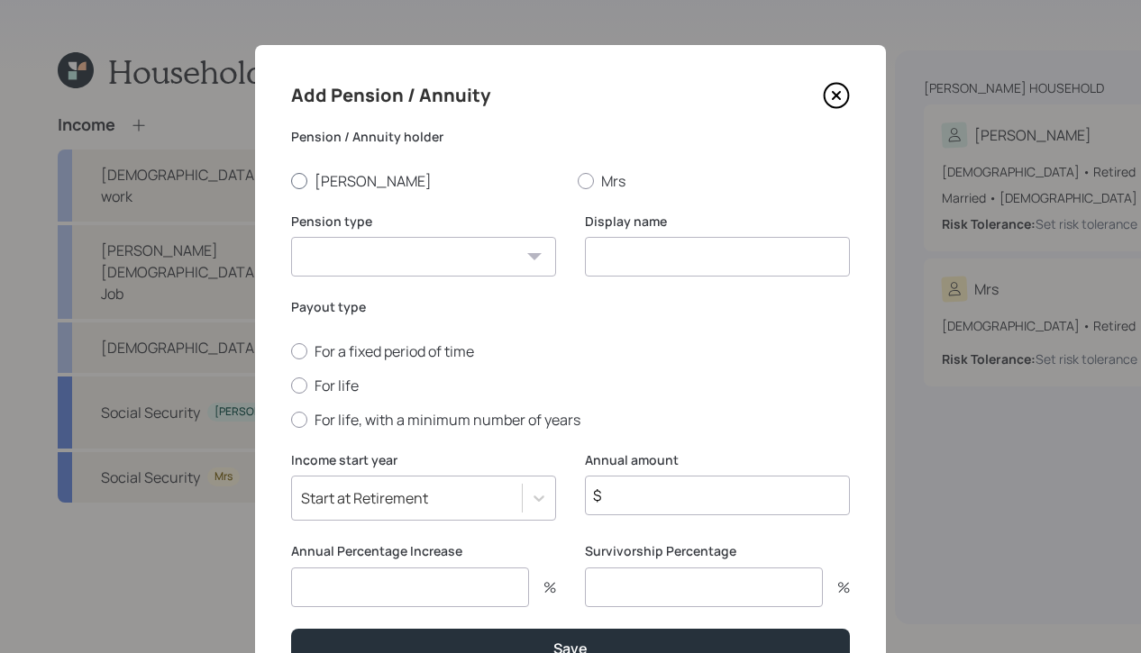
click at [300, 186] on div at bounding box center [299, 181] width 16 height 16
click at [291, 181] on input "[PERSON_NAME]" at bounding box center [290, 180] width 1 height 1
radio input "true"
click at [487, 259] on select "Pension Annuity" at bounding box center [423, 257] width 265 height 40
select select "pension"
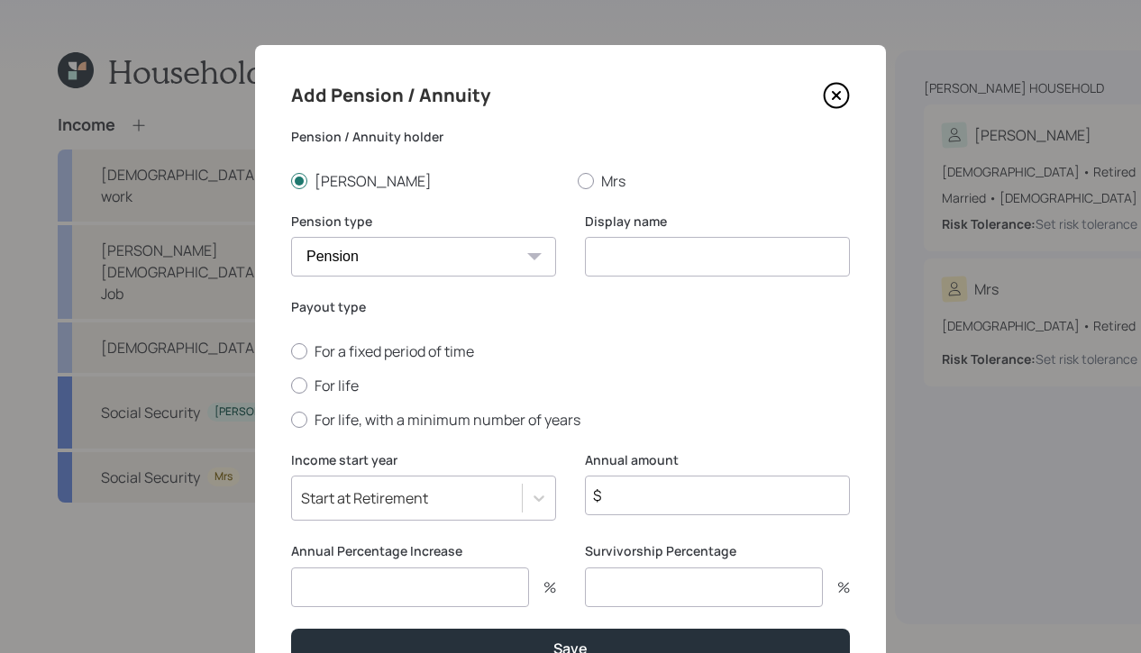
click at [291, 237] on select "Pension Annuity" at bounding box center [423, 257] width 265 height 40
click at [639, 259] on input at bounding box center [717, 257] width 265 height 40
type input "Pension"
click at [305, 379] on label "For life" at bounding box center [570, 386] width 559 height 20
click at [291, 385] on input "For life" at bounding box center [290, 385] width 1 height 1
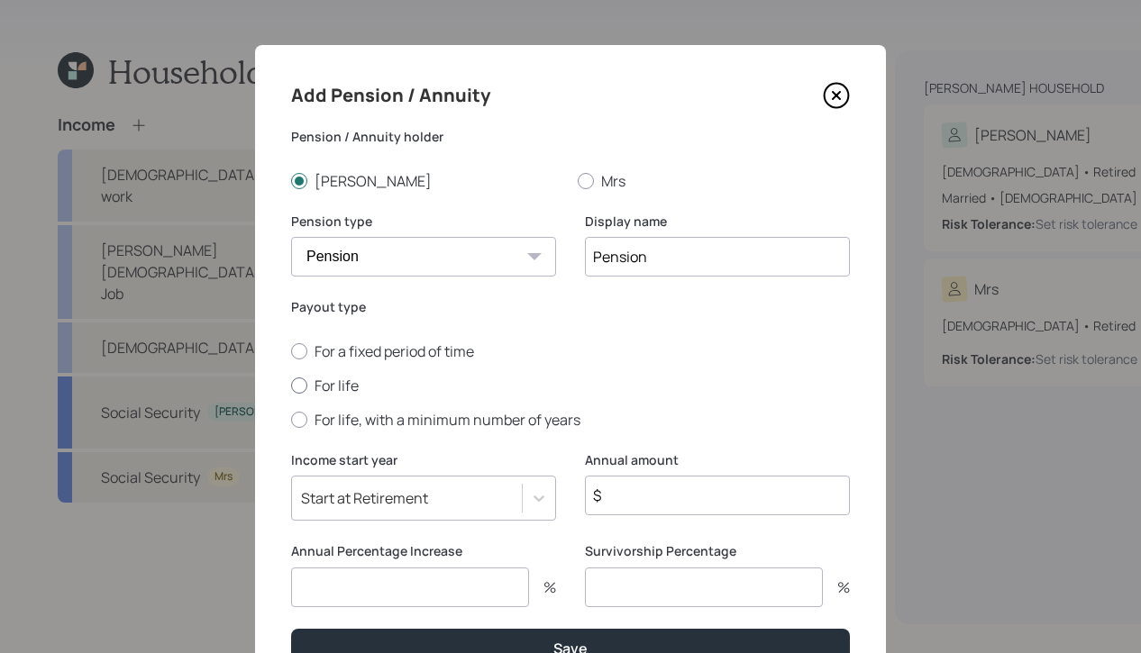
radio input "true"
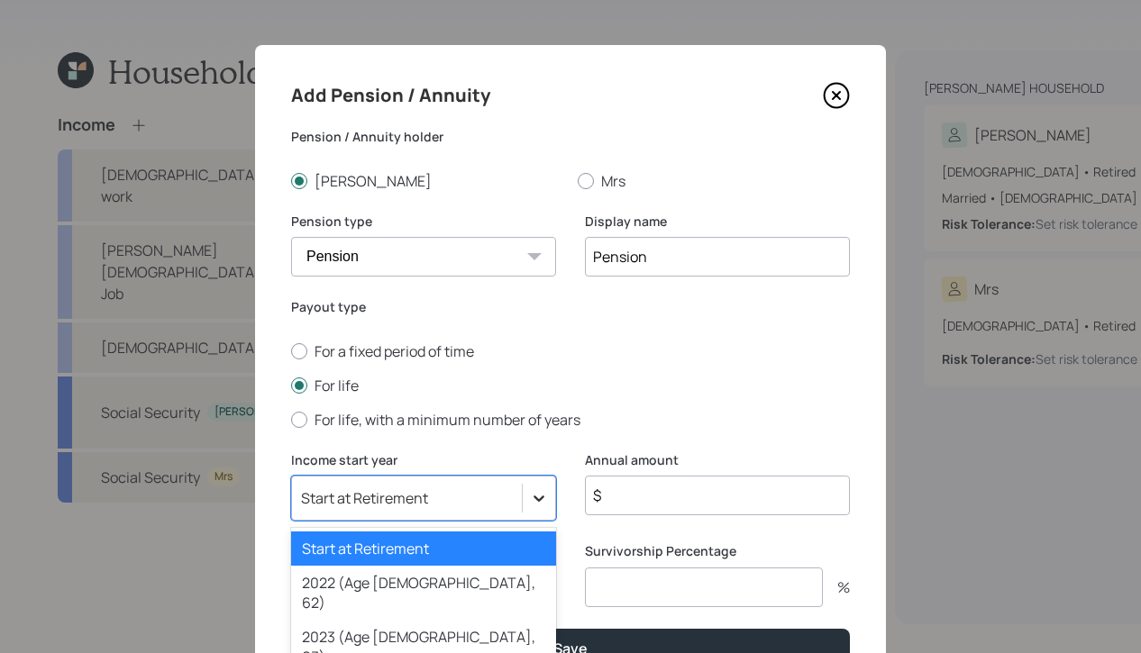
click at [540, 498] on div "option 2024 (Age [DEMOGRAPHIC_DATA], 64) focused, 4 of 79. 79 results available…" at bounding box center [423, 498] width 265 height 45
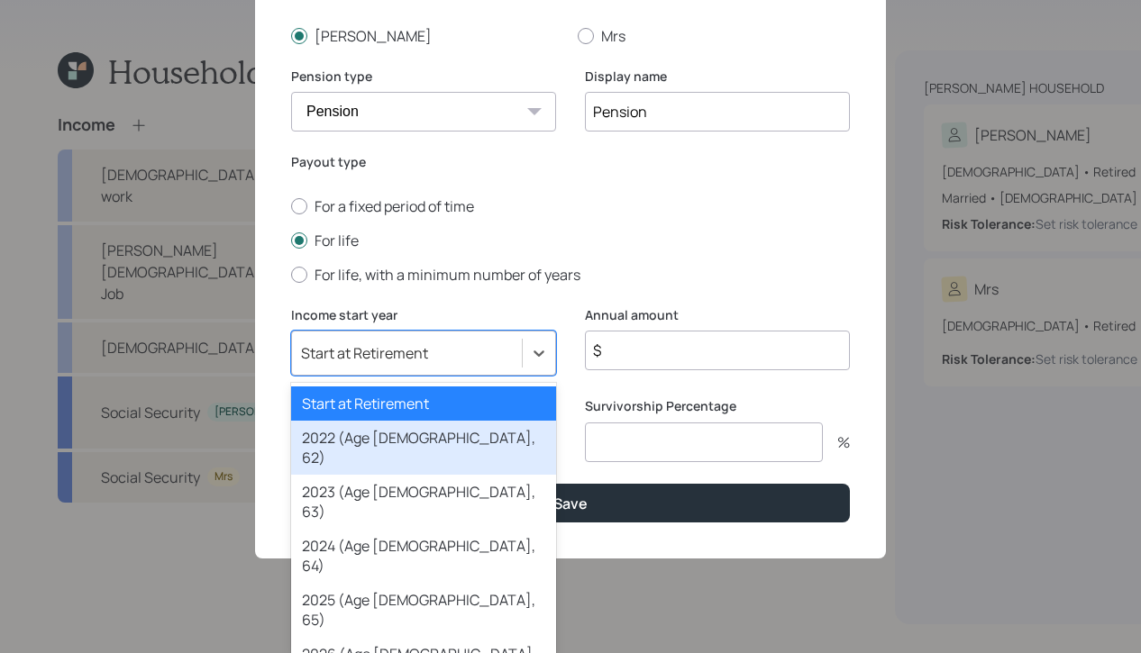
click at [472, 438] on div "2022 (Age [DEMOGRAPHIC_DATA], 62)" at bounding box center [423, 448] width 265 height 54
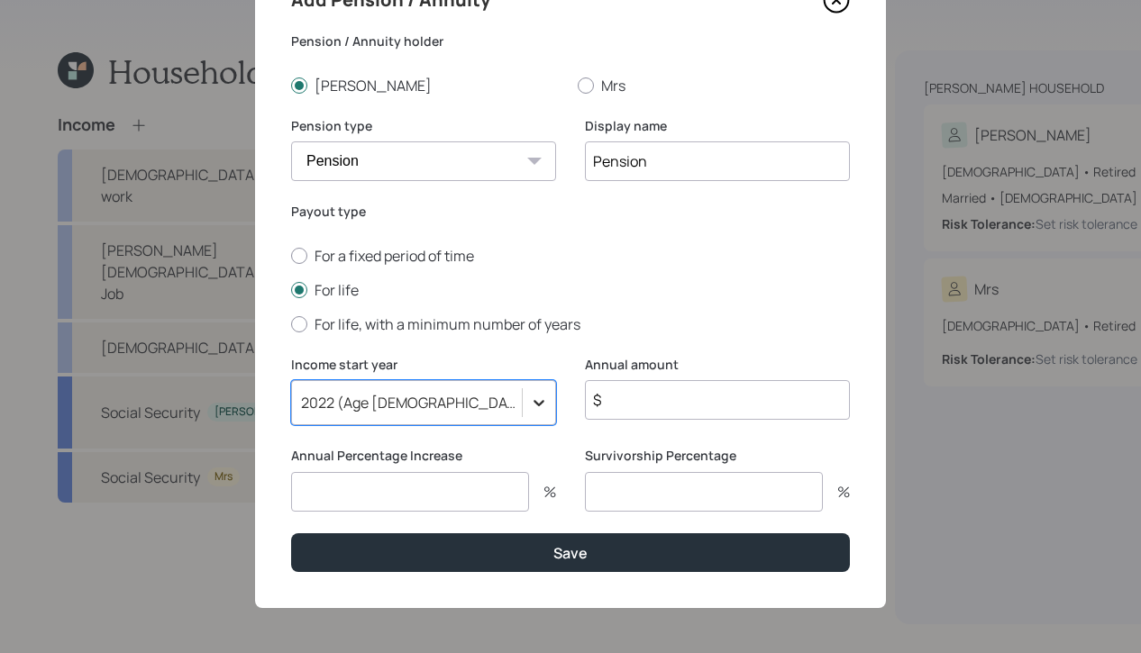
click at [537, 398] on div "option 2022 (Age [DEMOGRAPHIC_DATA], 62), selected. Select is focused ,type to …" at bounding box center [423, 402] width 265 height 45
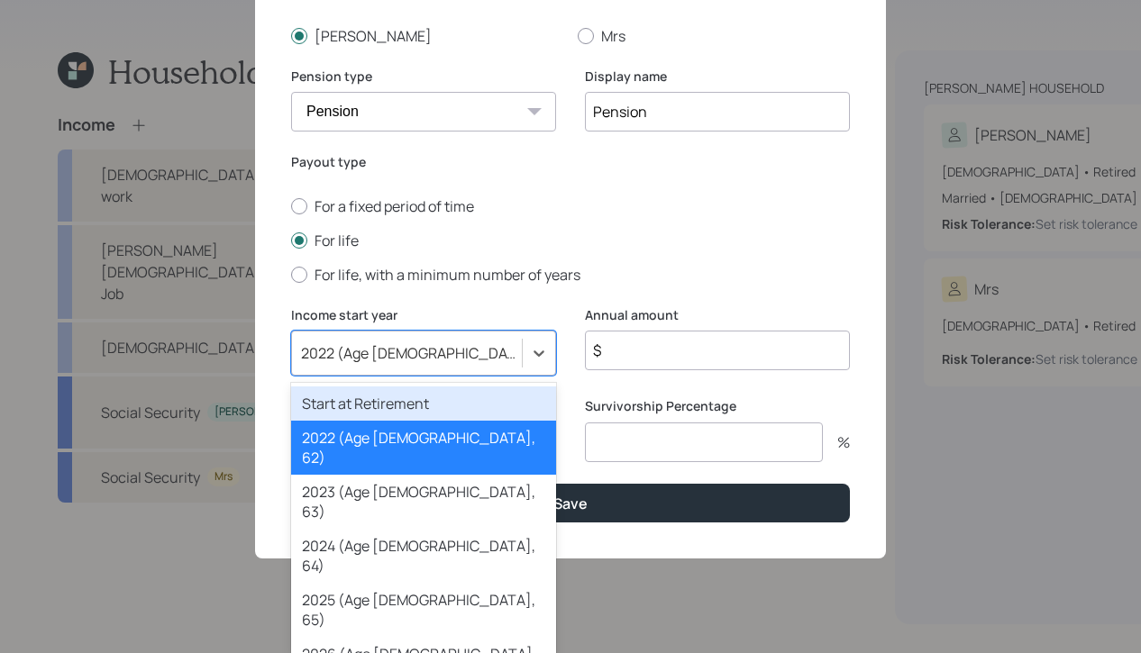
click at [520, 396] on div "Start at Retirement" at bounding box center [423, 404] width 265 height 34
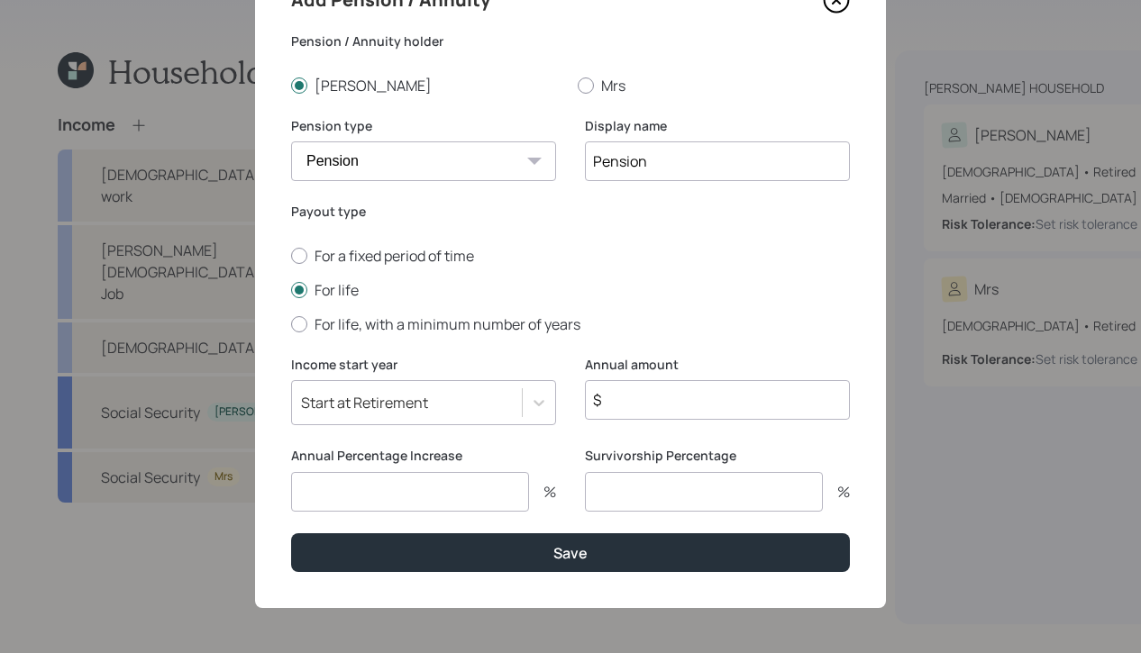
click at [604, 386] on input "$" at bounding box center [717, 400] width 265 height 40
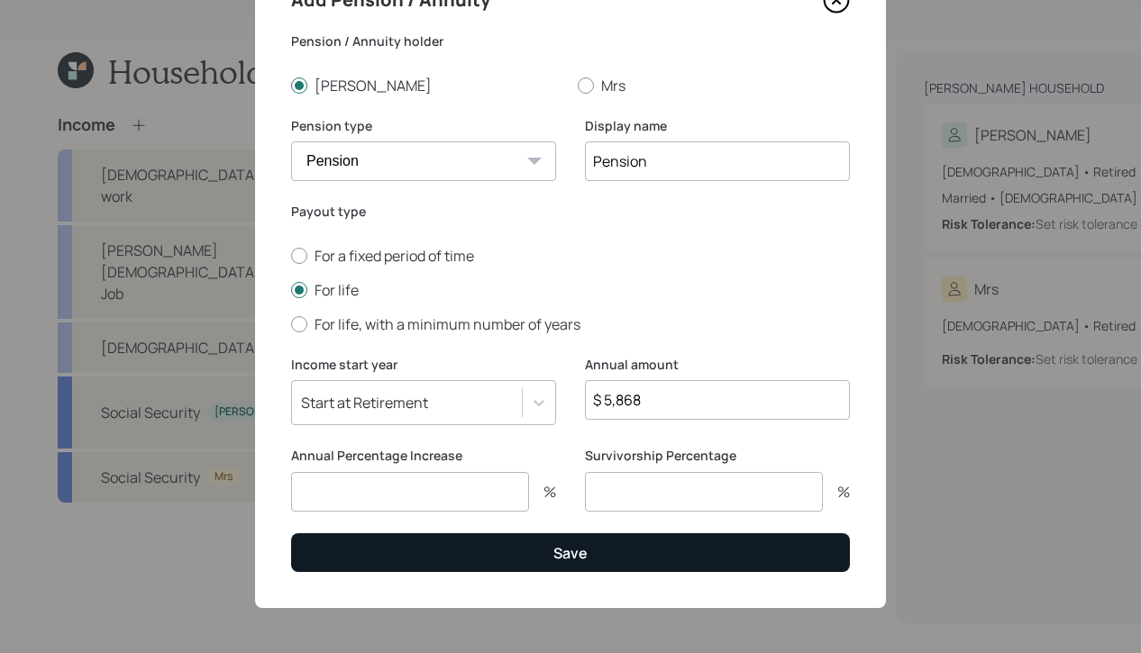
type input "$ 5,868"
click at [507, 548] on button "Save" at bounding box center [570, 552] width 559 height 39
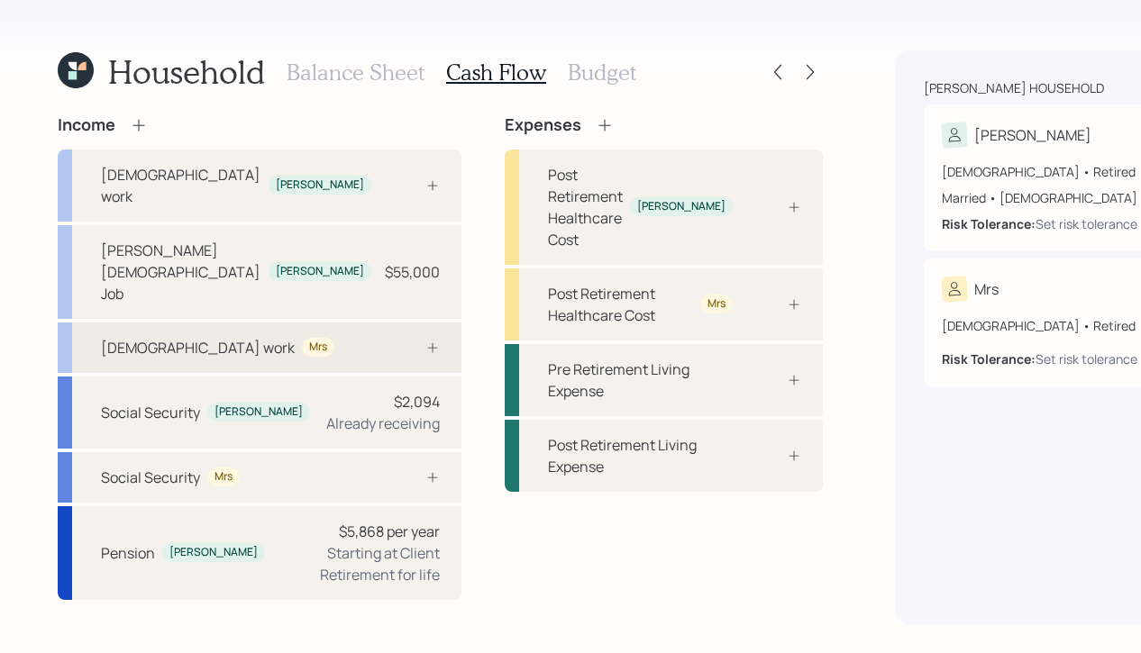
click at [246, 358] on div "[DEMOGRAPHIC_DATA] work Mrs" at bounding box center [260, 348] width 404 height 50
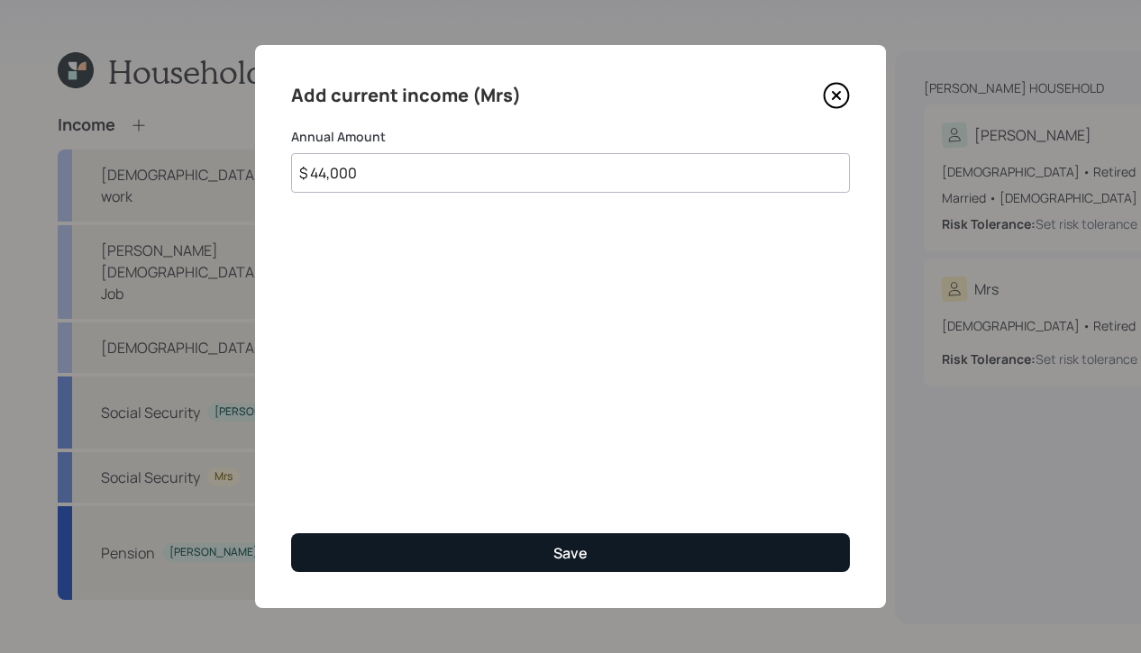
type input "$ 44,000"
click at [631, 546] on button "Save" at bounding box center [570, 552] width 559 height 39
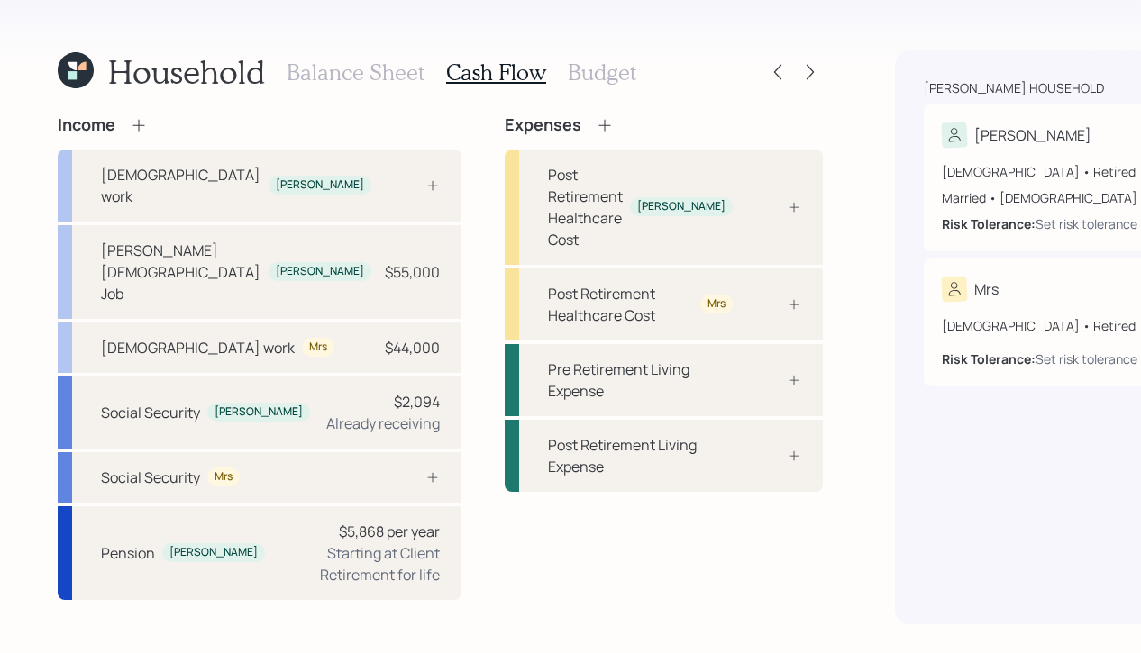
click at [572, 72] on h3 "Budget" at bounding box center [602, 72] width 68 height 26
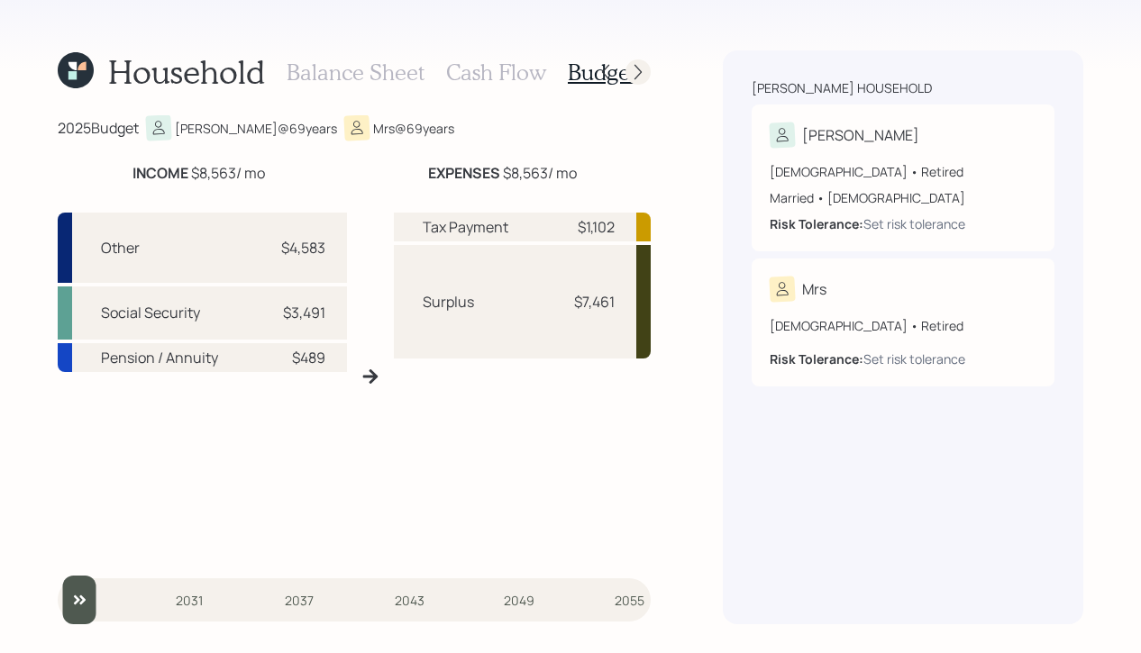
click at [642, 76] on icon at bounding box center [638, 72] width 18 height 18
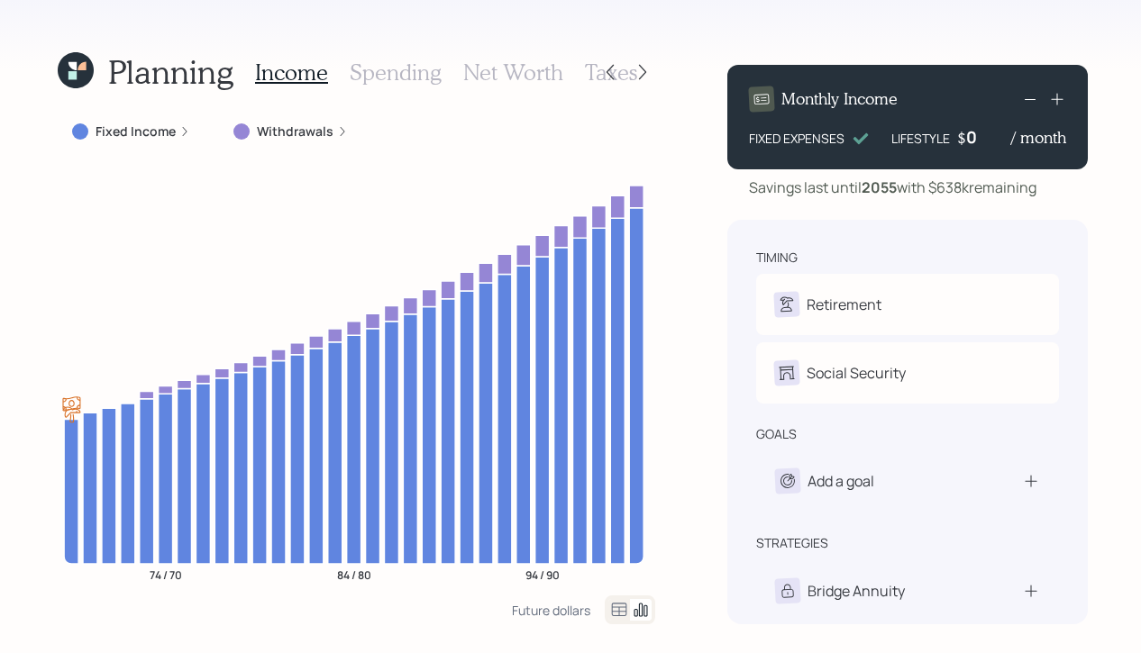
click at [427, 82] on h3 "Spending" at bounding box center [396, 72] width 92 height 26
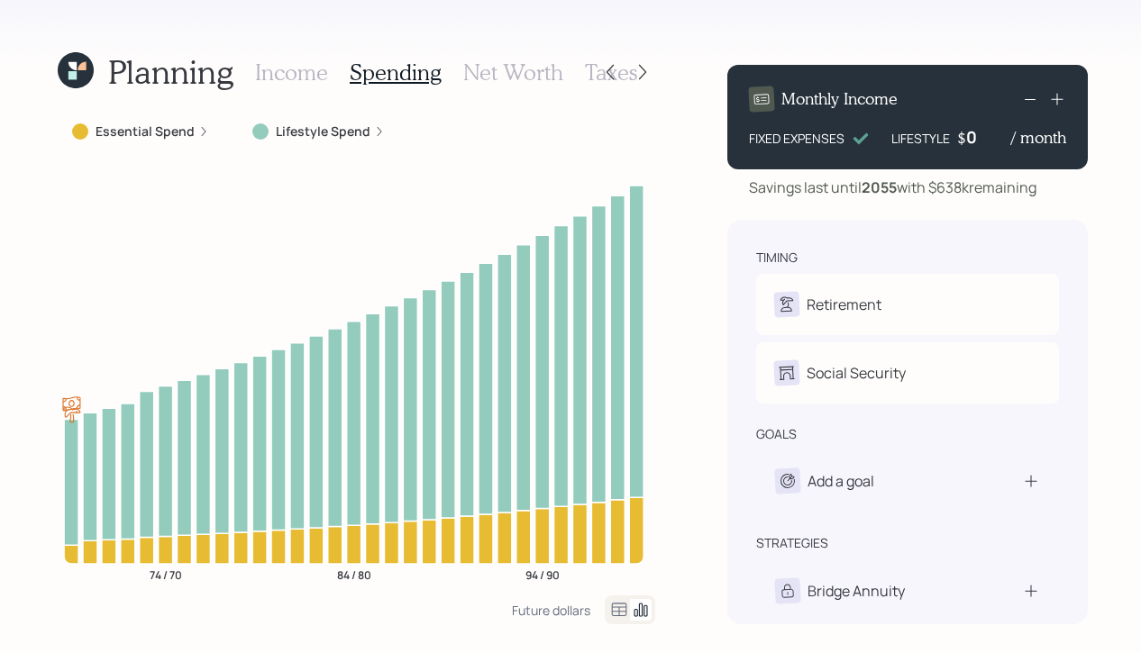
click at [516, 71] on h3 "Net Worth" at bounding box center [513, 72] width 100 height 26
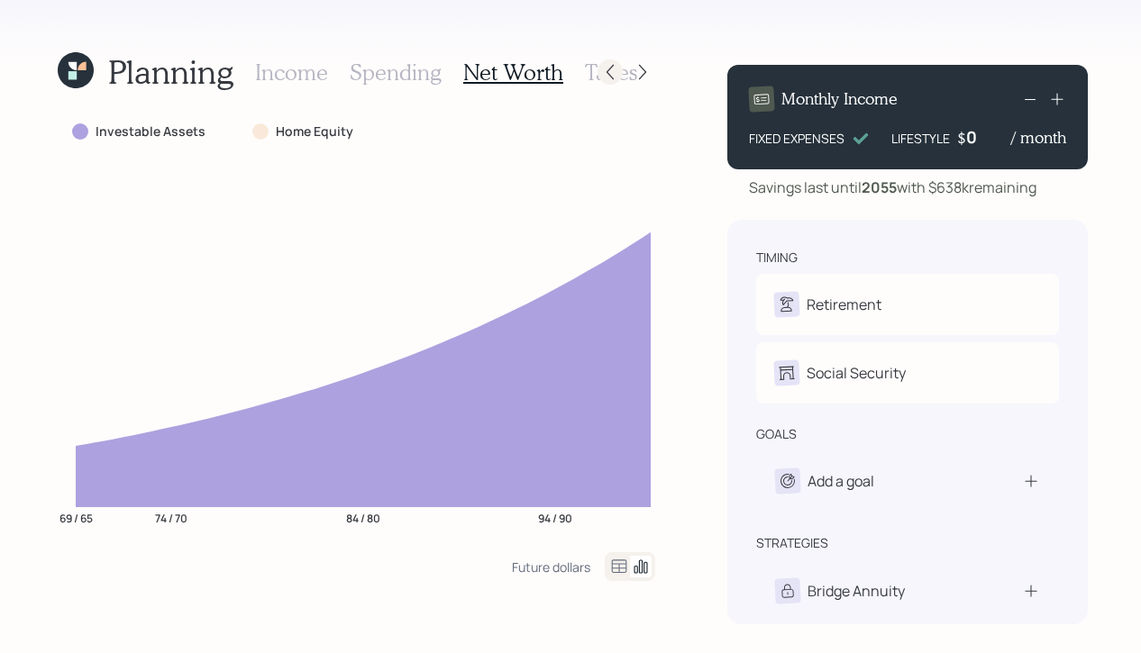
click at [597, 74] on div at bounding box center [609, 71] width 25 height 25
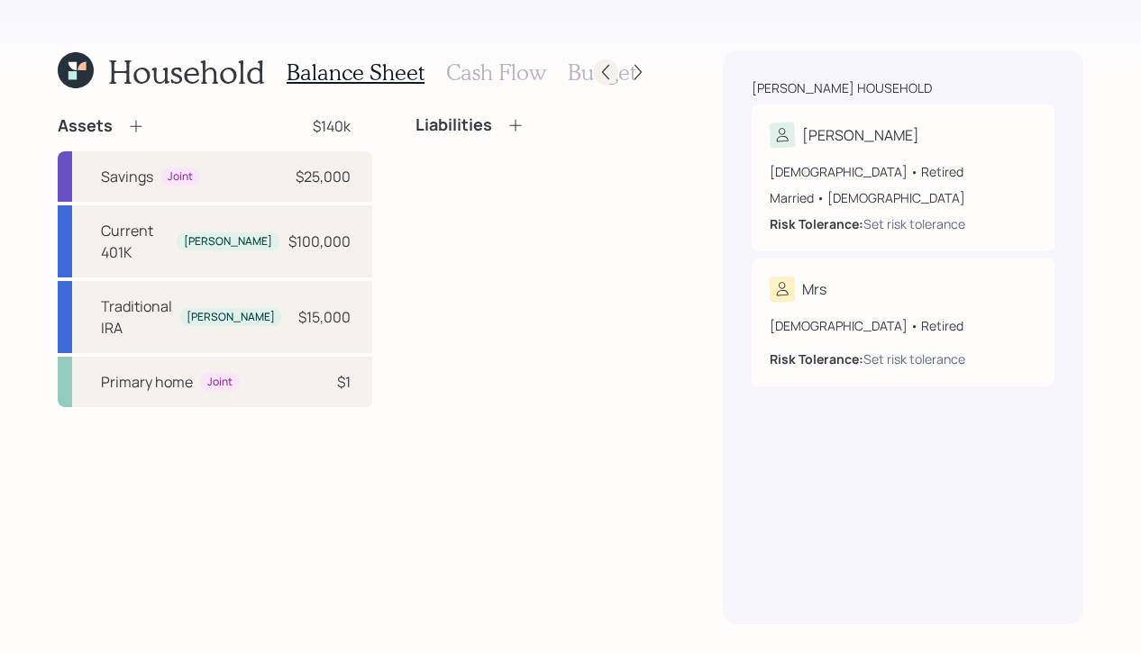
click at [598, 74] on icon at bounding box center [605, 72] width 18 height 18
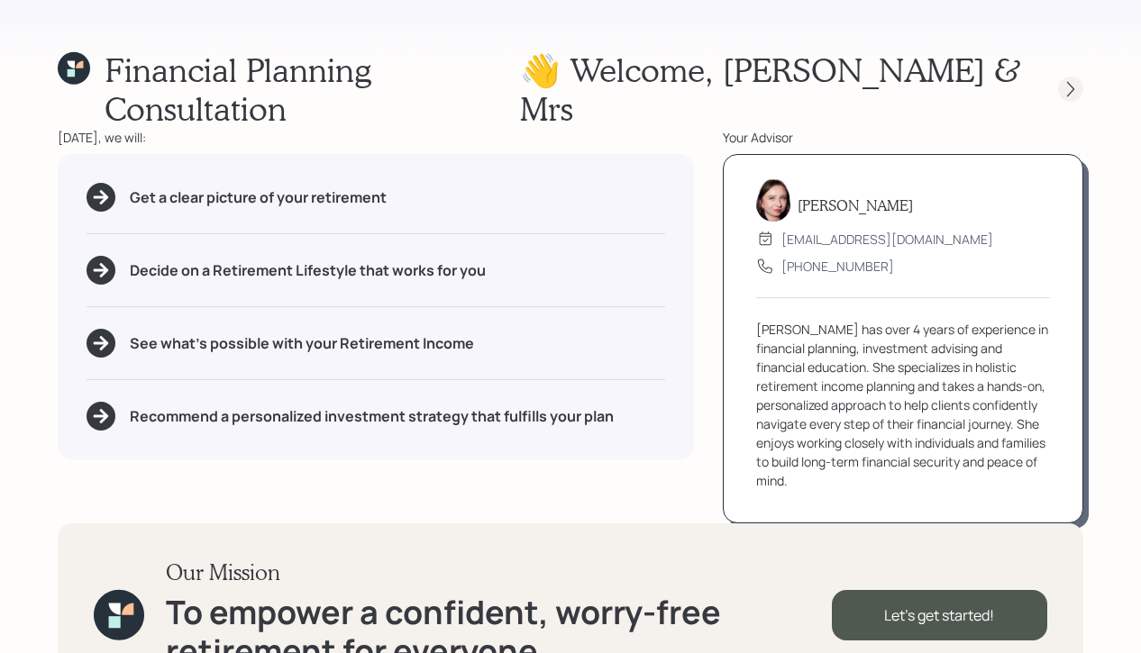
click at [1059, 77] on div at bounding box center [1070, 89] width 25 height 25
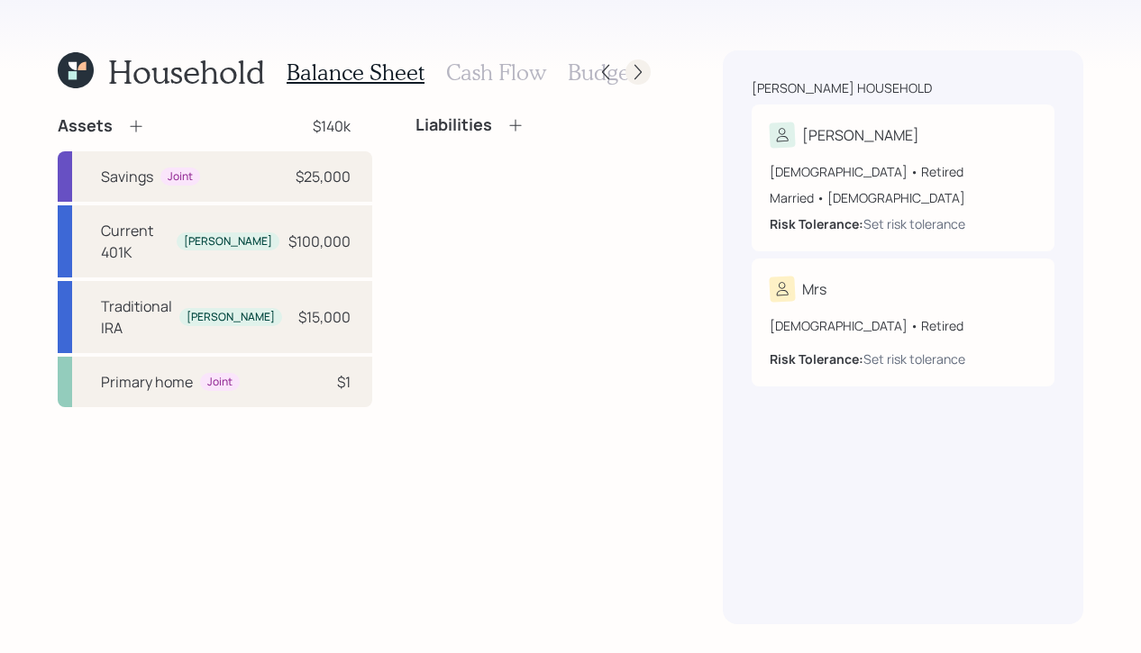
click at [630, 68] on icon at bounding box center [638, 72] width 18 height 18
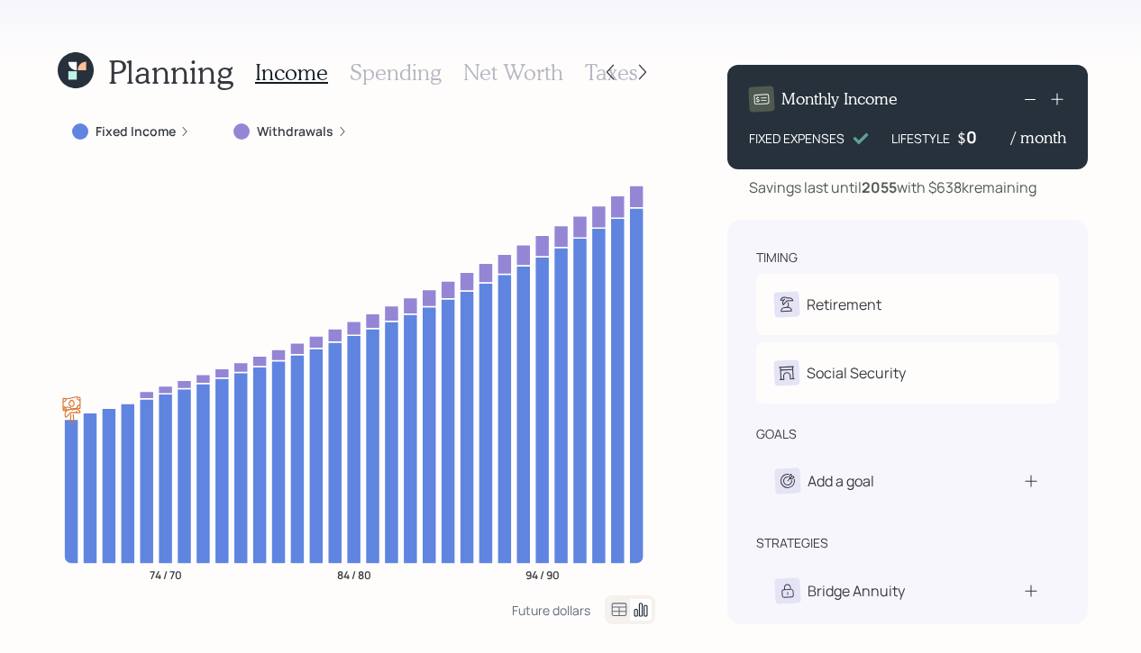
click at [588, 76] on h3 "Taxes" at bounding box center [611, 72] width 52 height 26
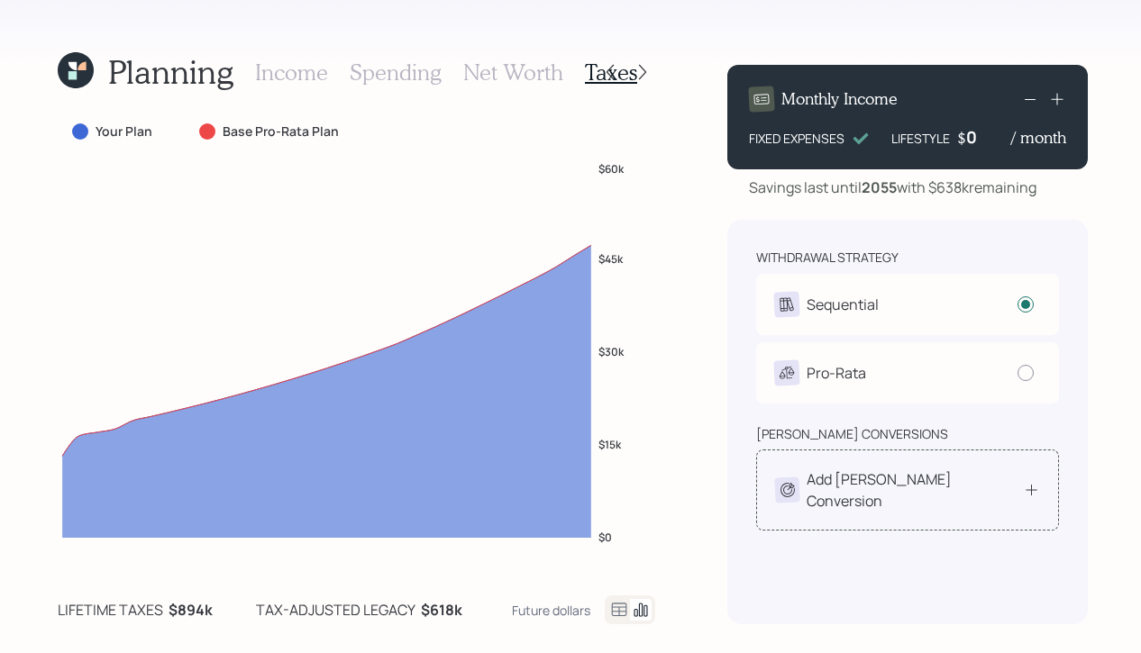
click at [1031, 491] on div "Add [PERSON_NAME] Conversion" at bounding box center [907, 489] width 265 height 43
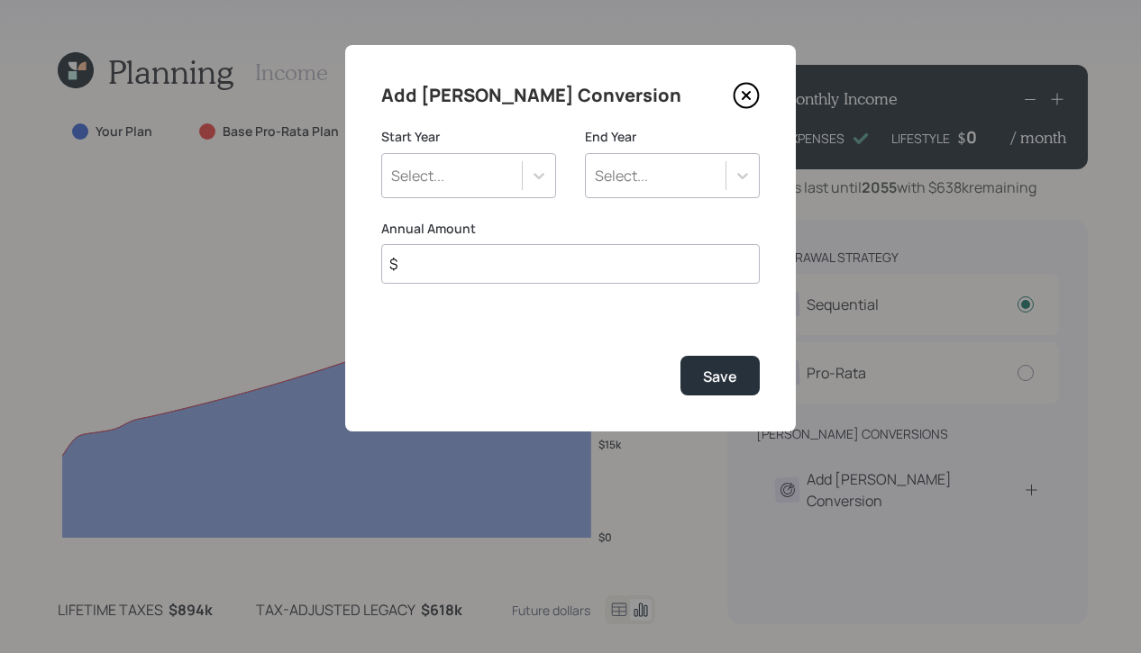
click at [746, 95] on icon at bounding box center [745, 95] width 7 height 7
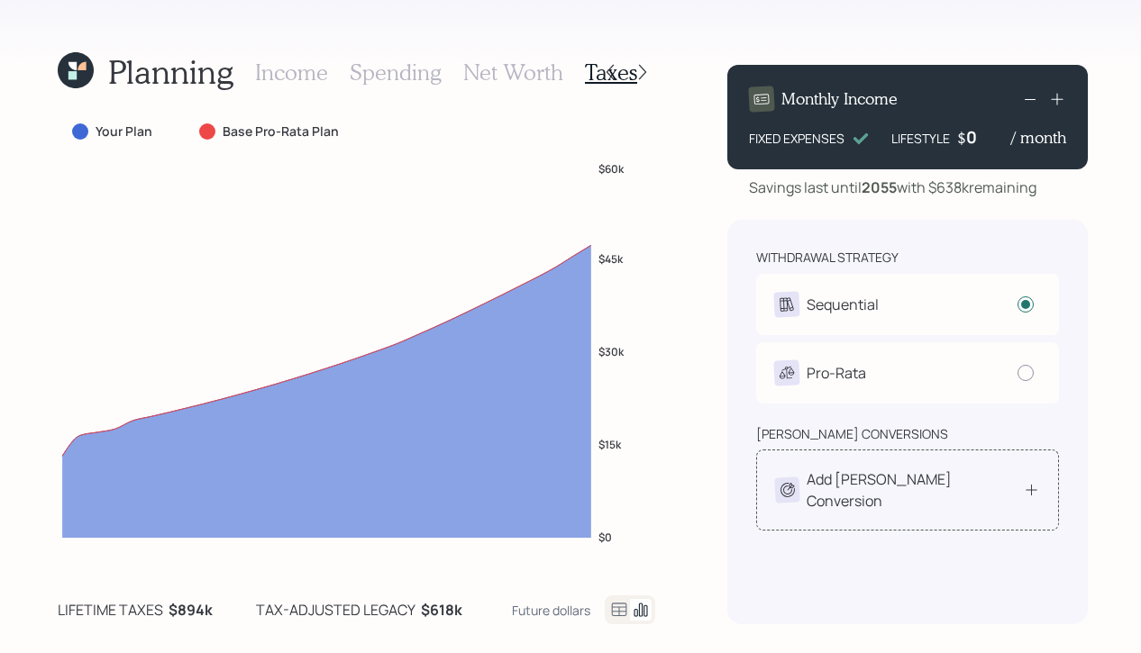
click at [1036, 470] on div "Add [PERSON_NAME] Conversion" at bounding box center [907, 490] width 303 height 81
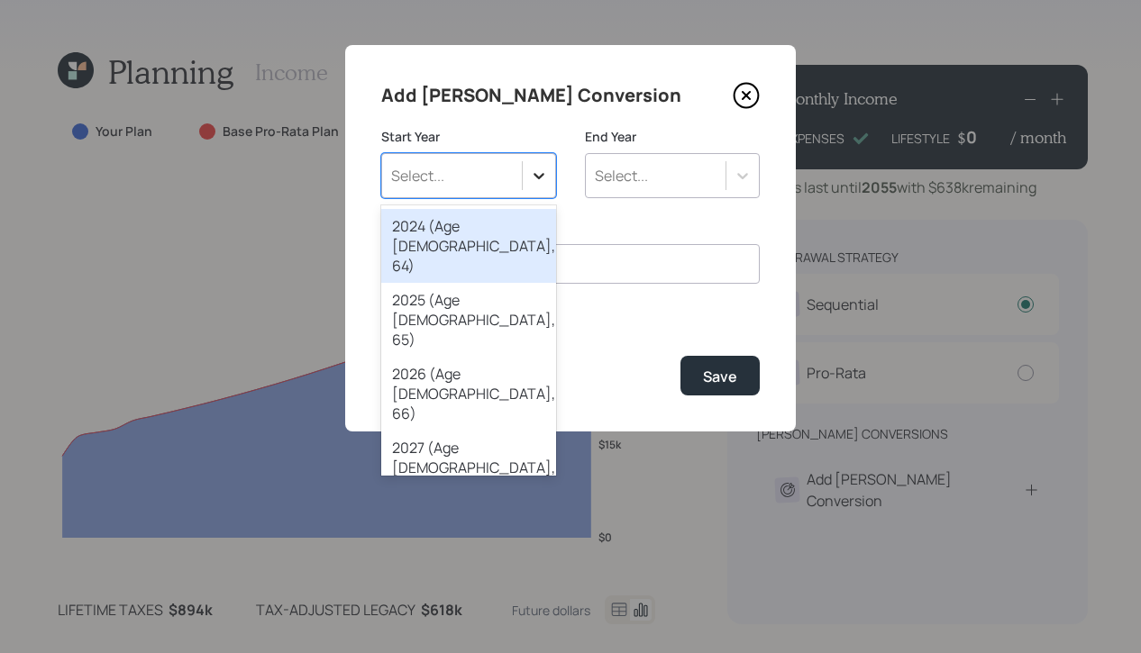
click at [528, 182] on div at bounding box center [539, 175] width 32 height 32
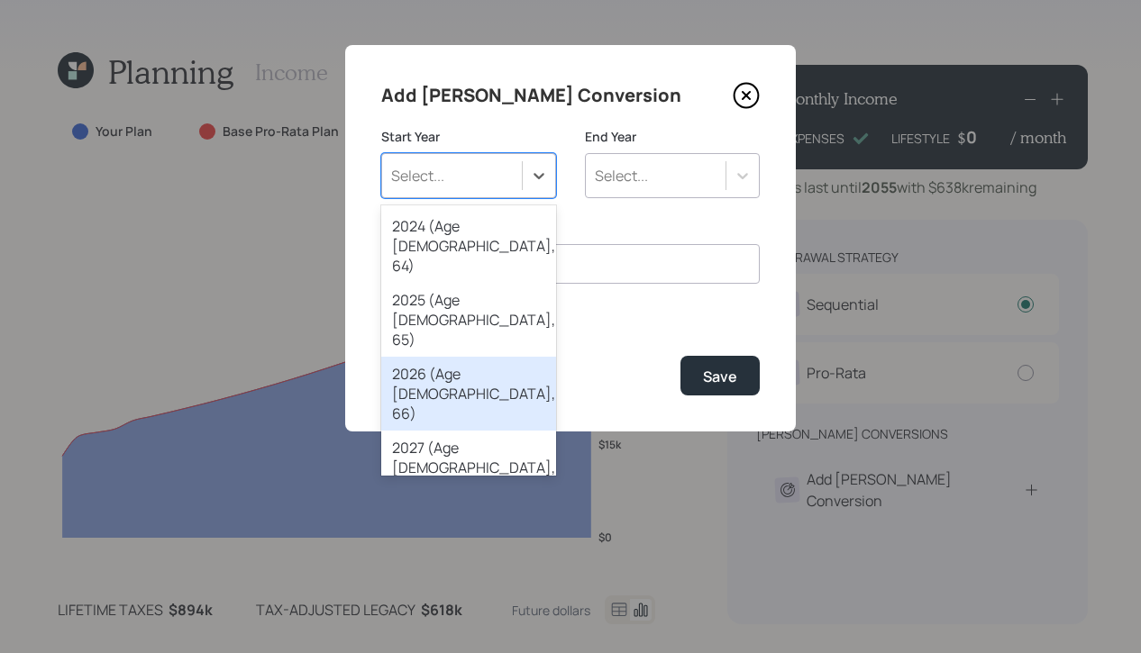
click at [490, 357] on div "2026 (Age [DEMOGRAPHIC_DATA], 66)" at bounding box center [468, 394] width 175 height 74
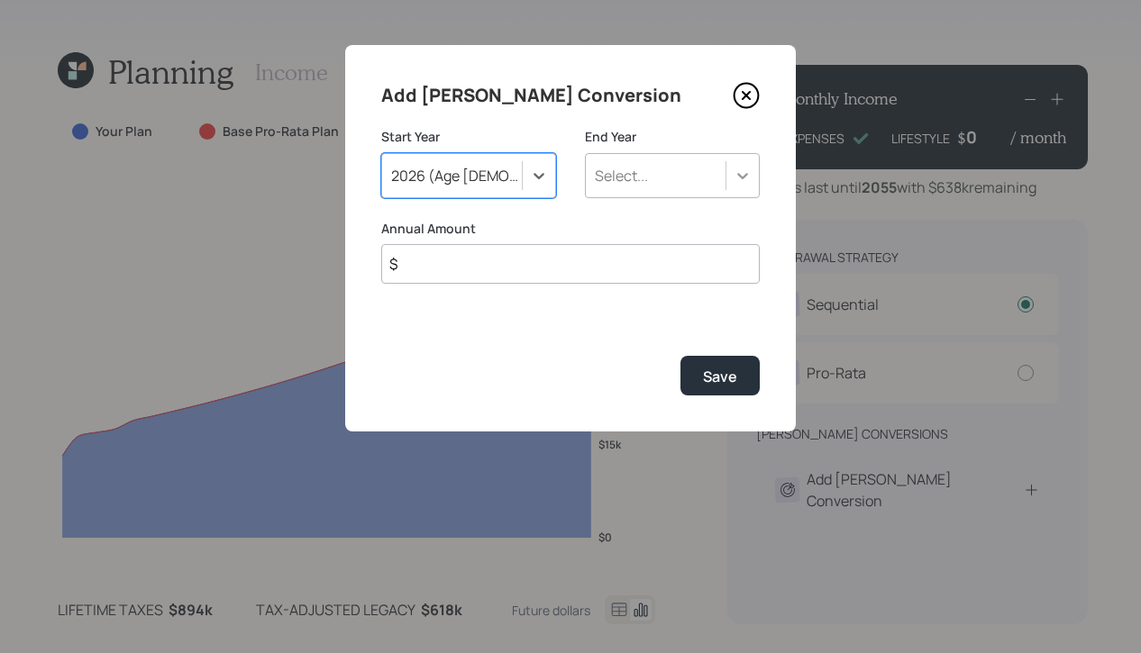
click at [736, 170] on icon at bounding box center [742, 176] width 18 height 18
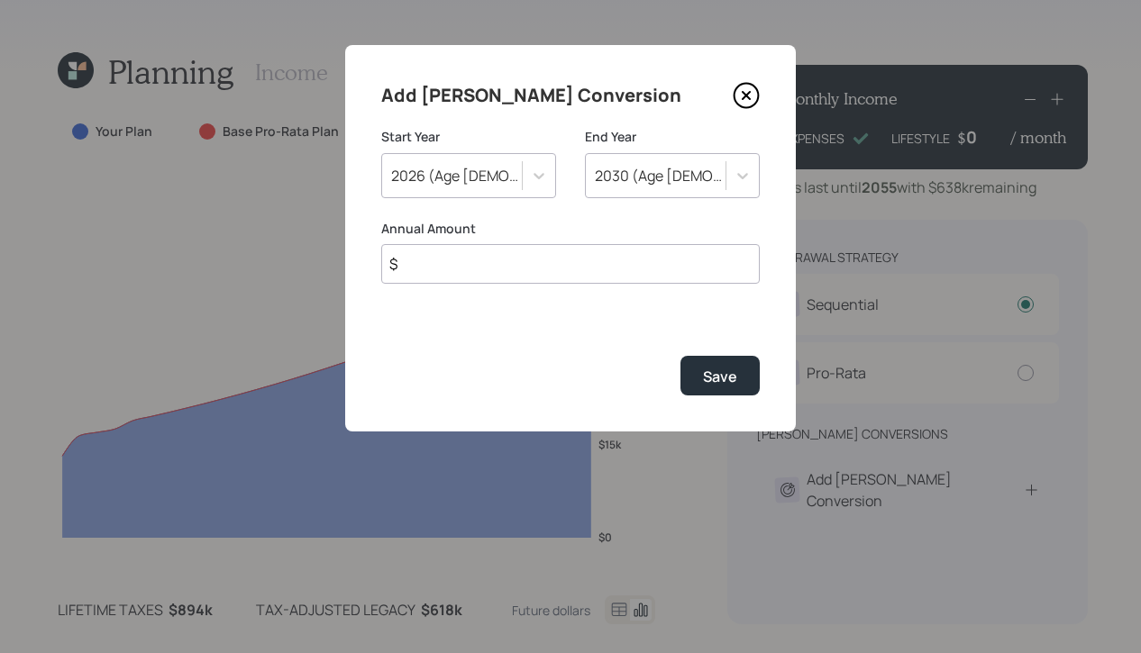
click at [556, 265] on input "$" at bounding box center [570, 264] width 378 height 40
type input "$ 10,000"
click at [741, 396] on div "Add [PERSON_NAME] Conversion Start Year [DATE] (Age [DEMOGRAPHIC_DATA], 66) End…" at bounding box center [570, 238] width 450 height 387
click at [733, 386] on div "Save" at bounding box center [720, 377] width 34 height 20
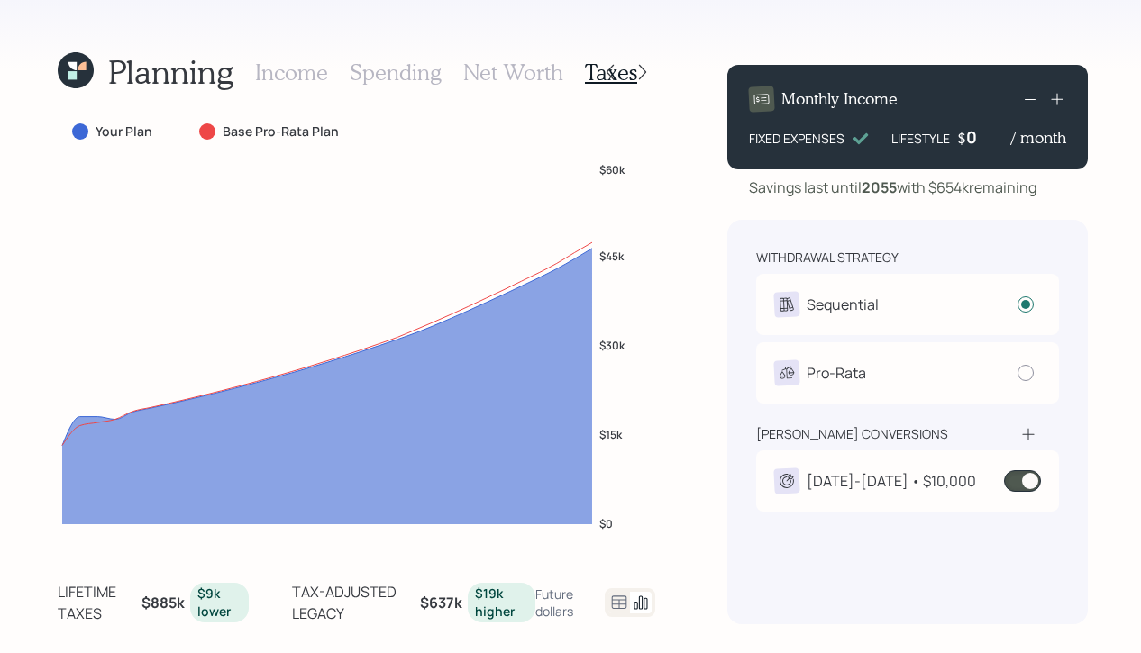
click at [1023, 488] on span at bounding box center [1022, 481] width 37 height 22
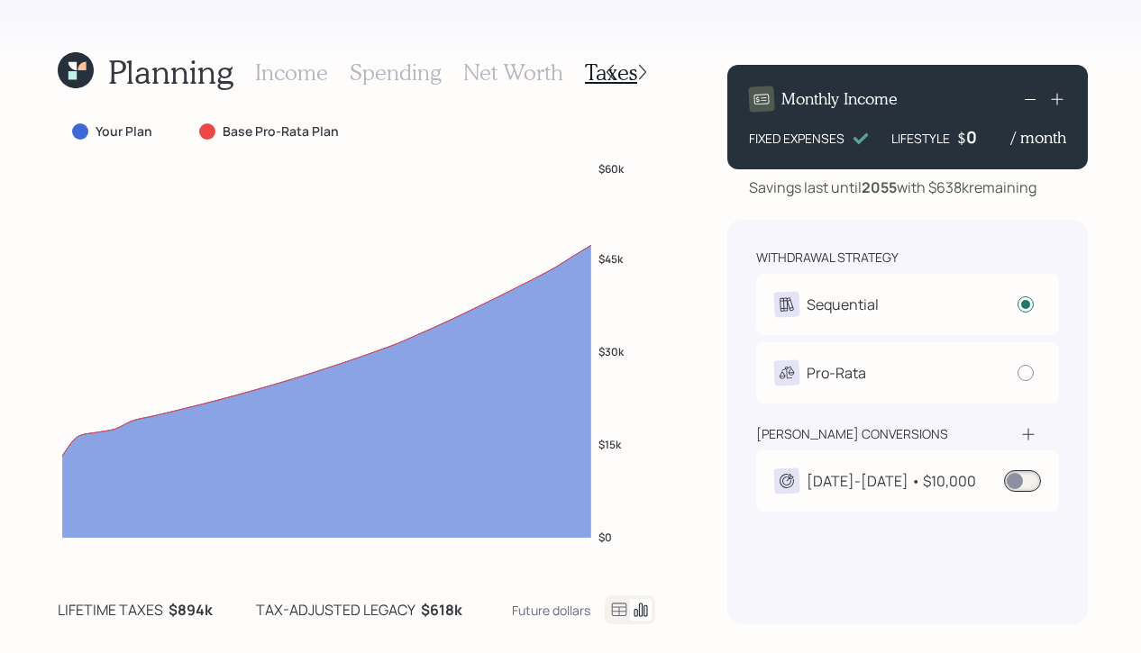
click at [1013, 472] on span at bounding box center [1022, 481] width 37 height 22
click at [890, 477] on div "[DATE]-[DATE] • $10,000" at bounding box center [890, 481] width 169 height 22
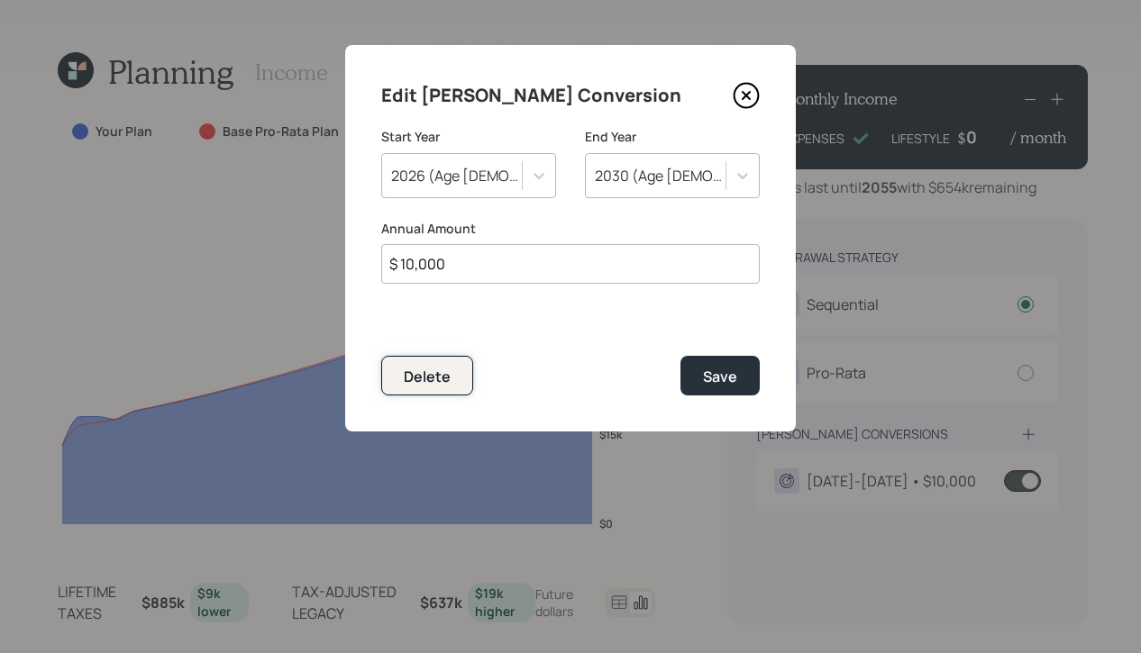
click at [413, 362] on button "Delete" at bounding box center [427, 375] width 92 height 39
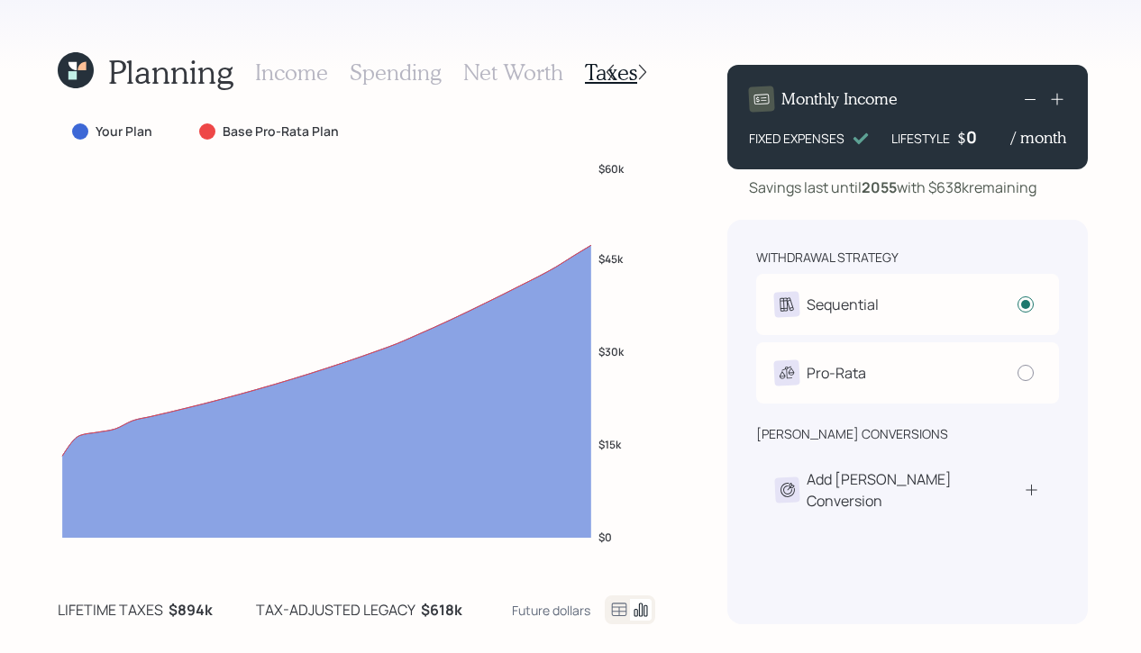
click at [302, 75] on h3 "Income" at bounding box center [291, 72] width 73 height 26
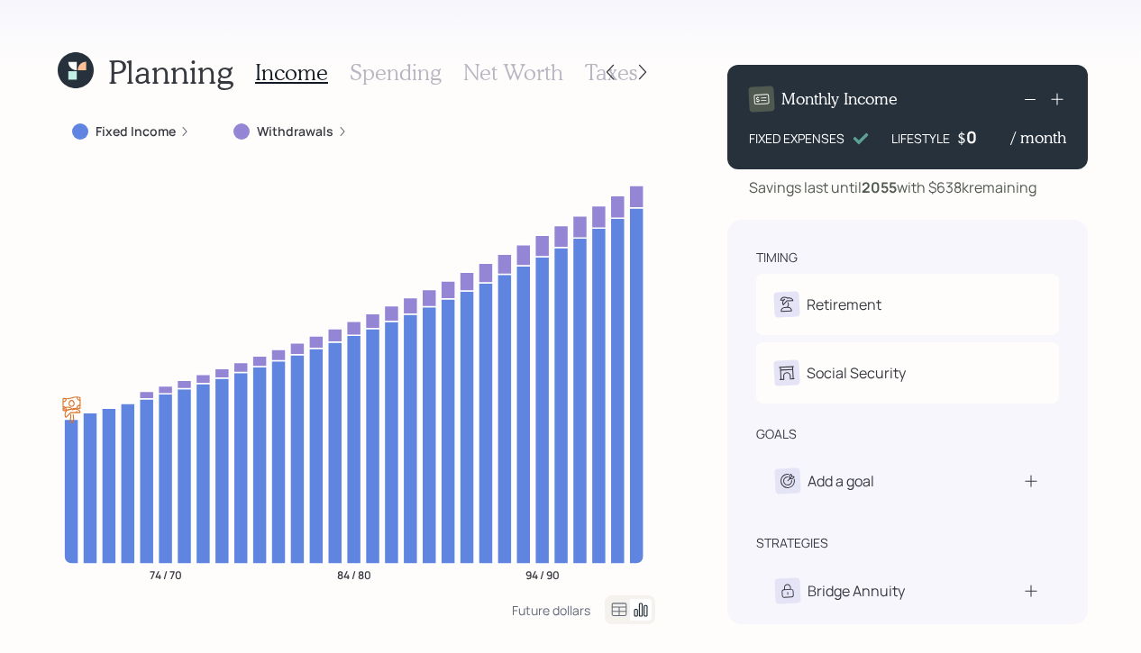
click at [188, 138] on div "Fixed Income" at bounding box center [131, 131] width 147 height 32
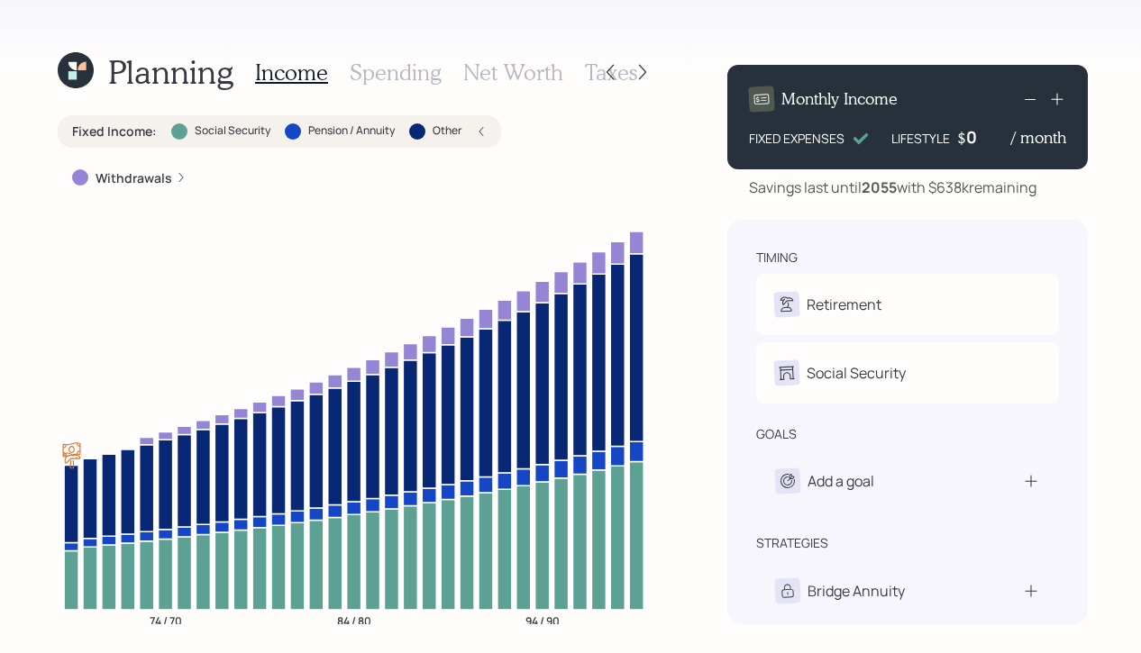
click at [478, 132] on icon at bounding box center [481, 131] width 11 height 11
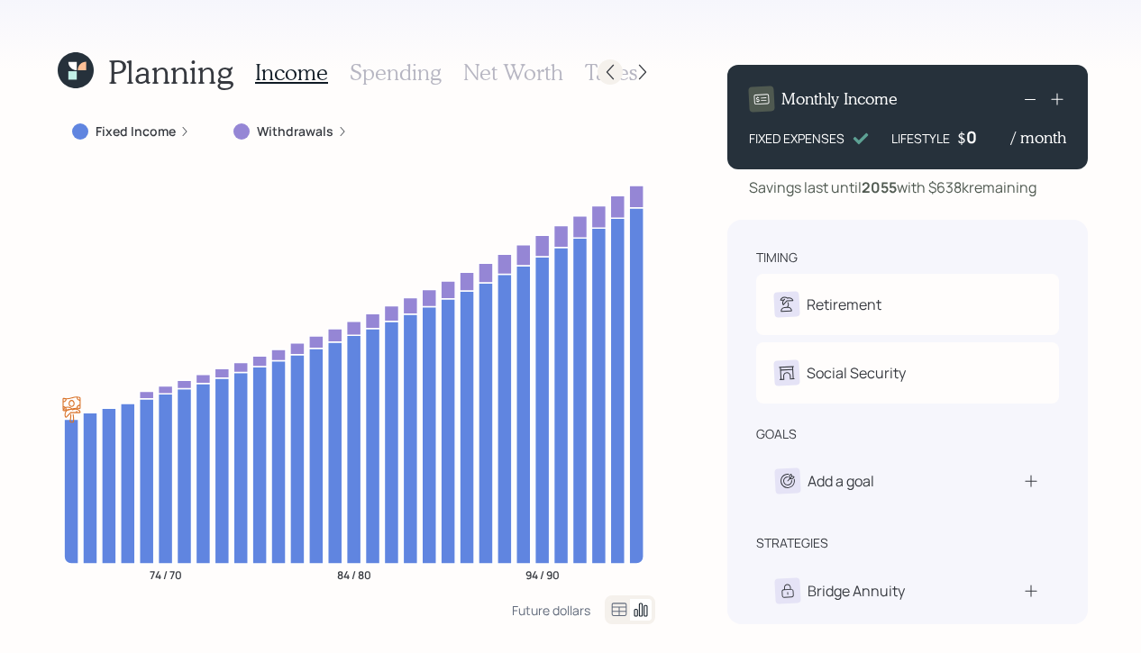
click at [606, 72] on icon at bounding box center [610, 72] width 18 height 18
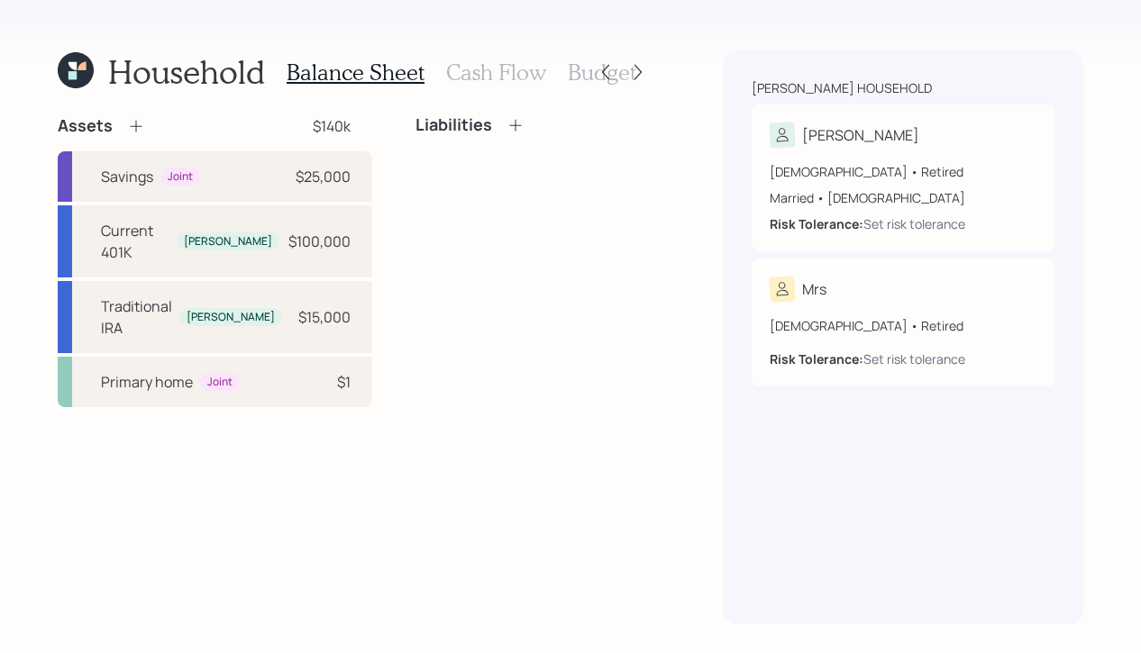
click at [83, 57] on icon at bounding box center [76, 70] width 36 height 36
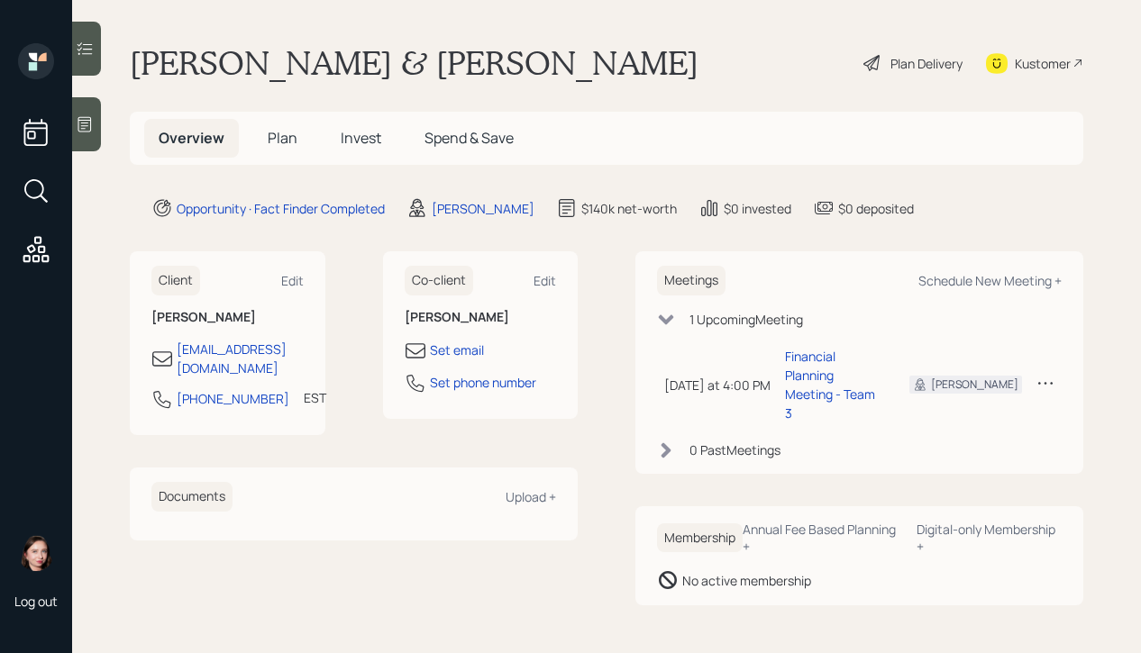
click at [874, 55] on icon at bounding box center [872, 63] width 22 height 22
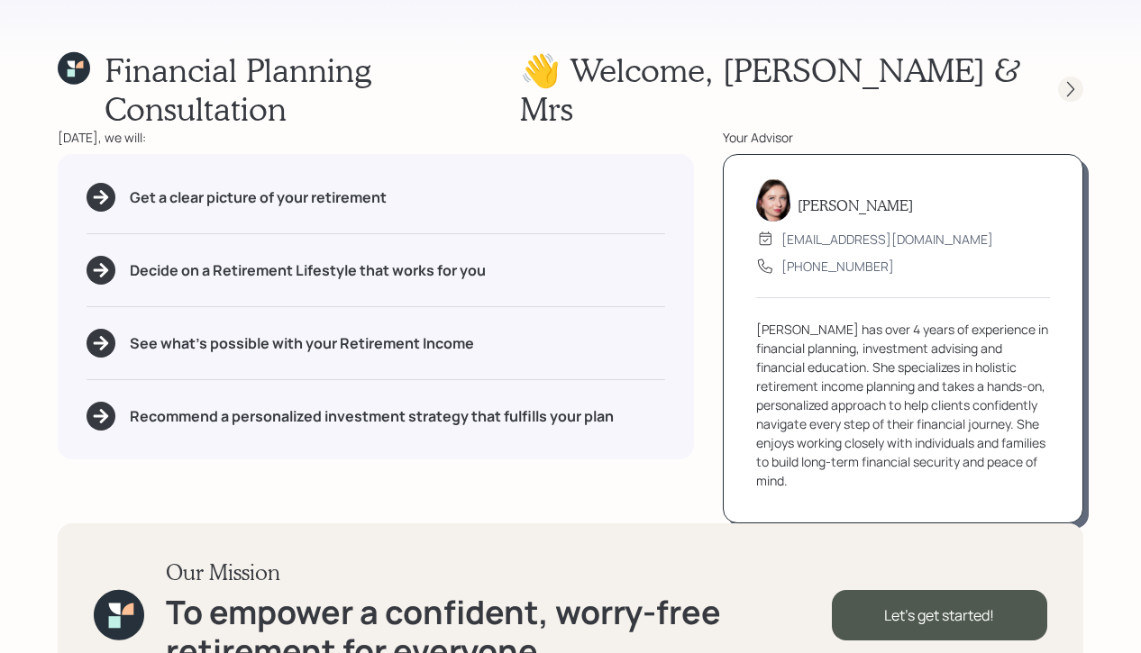
click at [1077, 80] on icon at bounding box center [1070, 89] width 18 height 18
